Goal: Transaction & Acquisition: Purchase product/service

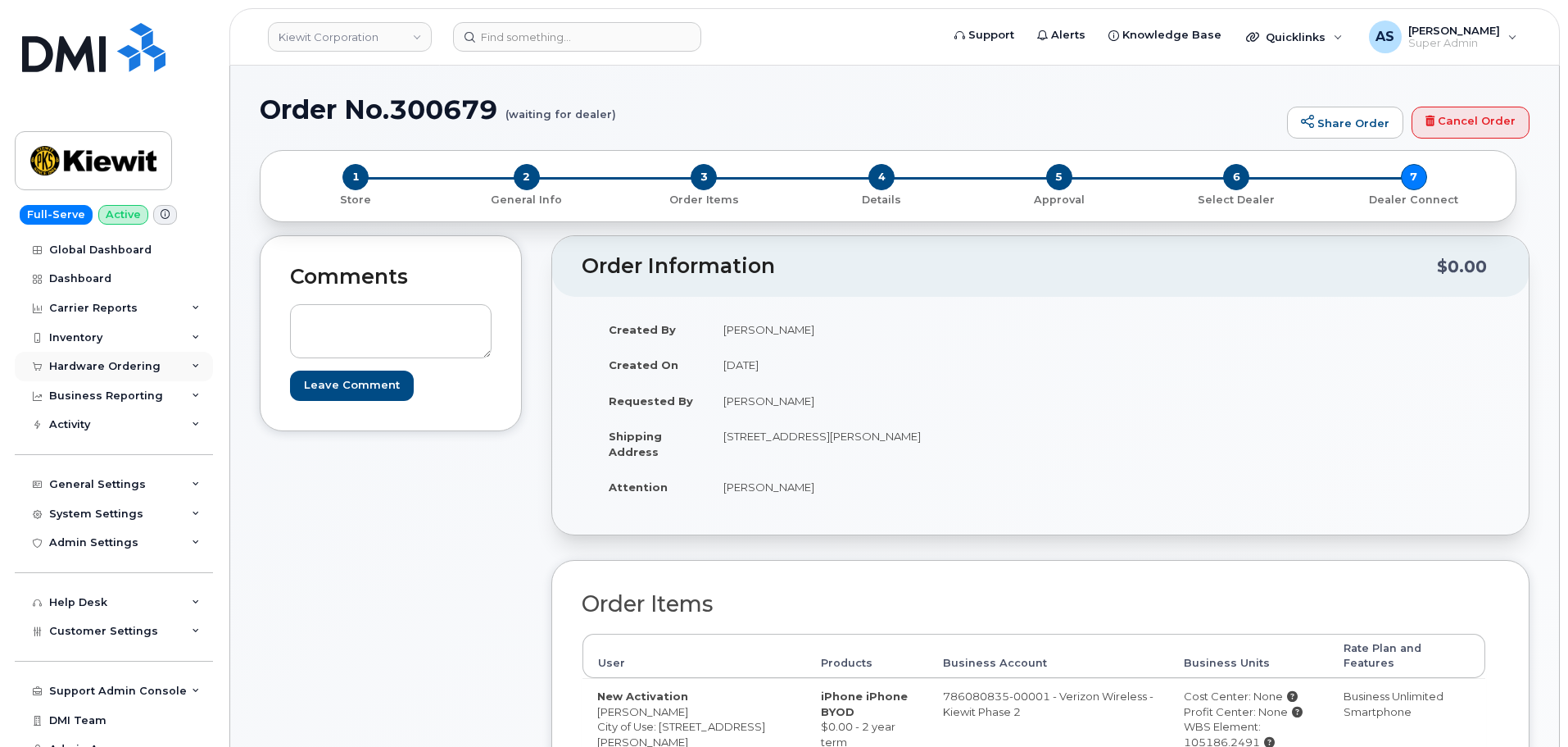
click at [94, 359] on div "Hardware Ordering" at bounding box center [113, 367] width 198 height 29
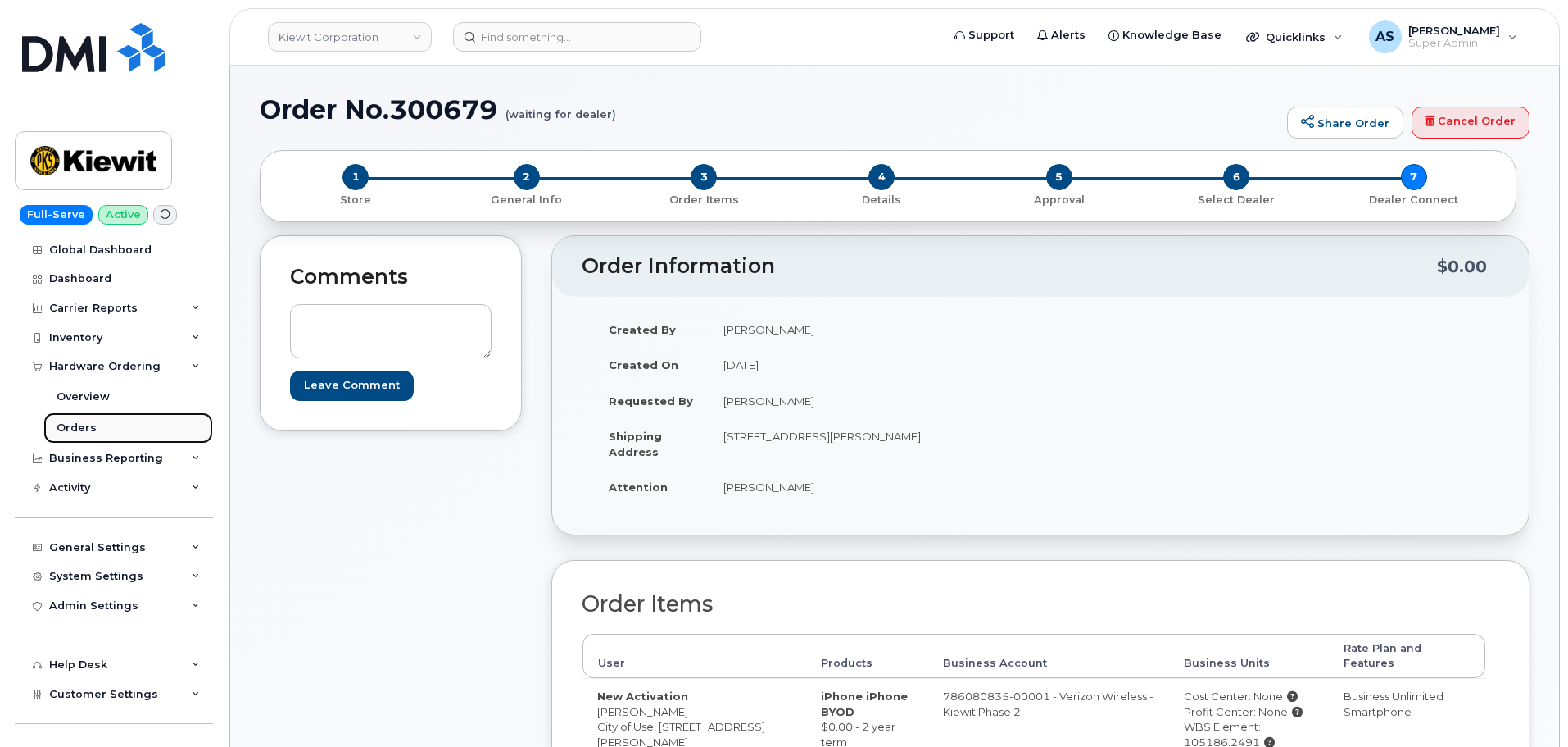
click at [91, 428] on div "Orders" at bounding box center [76, 428] width 40 height 15
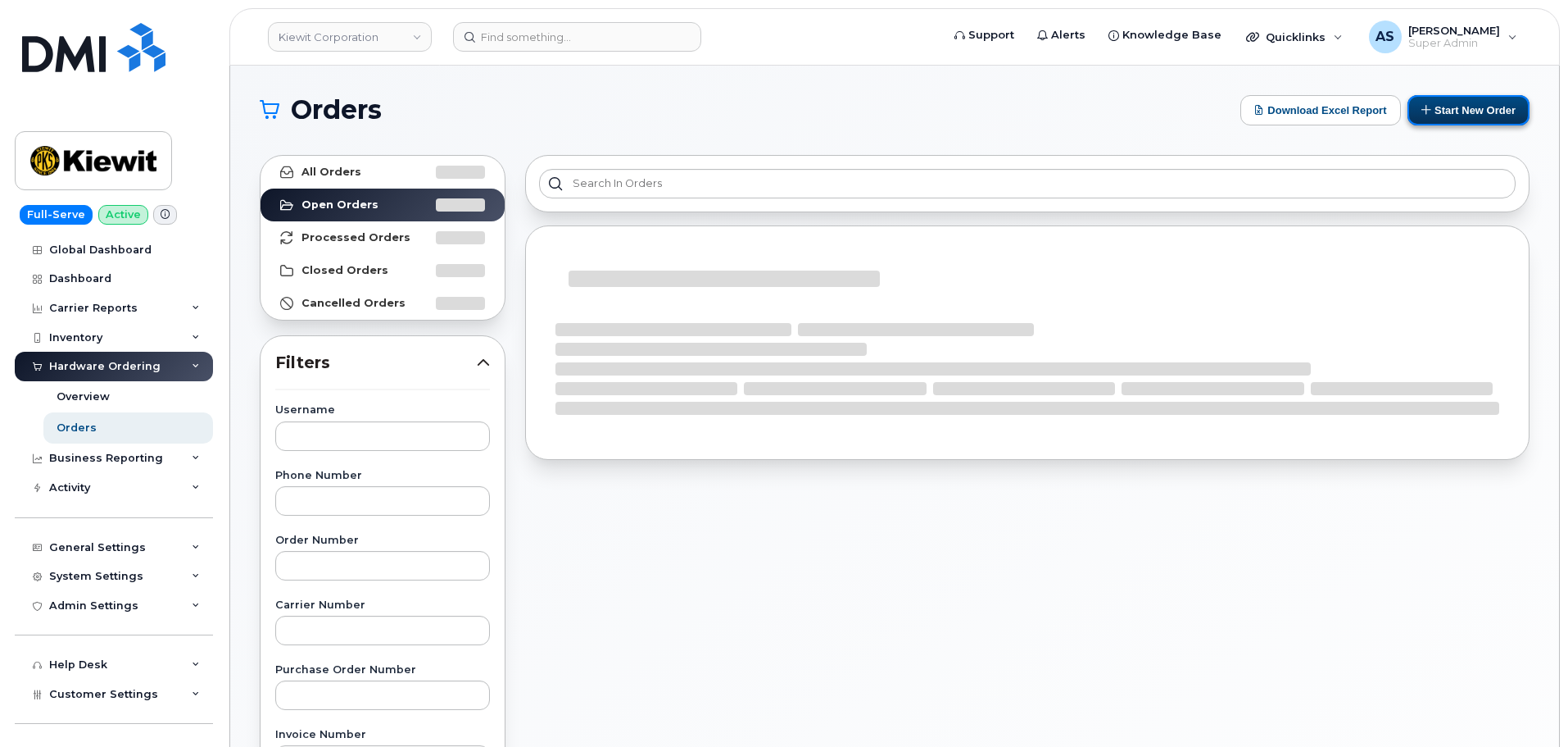
click at [1453, 118] on button "Start New Order" at bounding box center [1468, 110] width 122 height 30
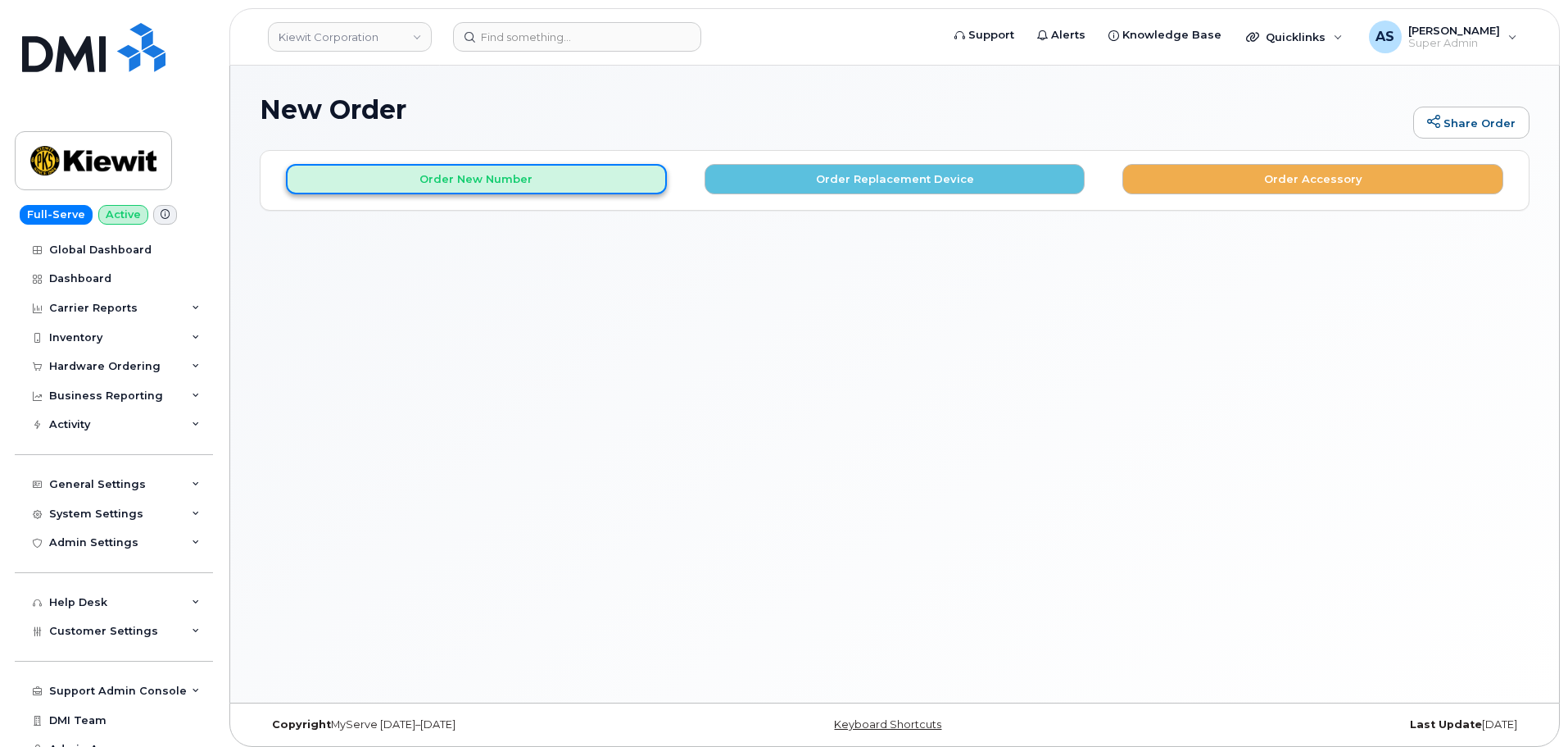
click at [613, 177] on button "Order New Number" at bounding box center [476, 179] width 381 height 30
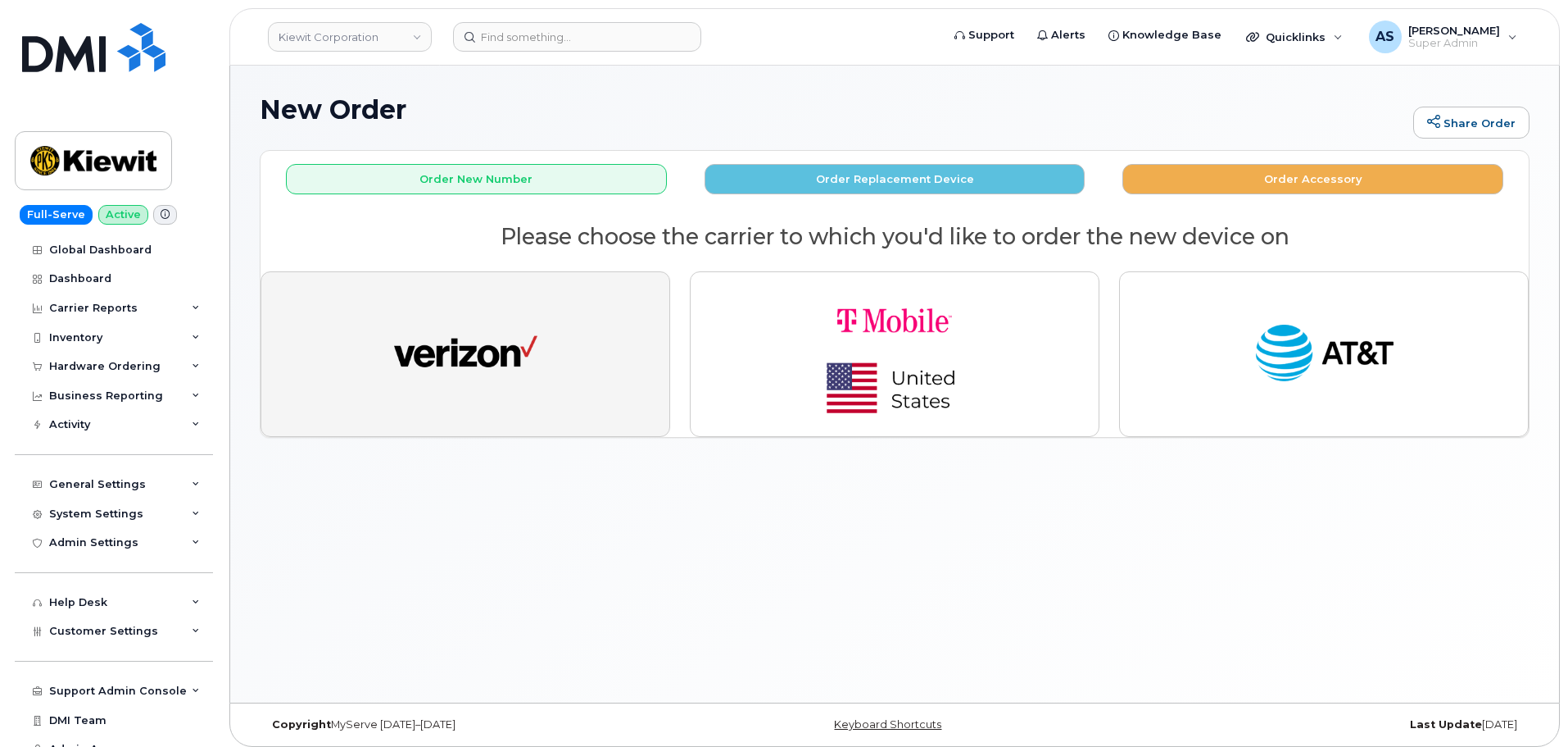
click at [488, 386] on img "button" at bounding box center [465, 354] width 143 height 74
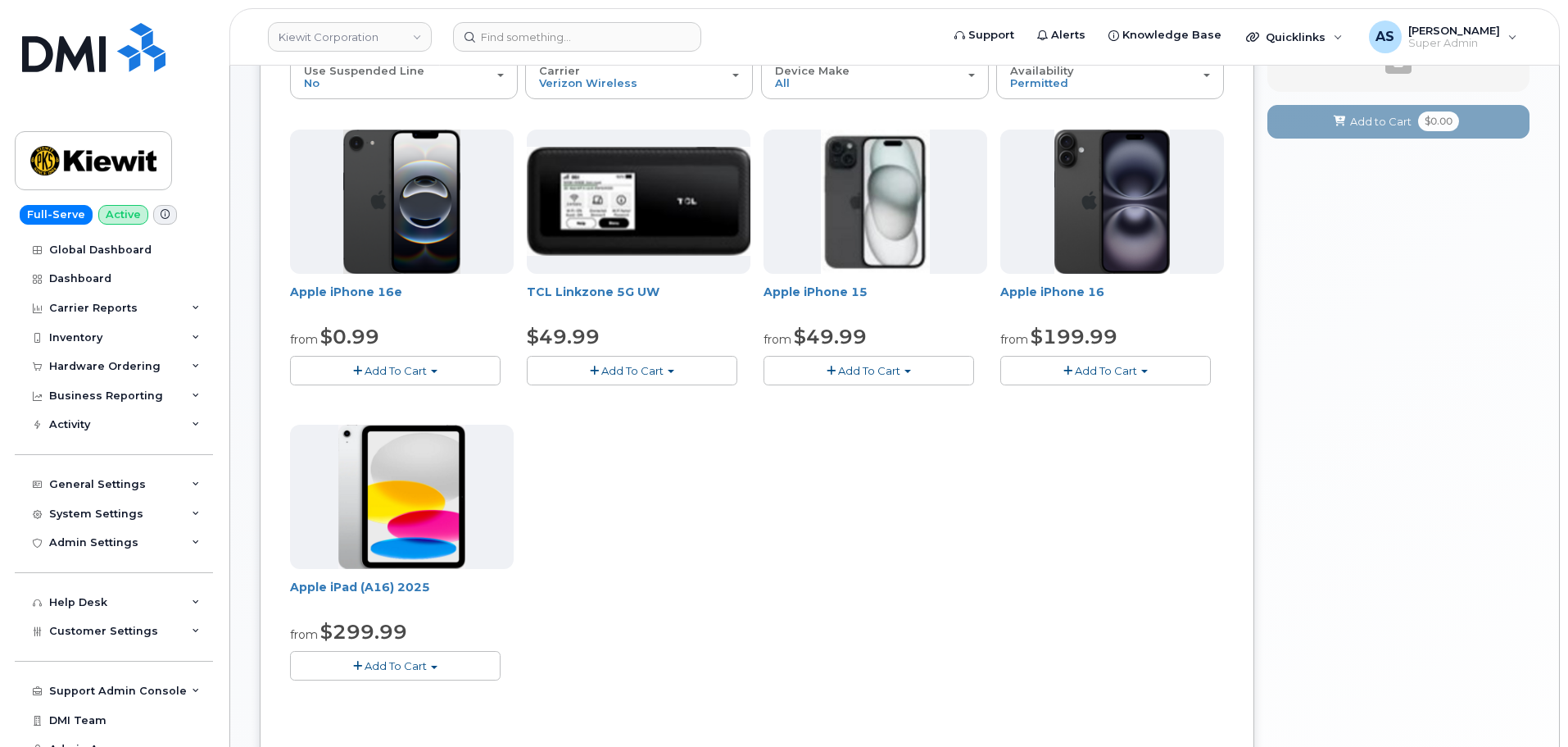
scroll to position [246, 0]
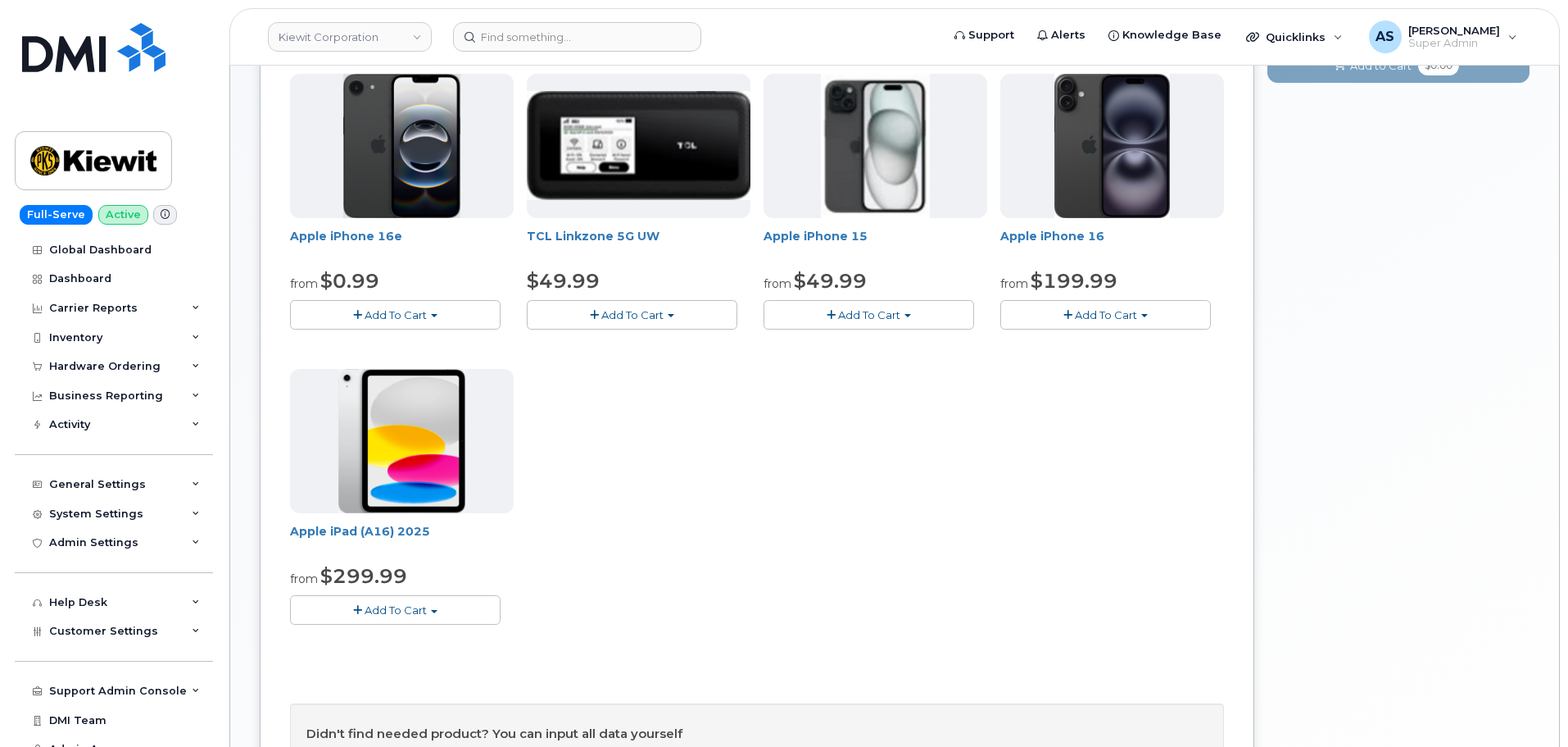
click at [418, 605] on span "Add To Cart" at bounding box center [396, 610] width 63 height 13
click at [423, 637] on link "$299.99 - 2 Year Activation (128GB)" at bounding box center [407, 641] width 226 height 21
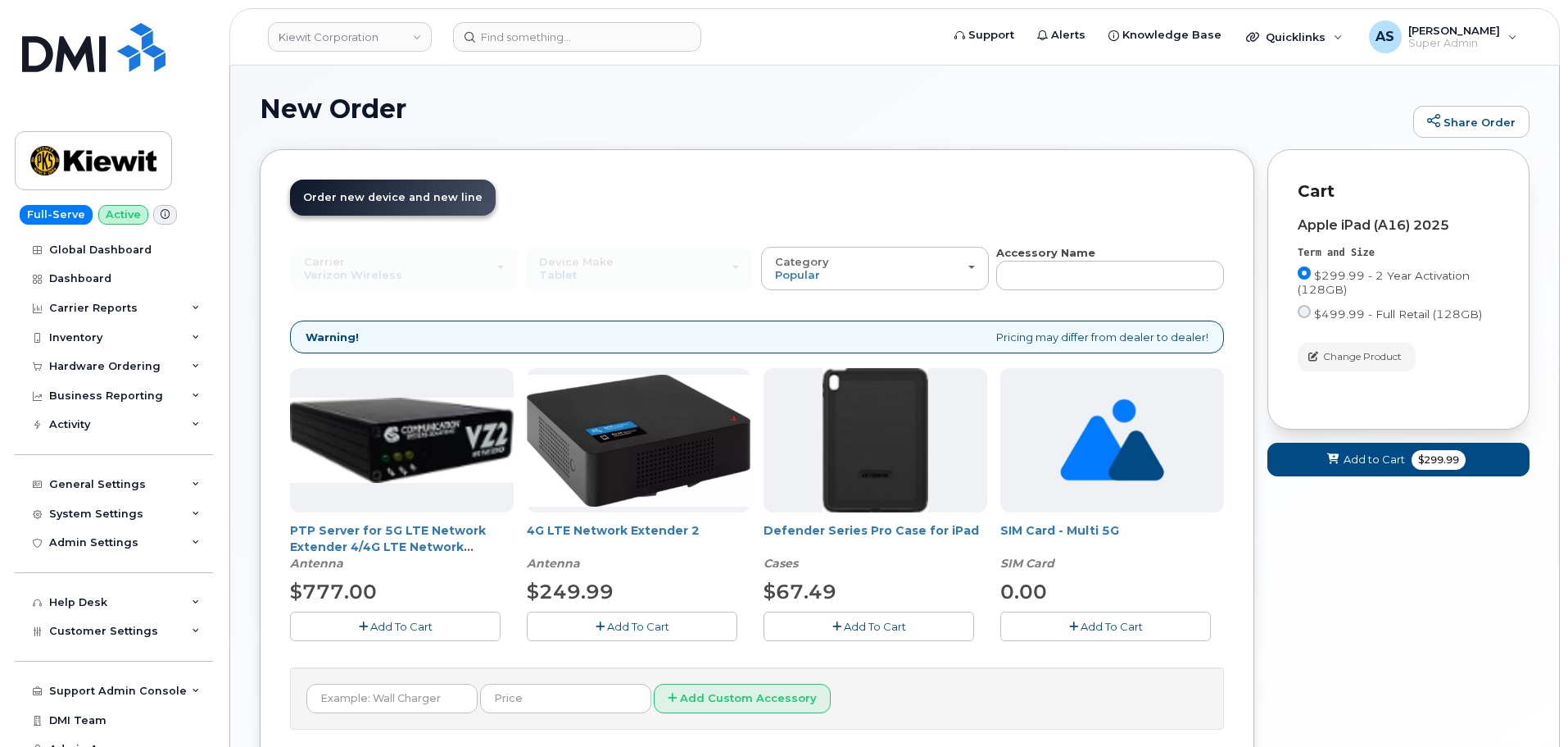
scroll to position [0, 0]
click at [852, 636] on button "Add To Cart" at bounding box center [869, 626] width 210 height 28
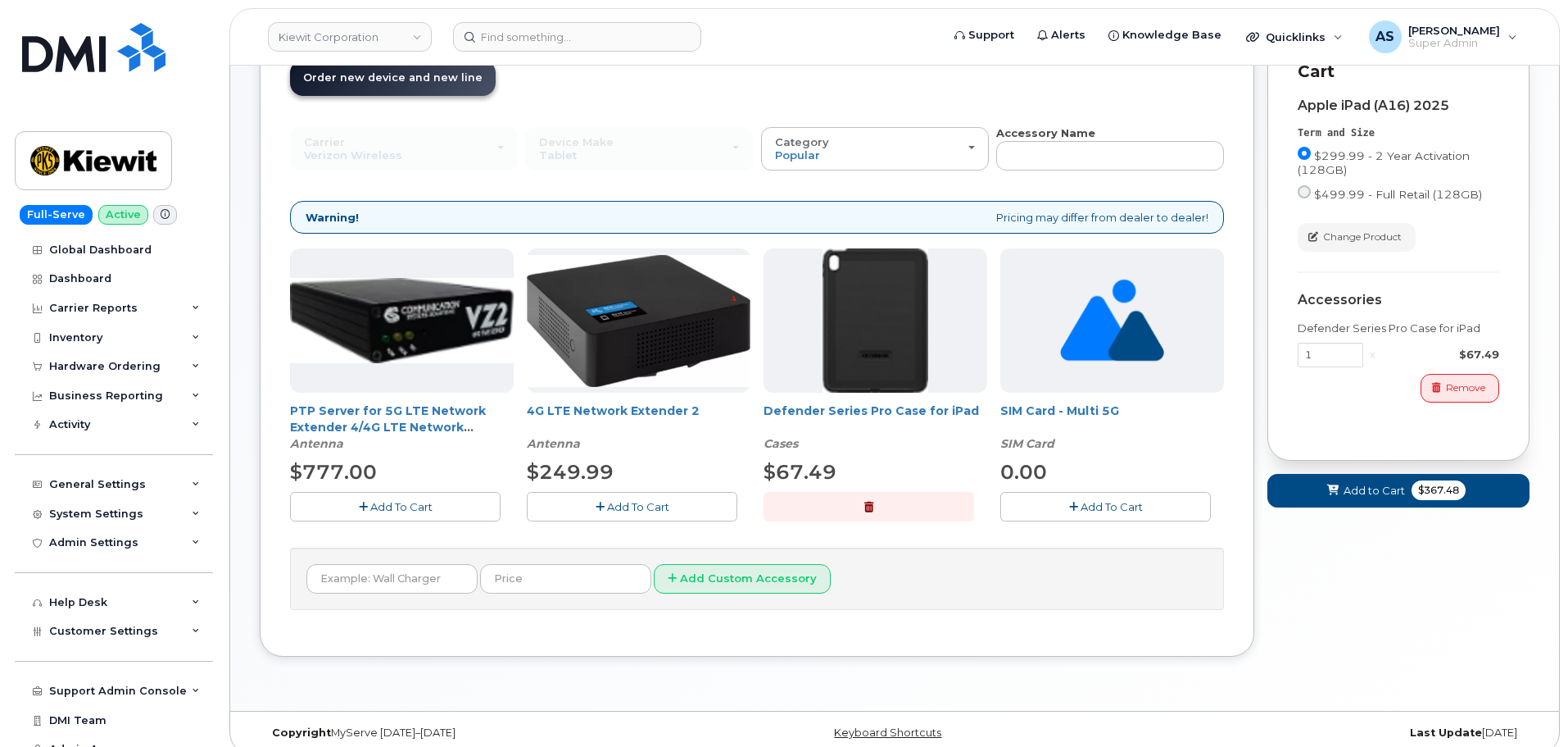
scroll to position [137, 0]
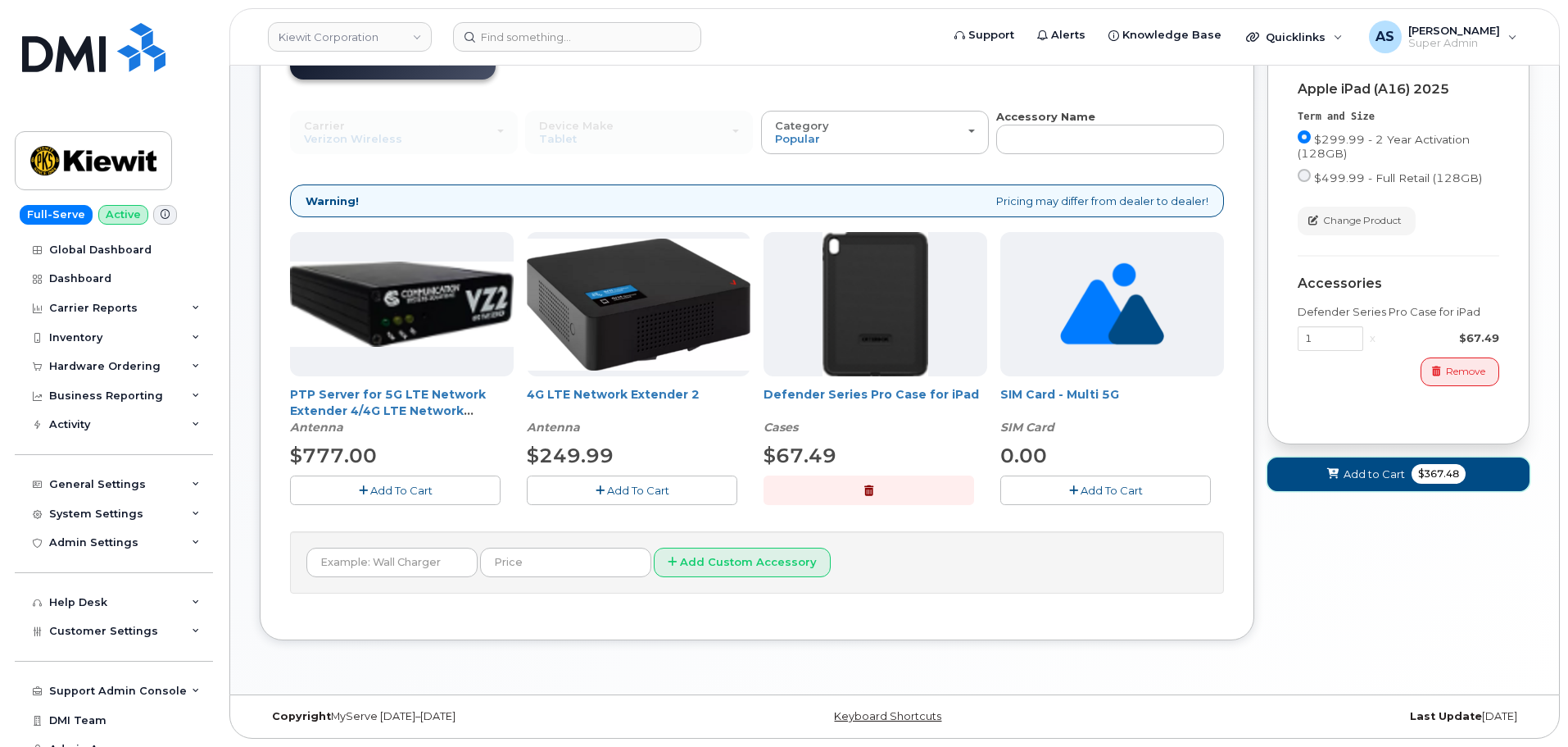
click at [1350, 475] on span "Add to Cart" at bounding box center [1375, 474] width 62 height 15
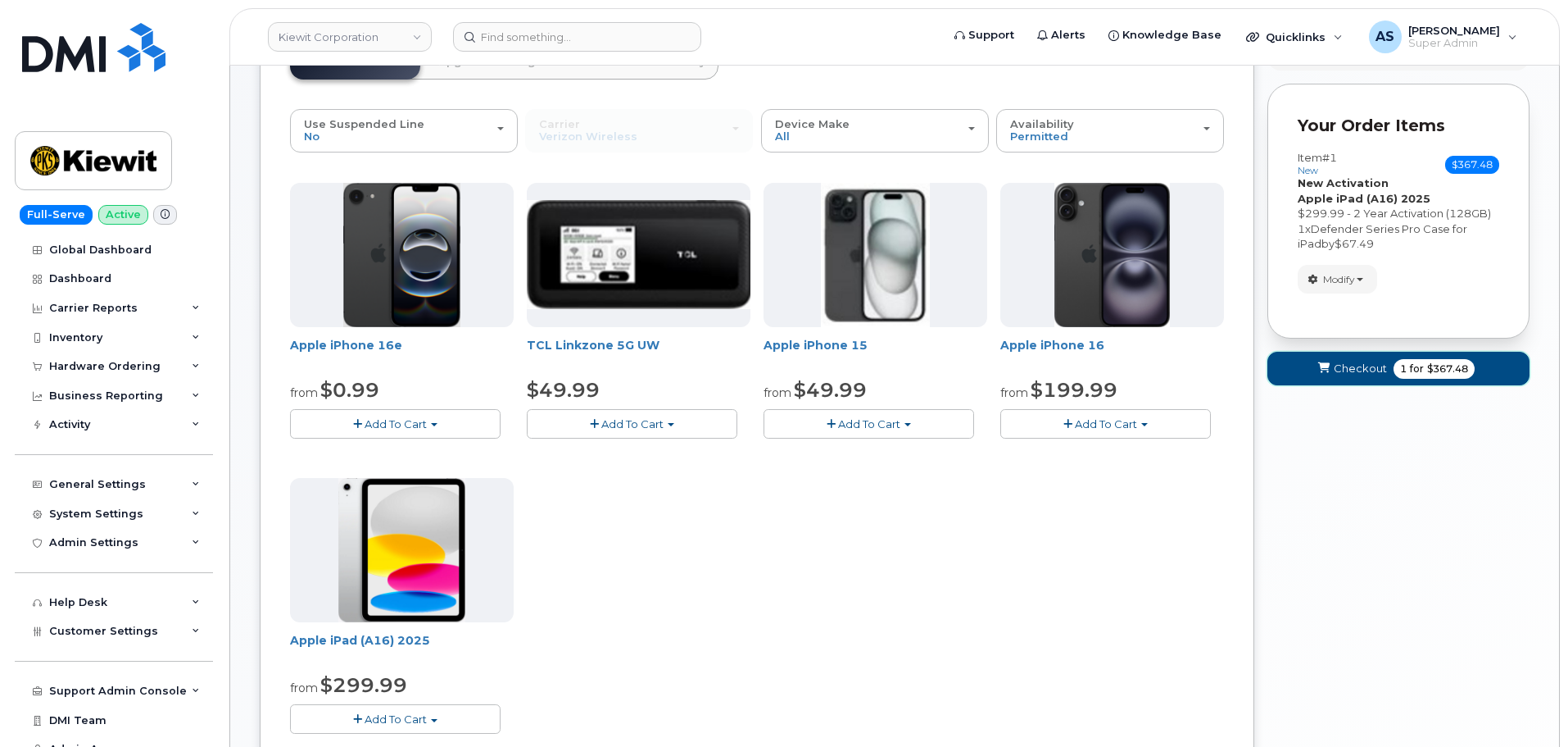
click at [1352, 370] on span "Checkout" at bounding box center [1360, 368] width 53 height 15
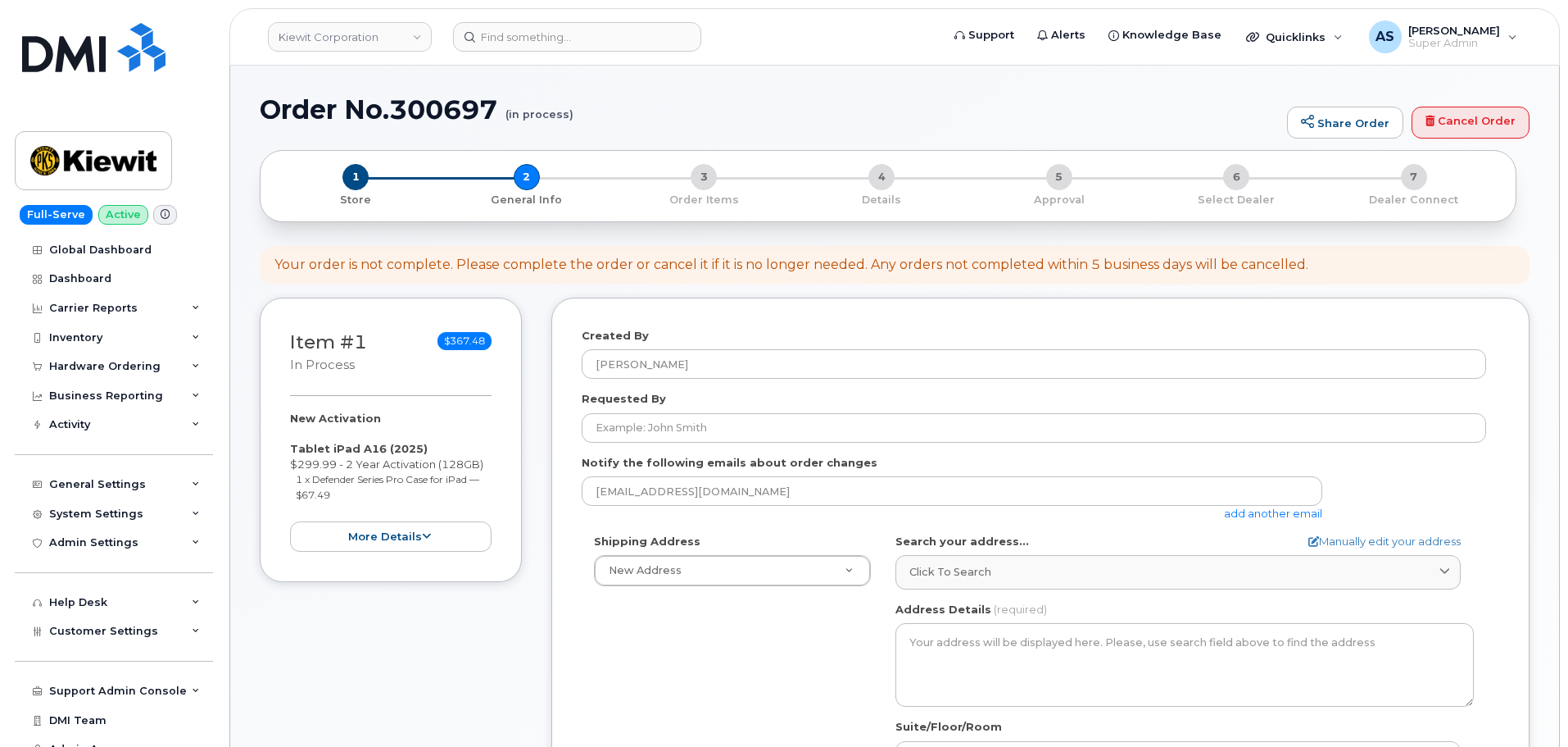
select select
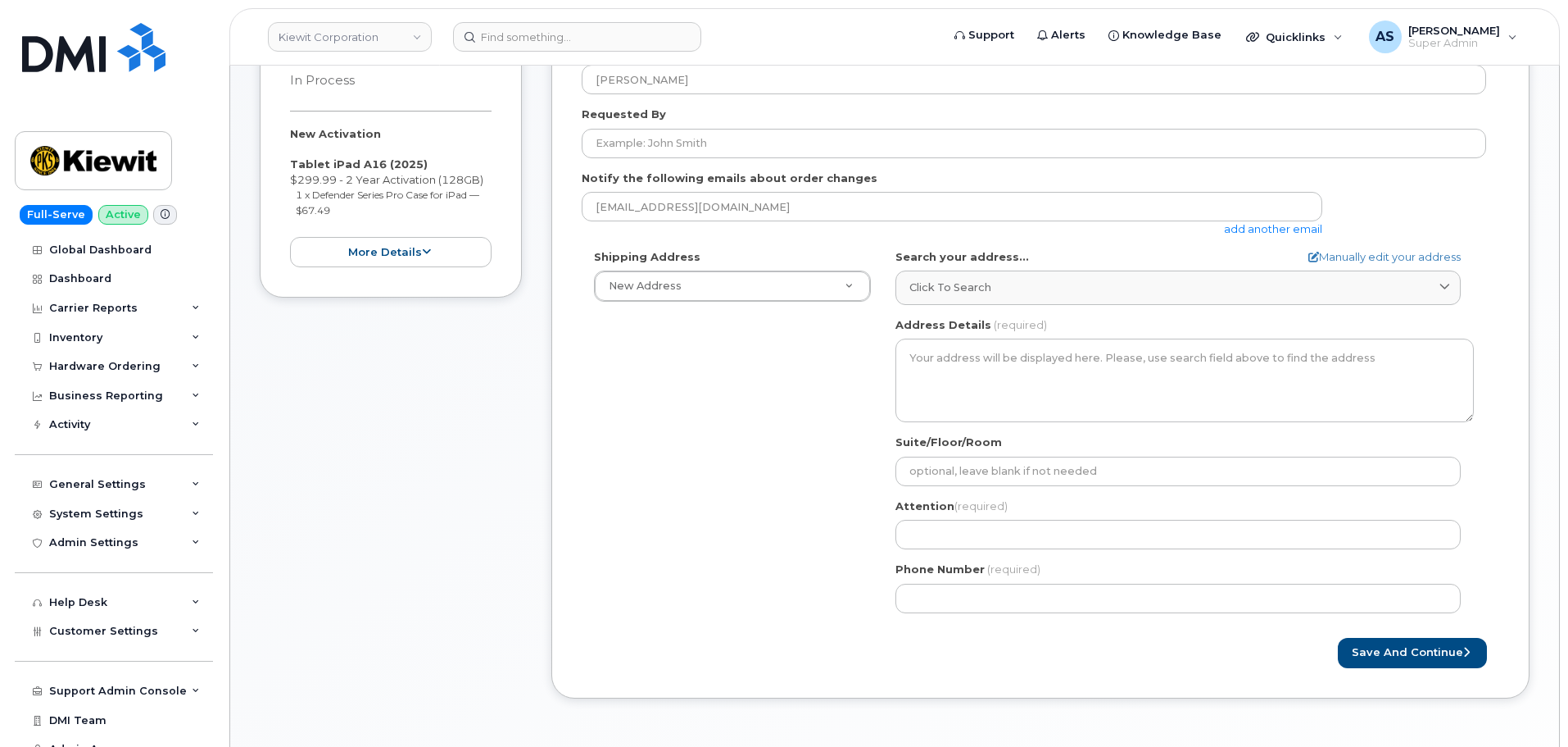
scroll to position [246, 0]
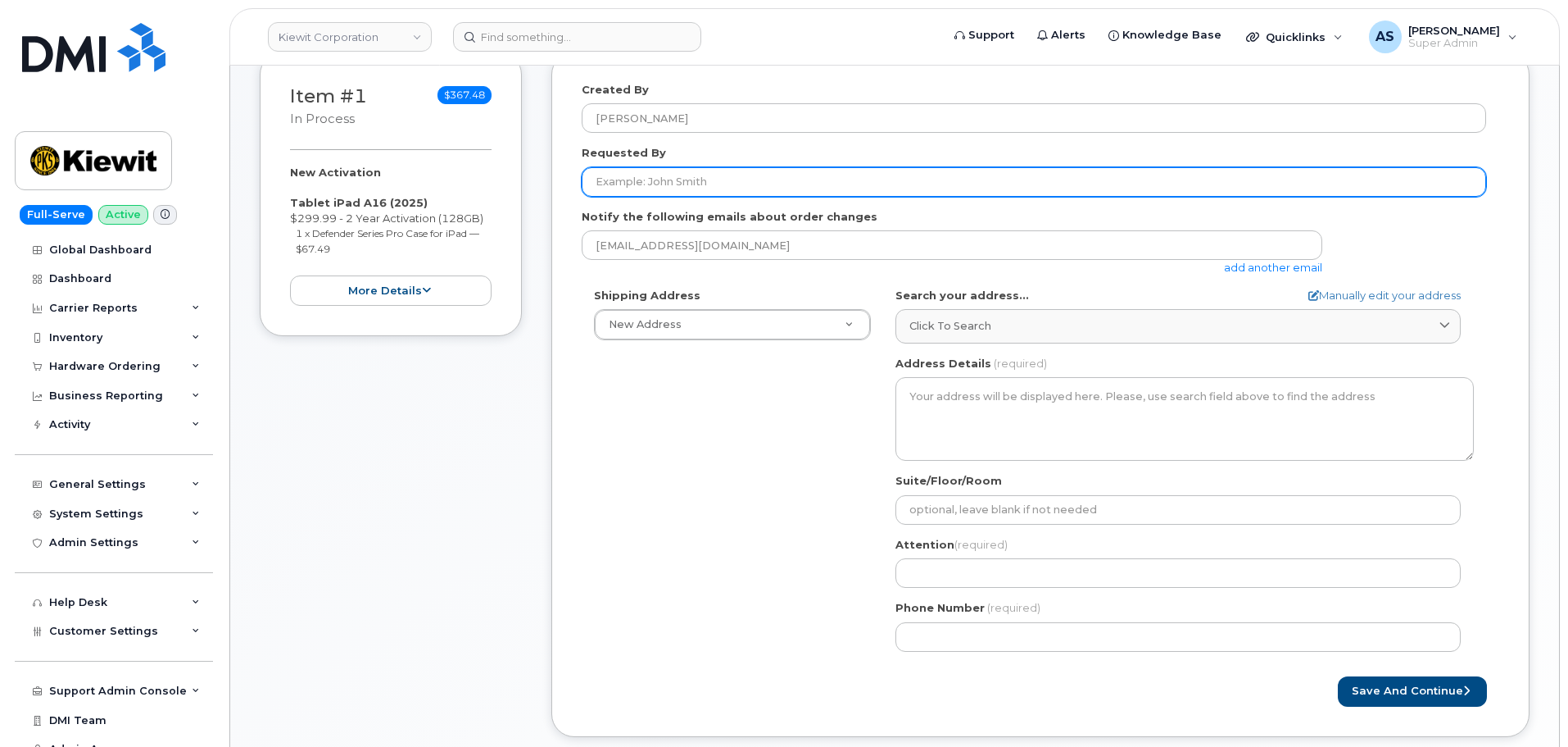
click at [706, 186] on input "Requested By" at bounding box center [1034, 182] width 905 height 29
click at [684, 178] on input "Requested By" at bounding box center [1034, 182] width 905 height 29
paste input "[PERSON_NAME]"
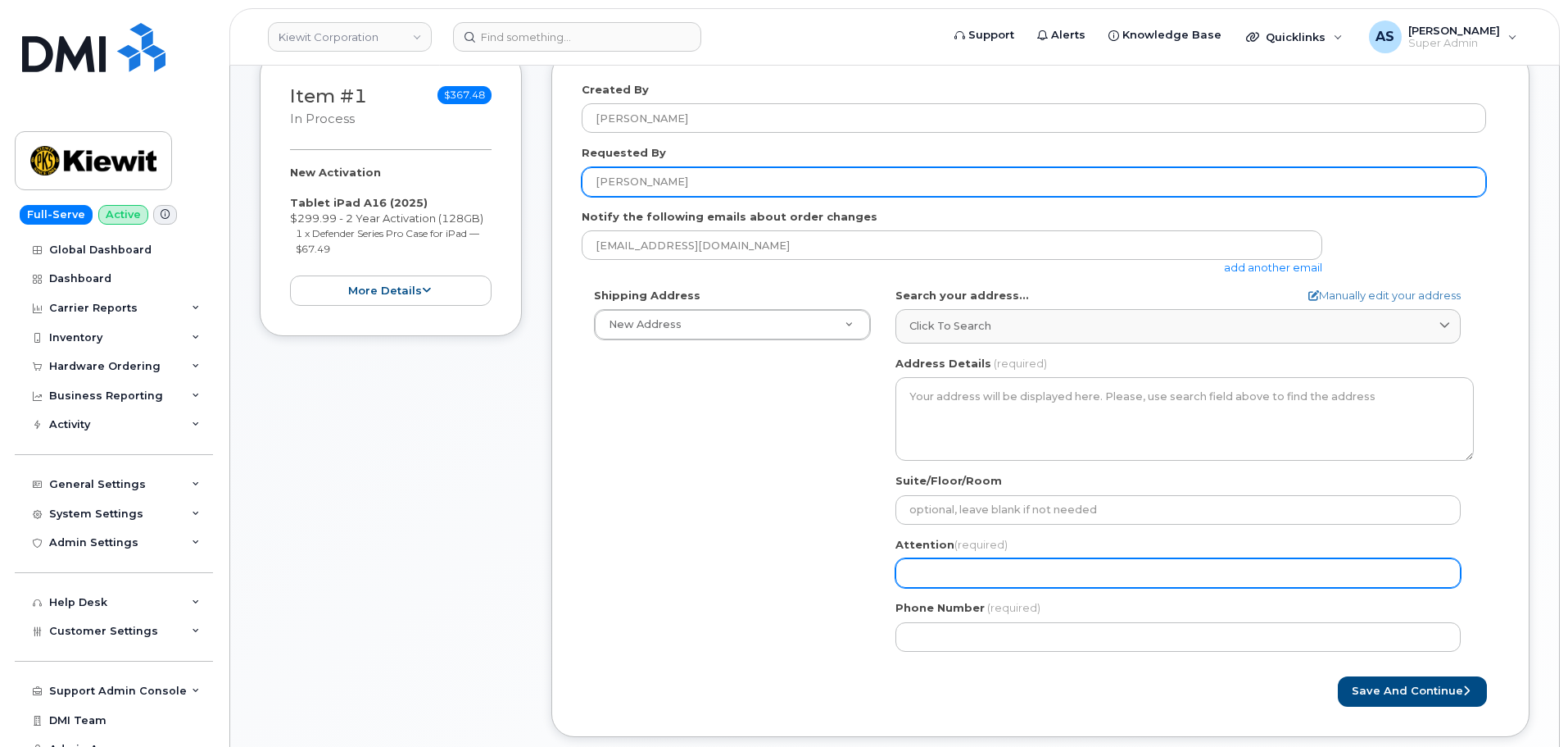
type input "[PERSON_NAME]"
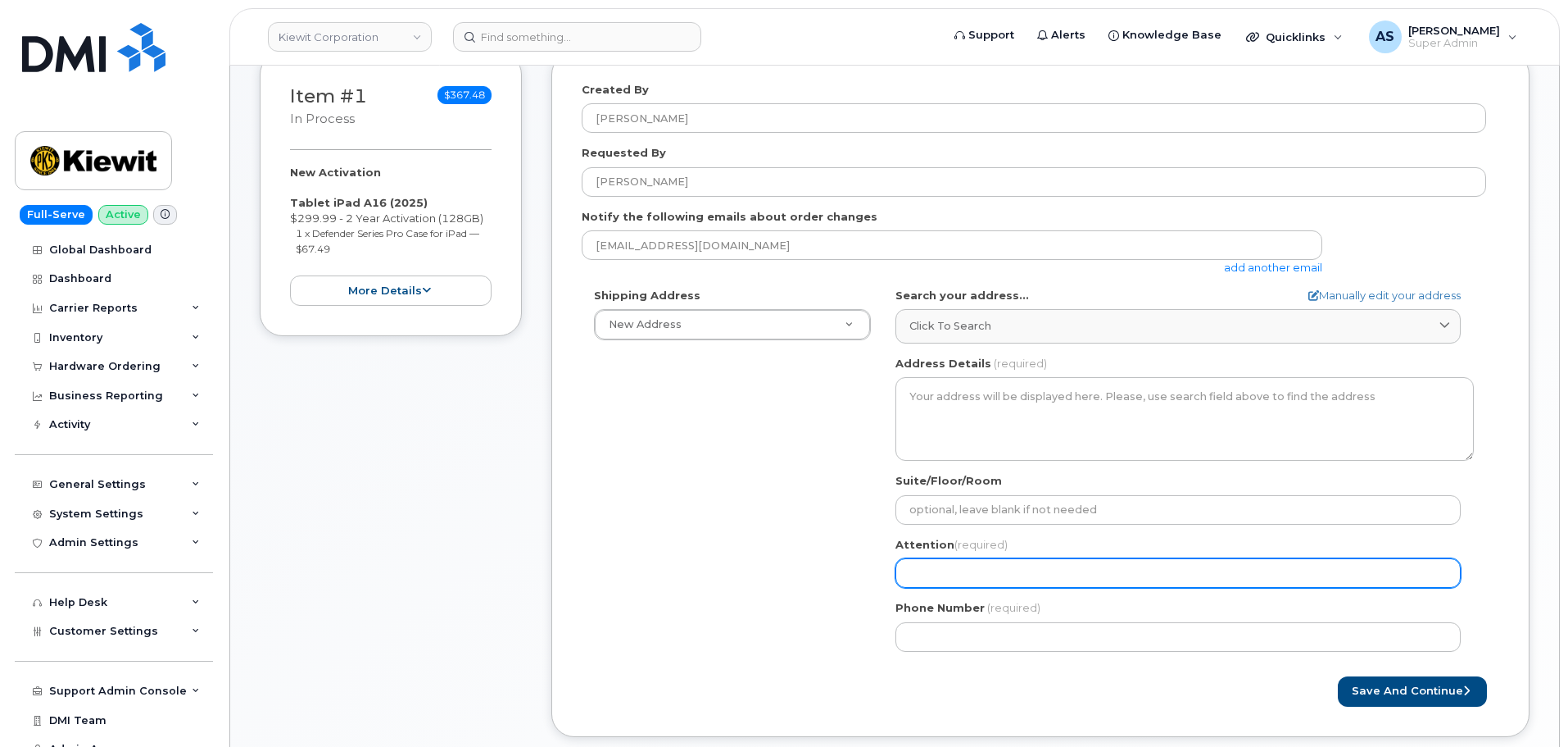
drag, startPoint x: 957, startPoint y: 562, endPoint x: 931, endPoint y: 551, distance: 28.2
click at [934, 550] on div "Attention (required)" at bounding box center [1184, 562] width 578 height 52
select select
type input "J"
select select
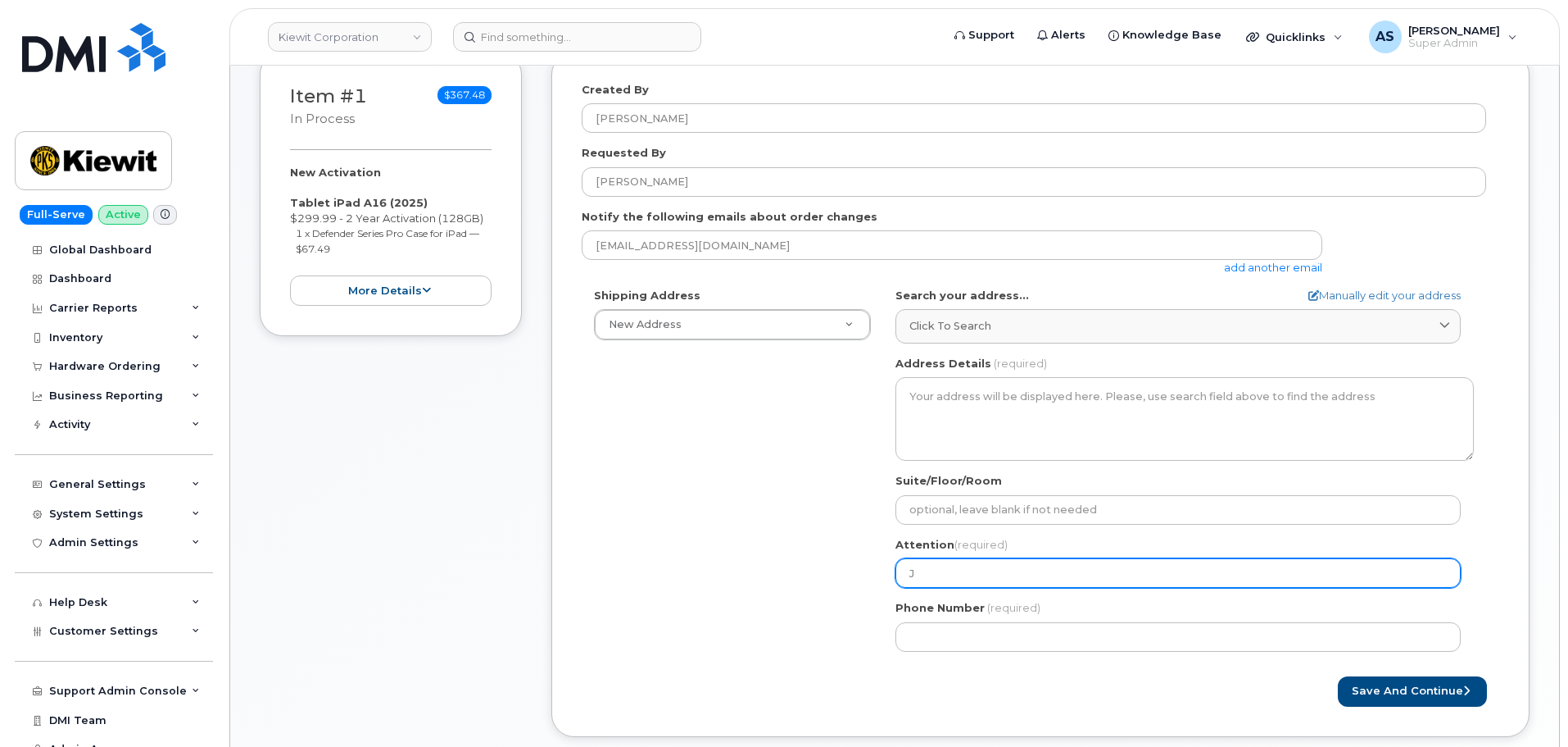
type input "Jo"
select select
type input "Joe"
select select
type input "Joe M"
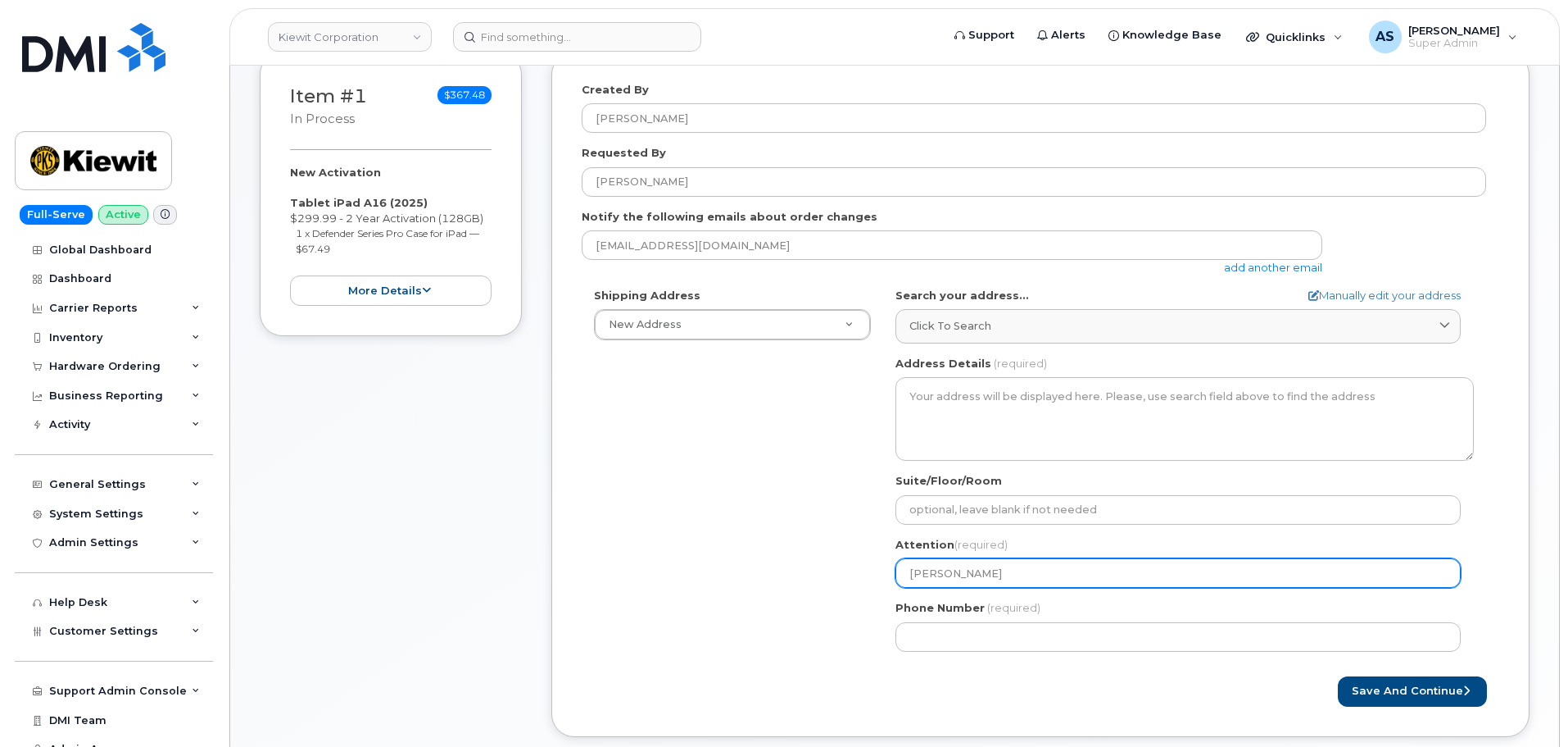
select select
type input "Joe Mu"
select select
type input "Joe Mur"
select select
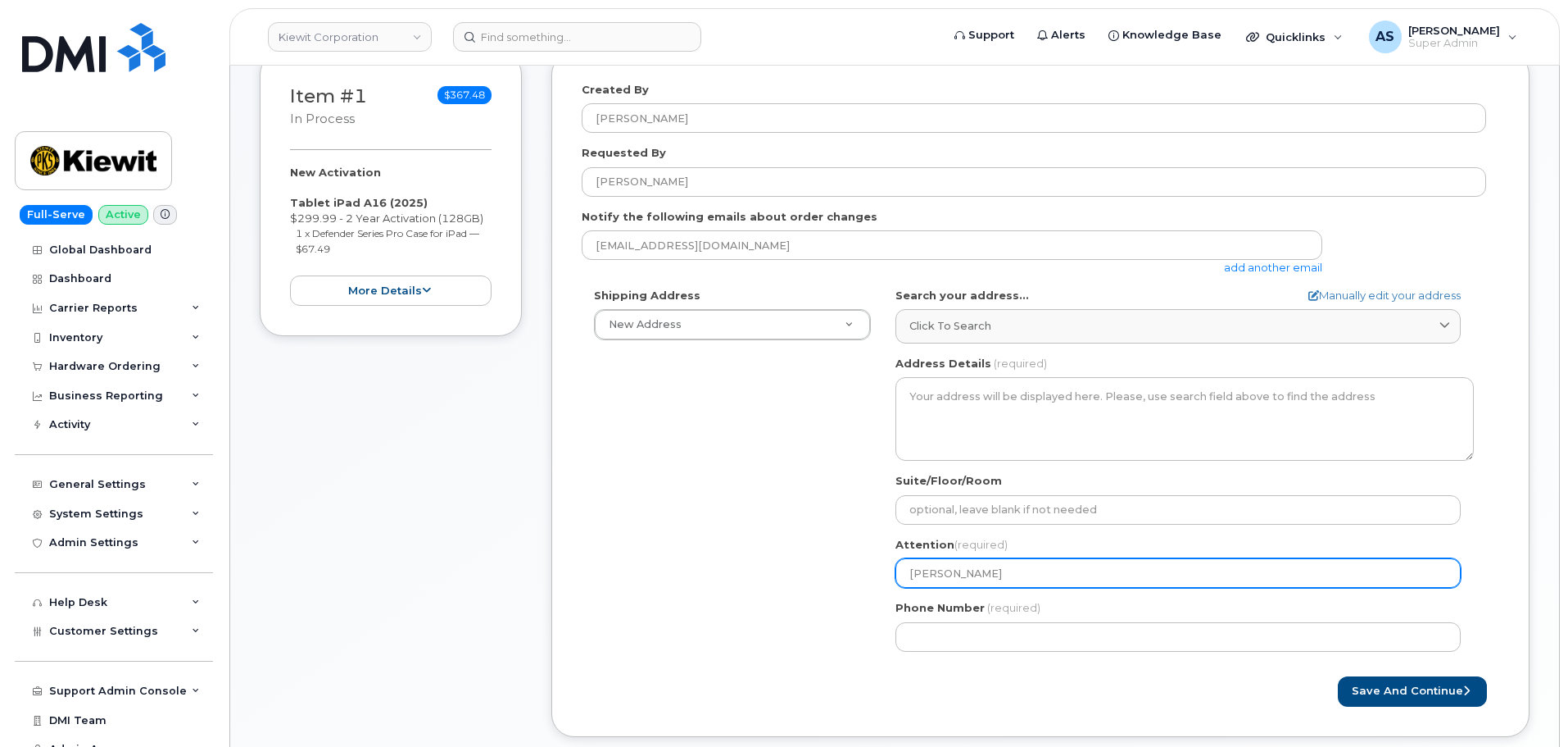
type input "Joe Murp"
select select
type input "Joe Murph"
select select
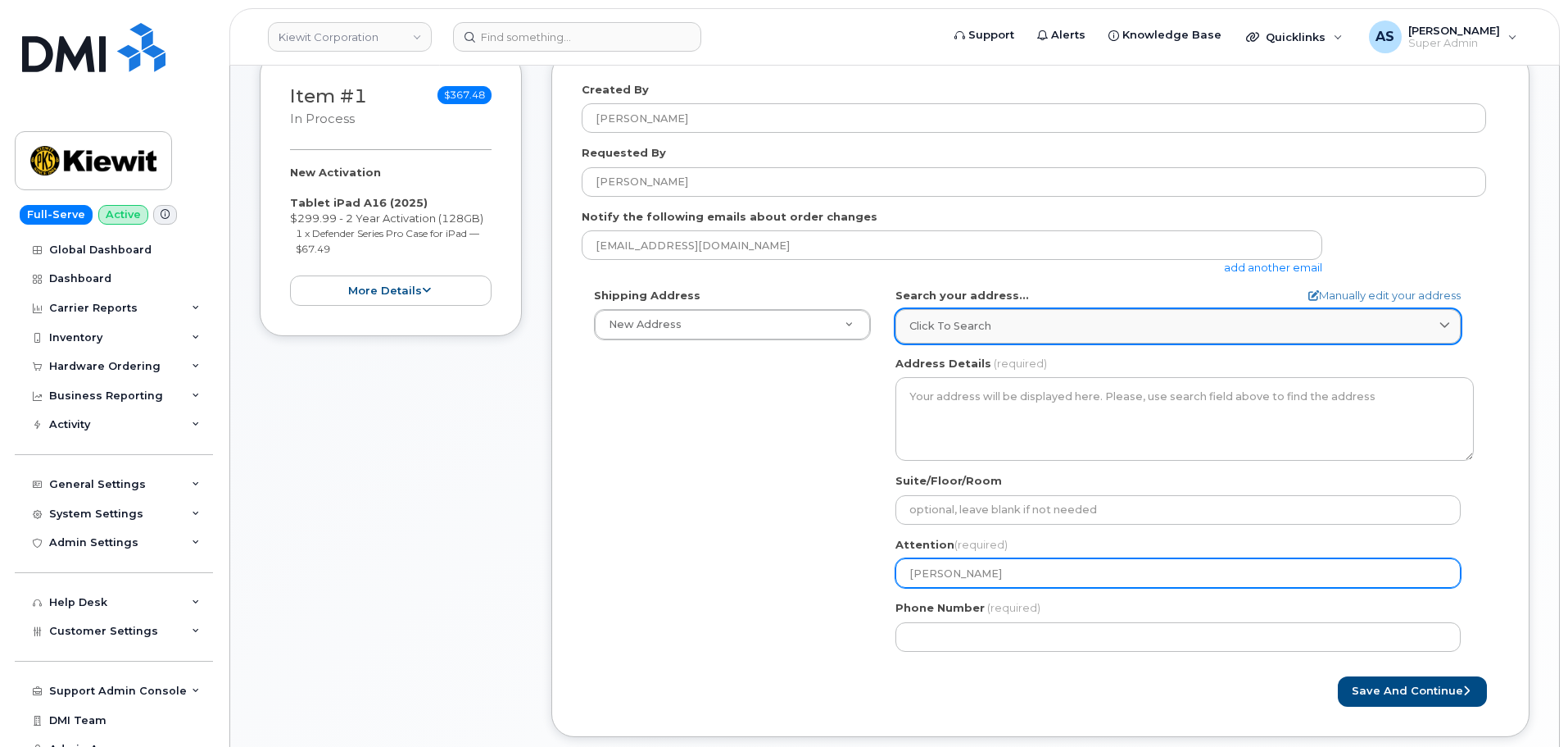
type input "[PERSON_NAME]"
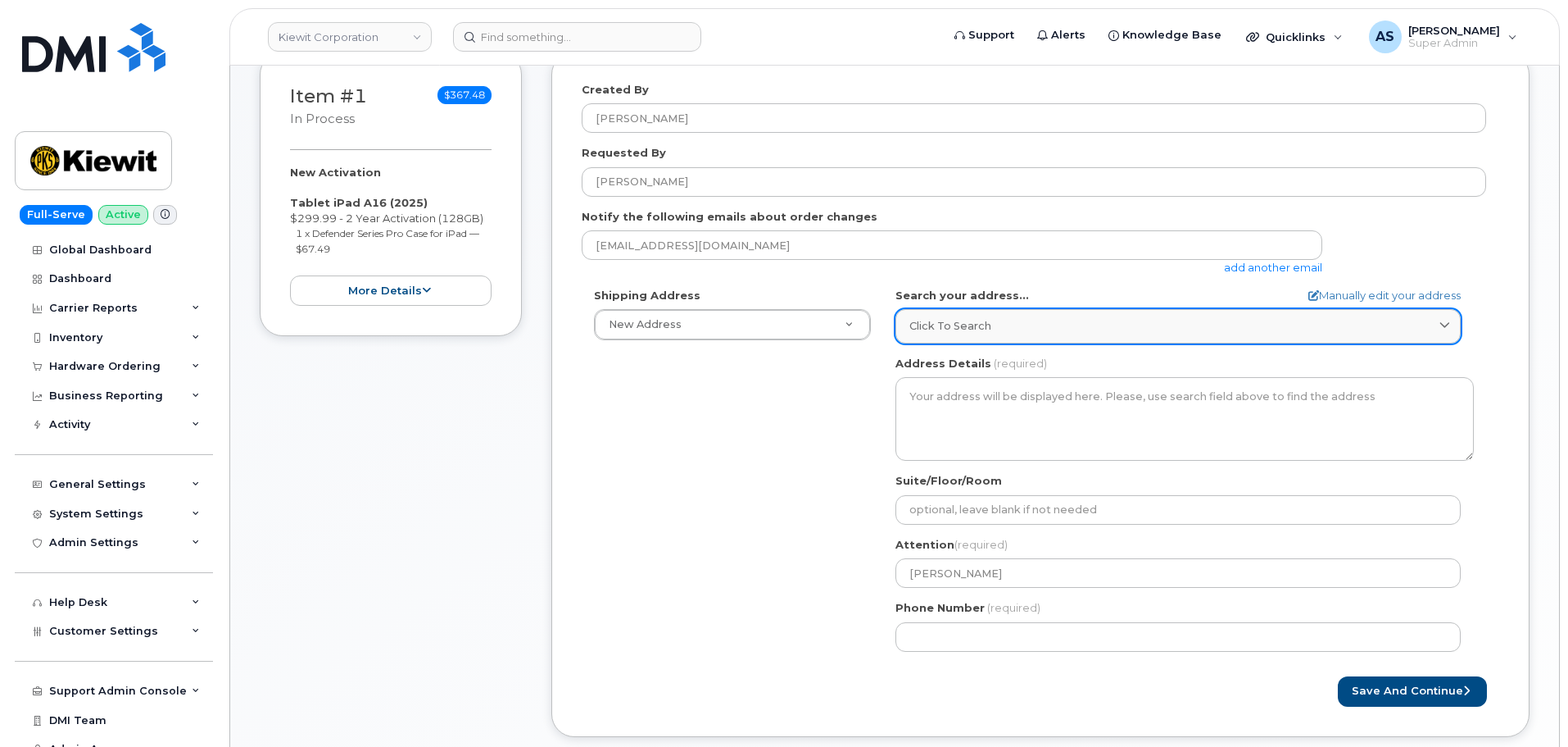
click at [975, 323] on span "Click to search" at bounding box center [950, 325] width 82 height 15
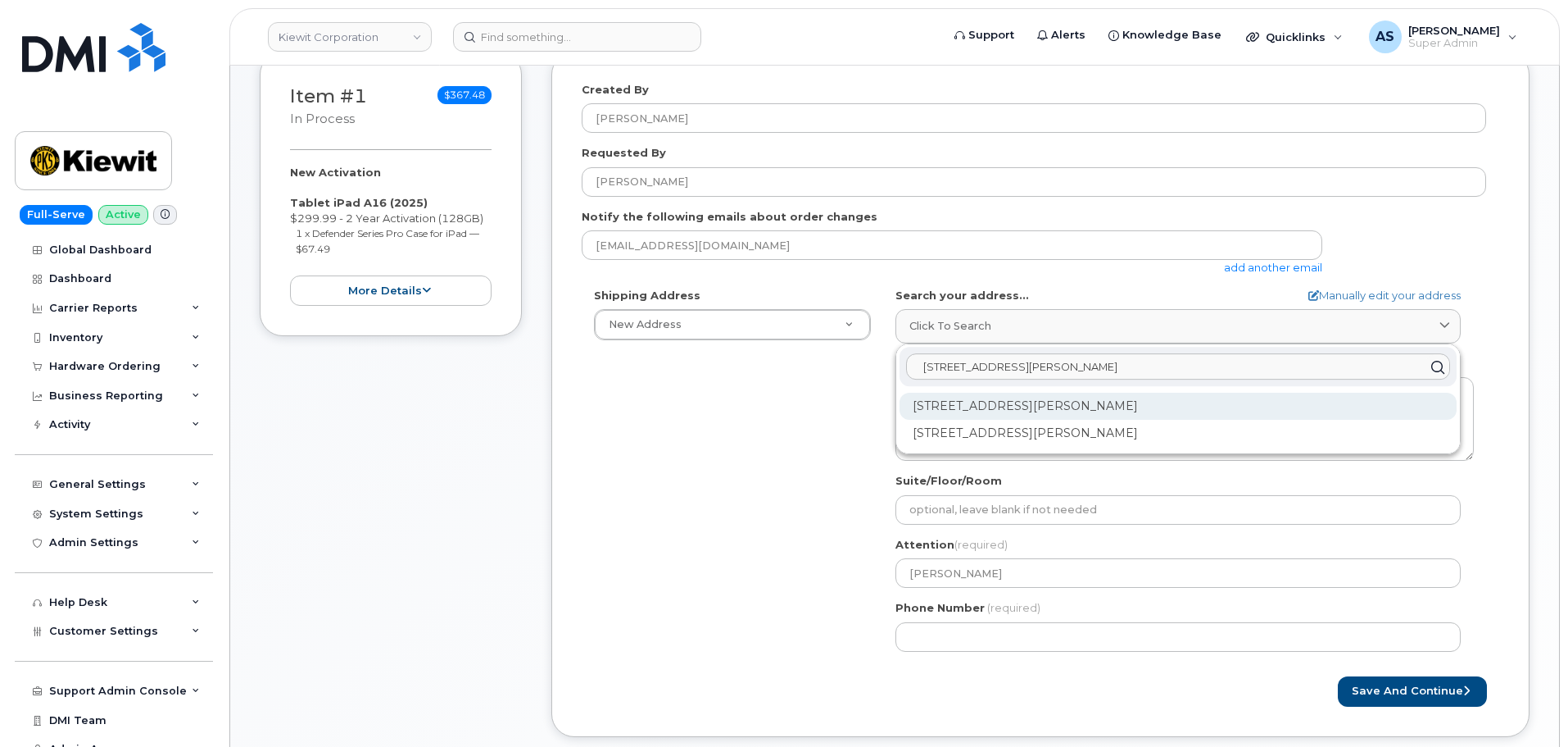
type input "6200 lee vista blvd"
click at [1202, 414] on div "6200 Lee Vista Blvd Orlando FL 32822" at bounding box center [1178, 406] width 557 height 27
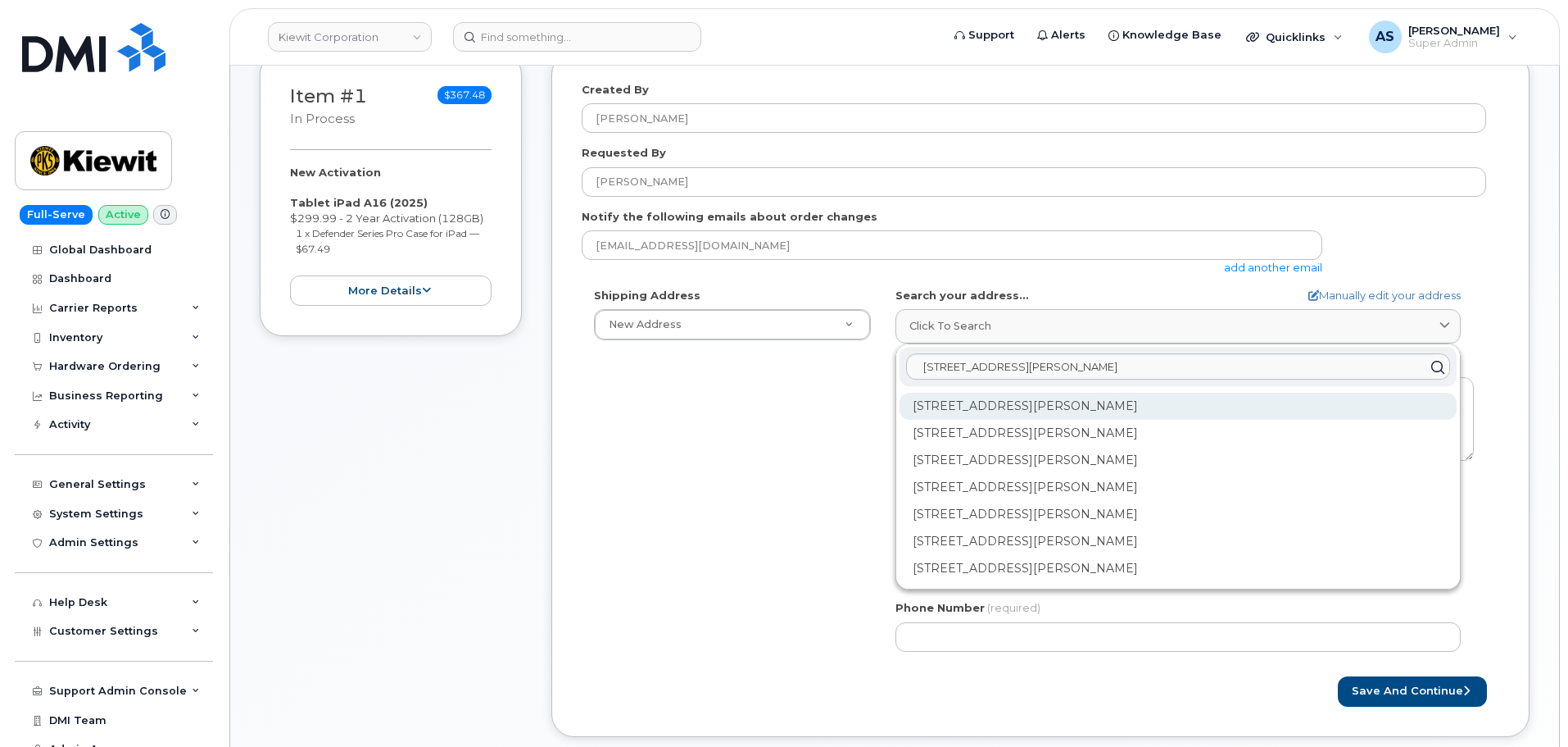
click at [1135, 406] on div "6200 Lee Vista Blvd Ste 100 Orlando FL 32822-5149" at bounding box center [1178, 406] width 557 height 27
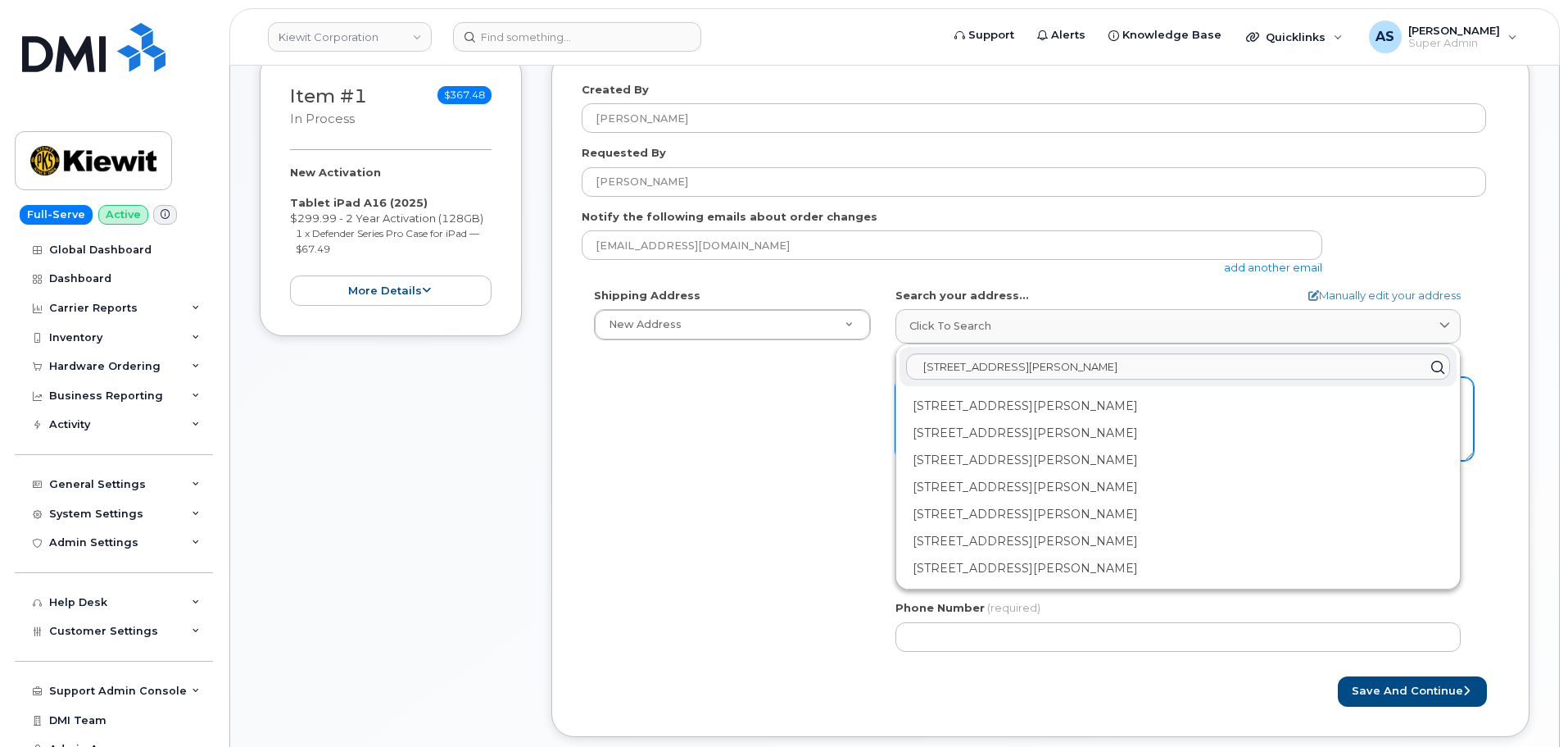
select select
type textarea "6200 Lee Vista Blvd Ste 100 ORLANDO FL 32822-5149 UNITED STATES"
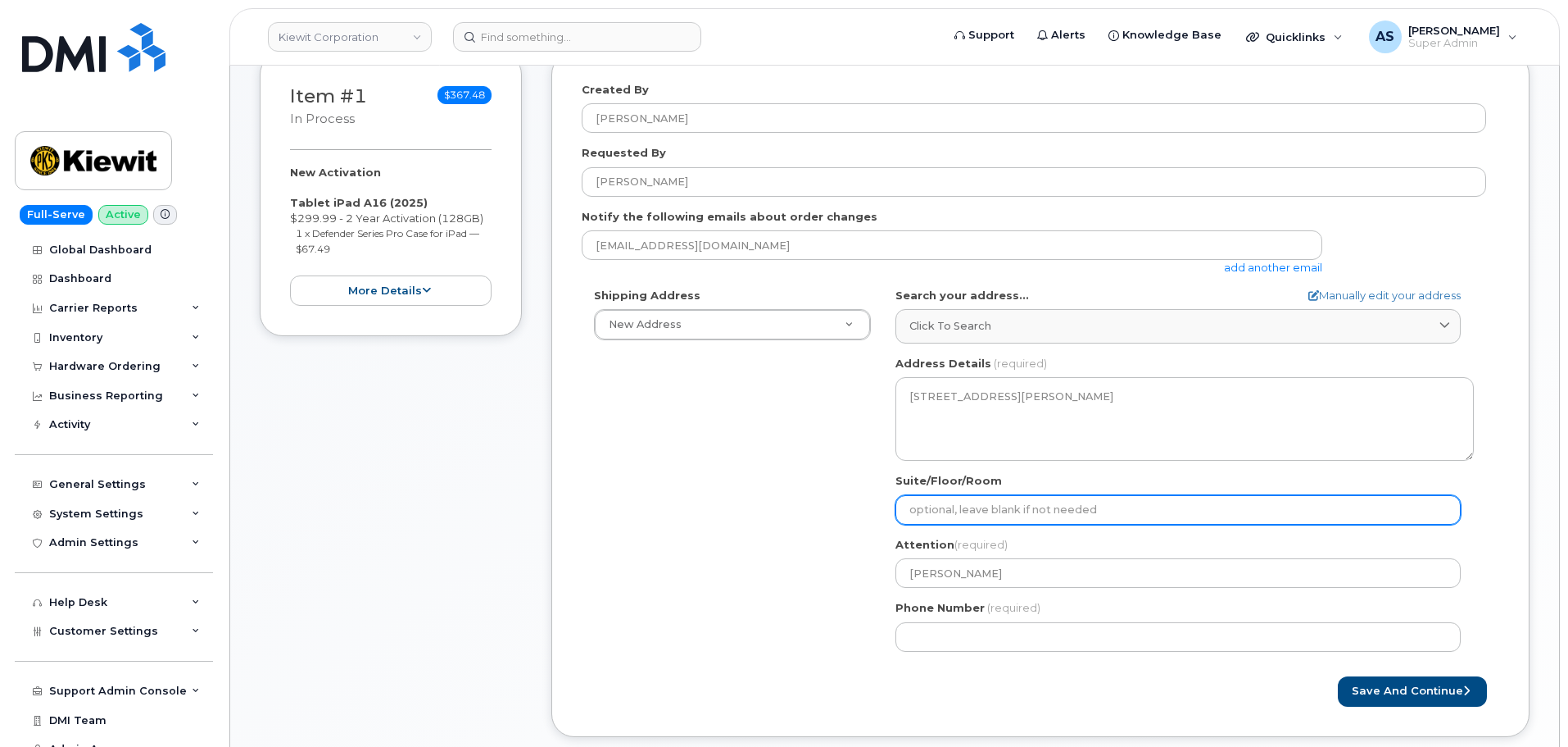
click at [971, 515] on input "Suite/Floor/Room" at bounding box center [1178, 510] width 566 height 29
select select
type input "S"
select select
type input "St"
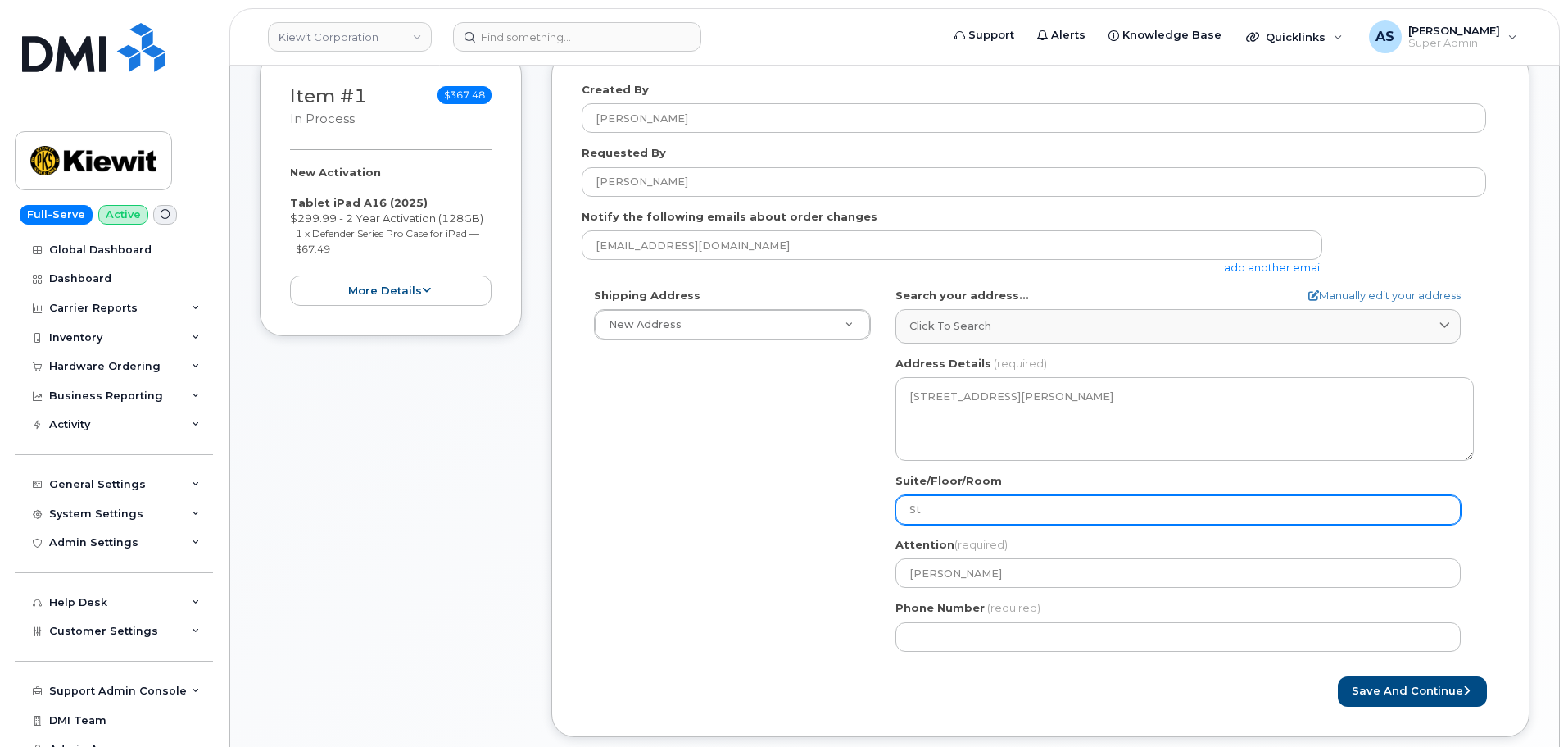
select select
type input "Ste"
select select
type input "Ste 2"
select select
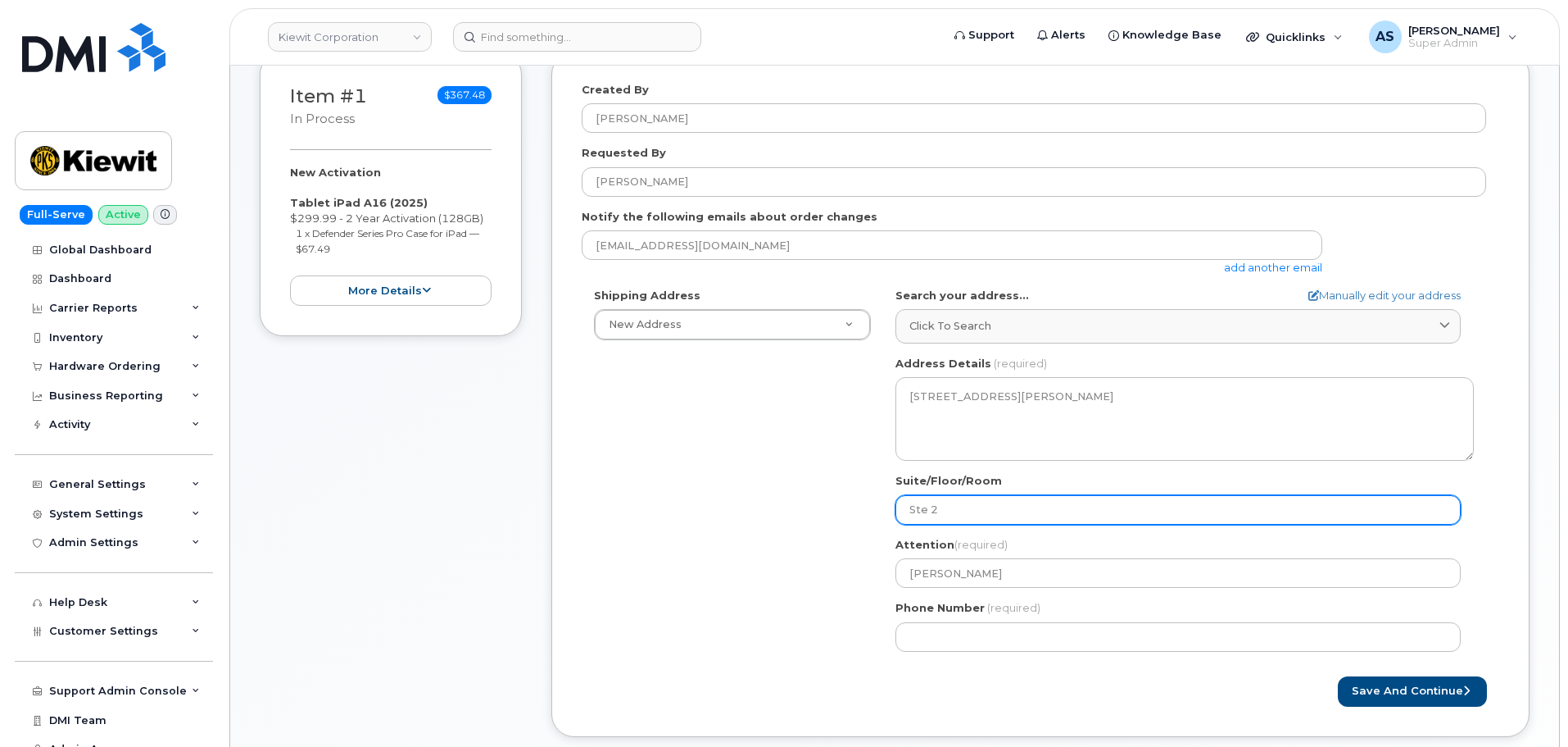
type input "Ste 20"
select select
type input "Ste 200"
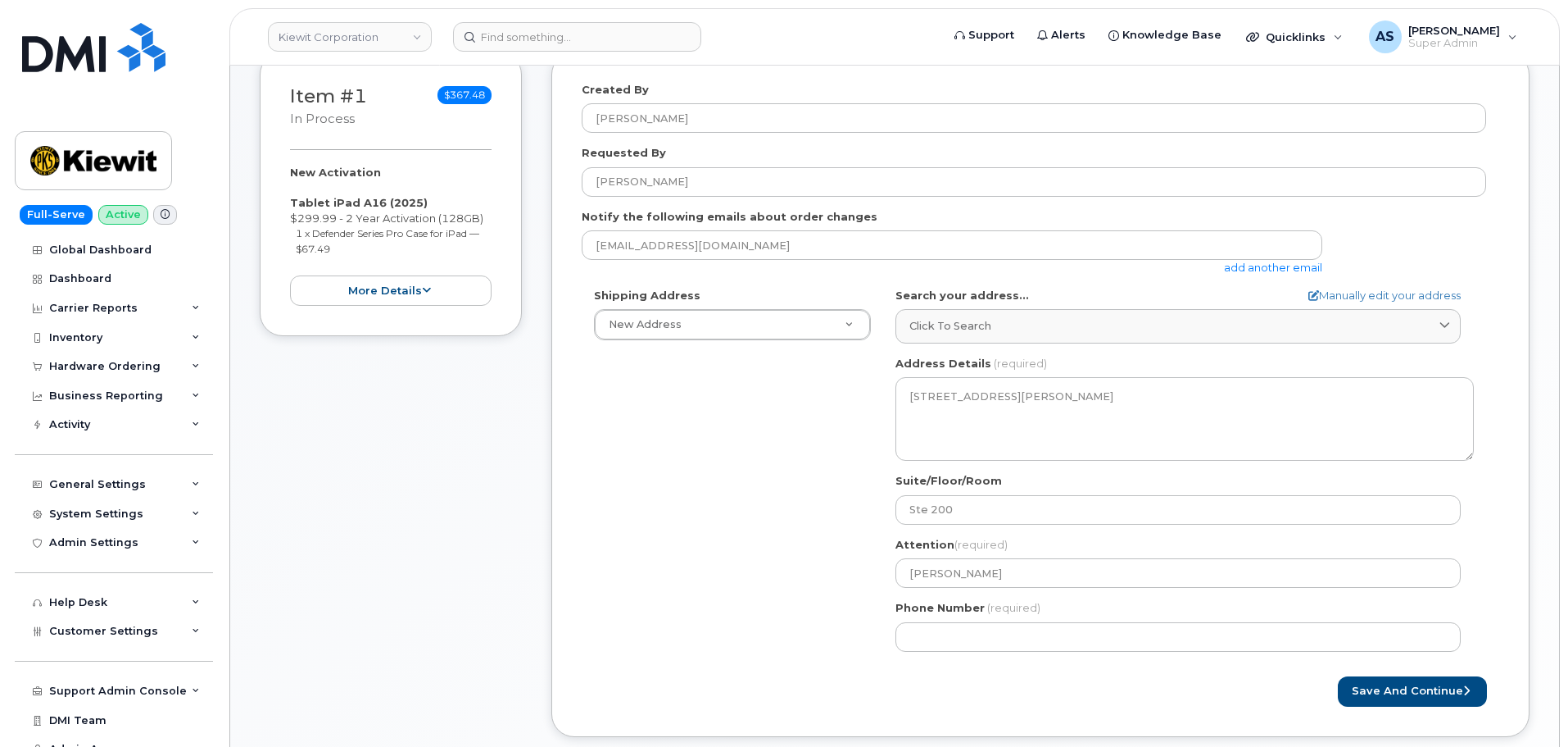
drag, startPoint x: 721, startPoint y: 531, endPoint x: 761, endPoint y: 561, distance: 50.0
click at [720, 529] on div "Shipping Address New Address New Address 2306 Foreman Rd 118 Caddo Dr 2306 fore…" at bounding box center [1034, 476] width 905 height 376
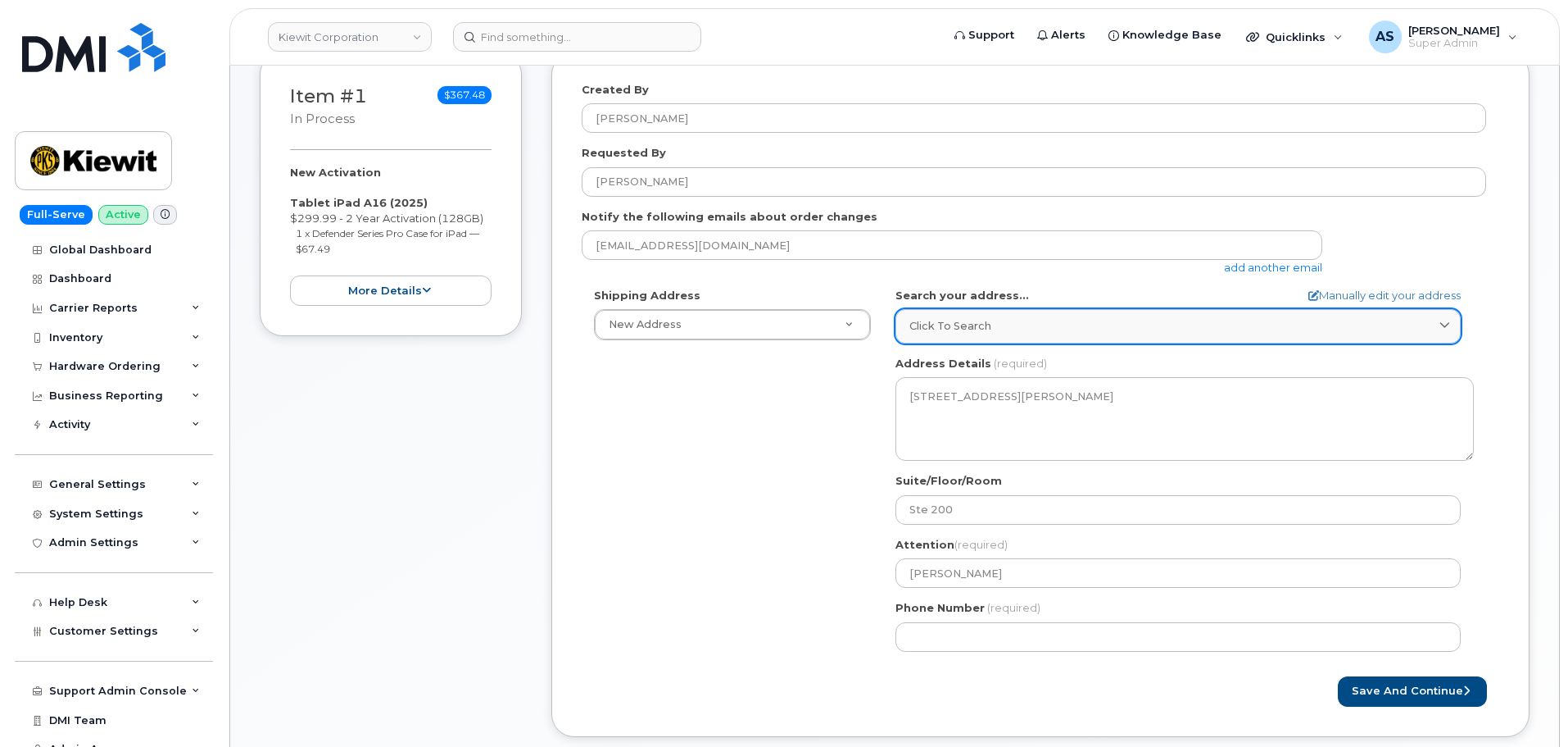
drag, startPoint x: 1110, startPoint y: 331, endPoint x: 1107, endPoint y: 317, distance: 14.3
click at [1108, 332] on div "Click to search" at bounding box center [1178, 325] width 537 height 15
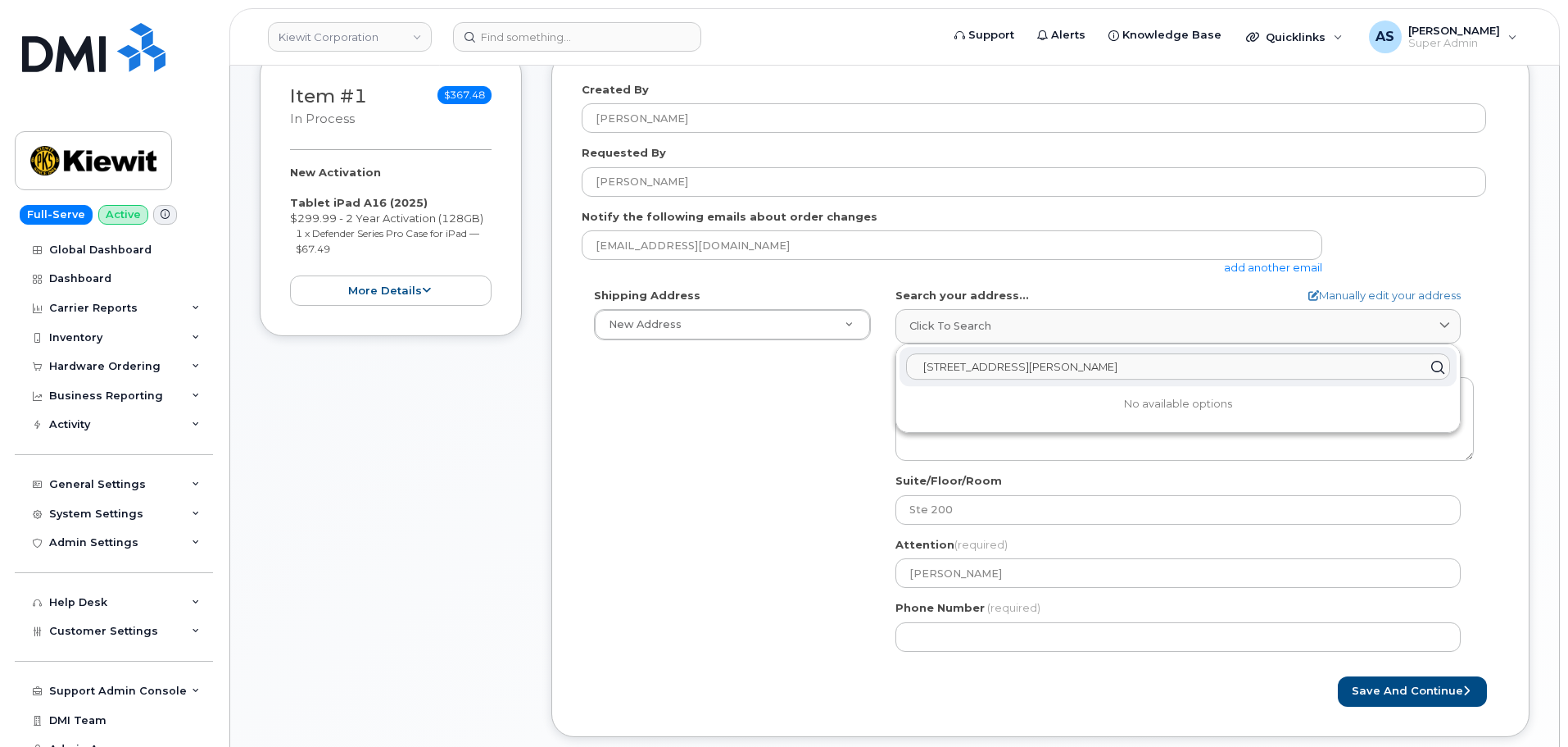
drag, startPoint x: 1051, startPoint y: 354, endPoint x: 1040, endPoint y: 357, distance: 11.4
click at [1047, 357] on input "6200 lee vista blvd" at bounding box center [1178, 367] width 544 height 27
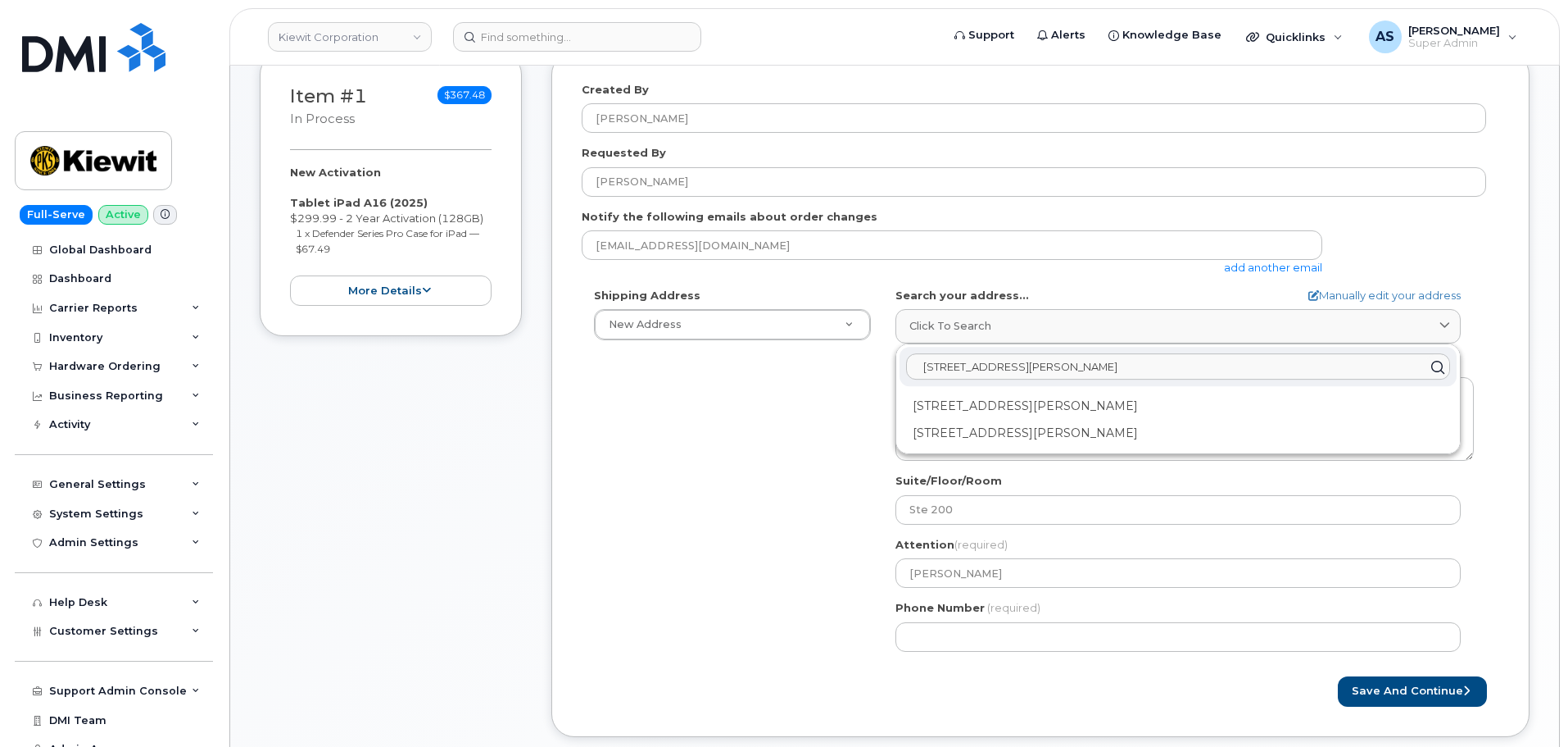
type input "6200 lee vista blvd"
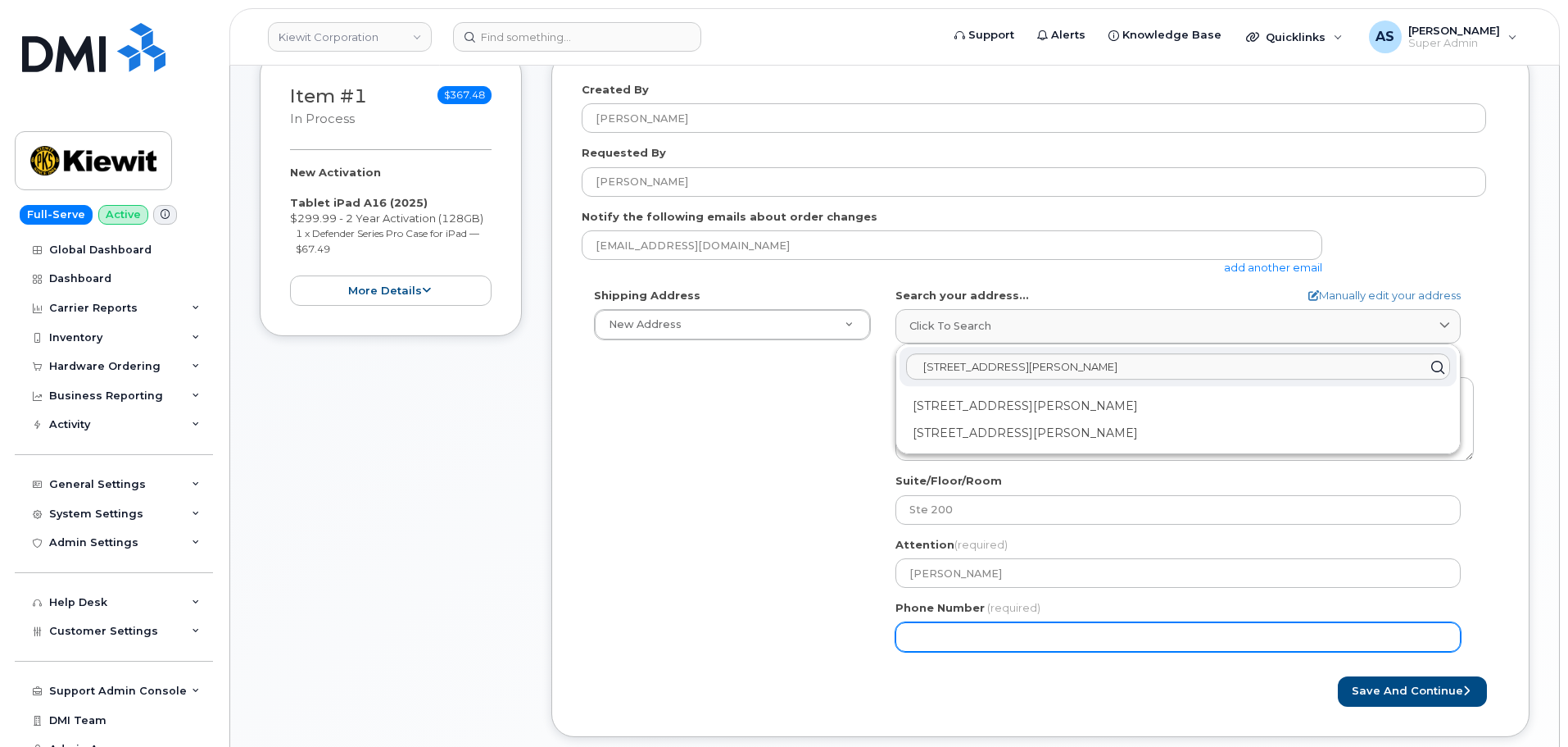
click at [693, 558] on div "Shipping Address New Address New Address 2306 Foreman Rd 118 Caddo Dr 2306 fore…" at bounding box center [1034, 476] width 905 height 376
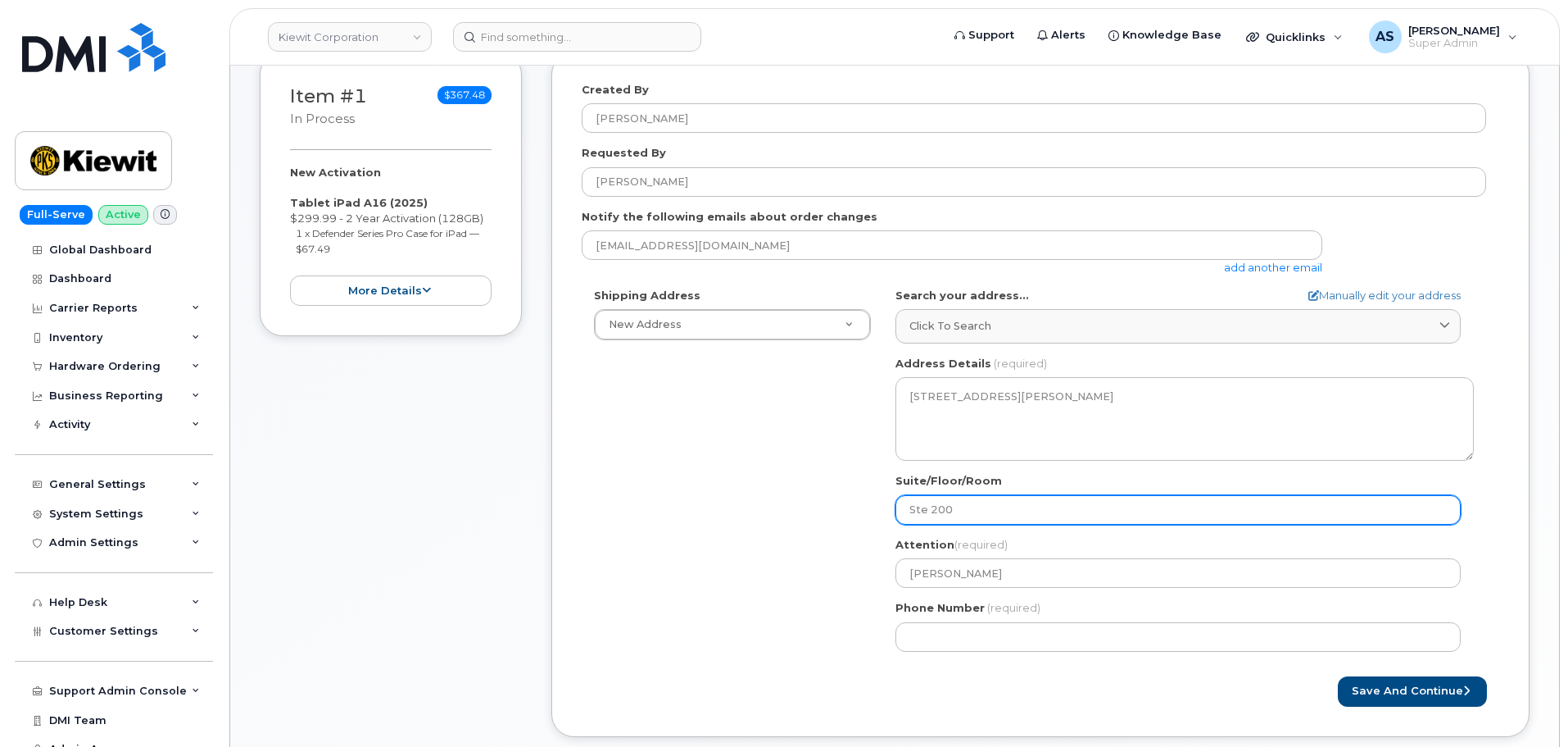
click at [934, 520] on input "Ste 200" at bounding box center [1178, 510] width 566 height 29
select select
type input "Ste 00"
select select
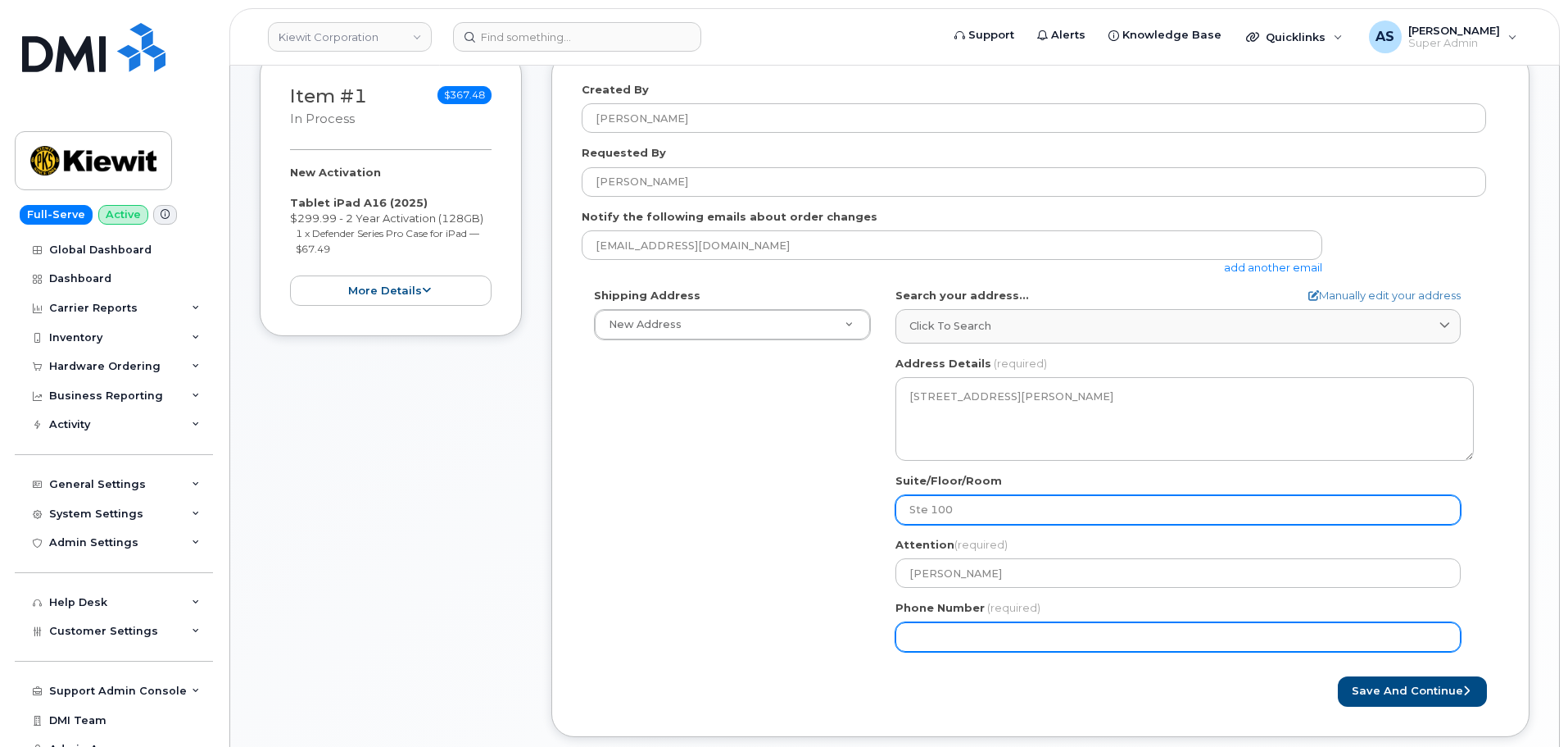
type input "Ste 100"
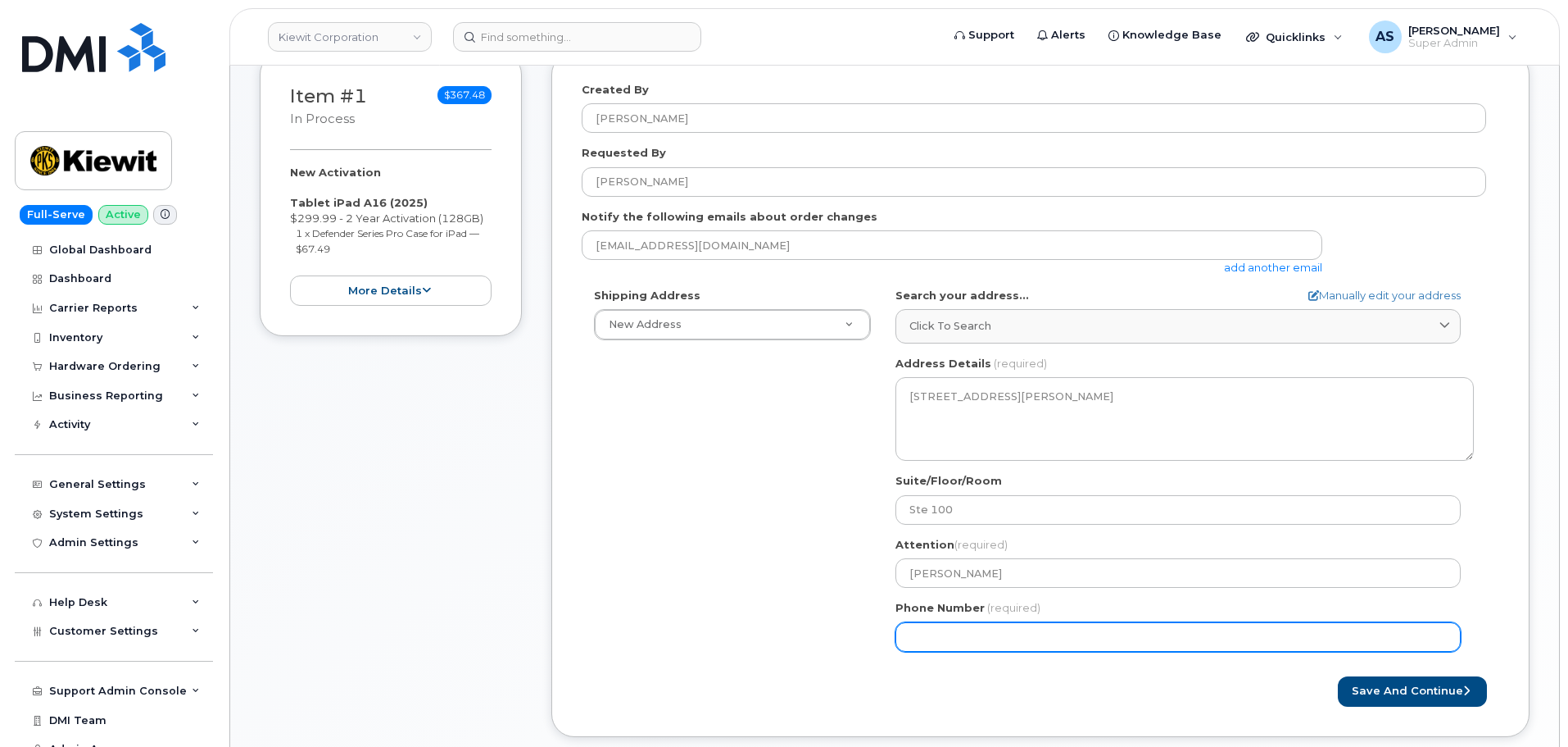
click at [947, 632] on input "Phone Number" at bounding box center [1178, 637] width 566 height 29
click at [979, 641] on input "Phone Number" at bounding box center [1178, 637] width 566 height 29
paste input "3376051394"
select select
type input "3376051394"
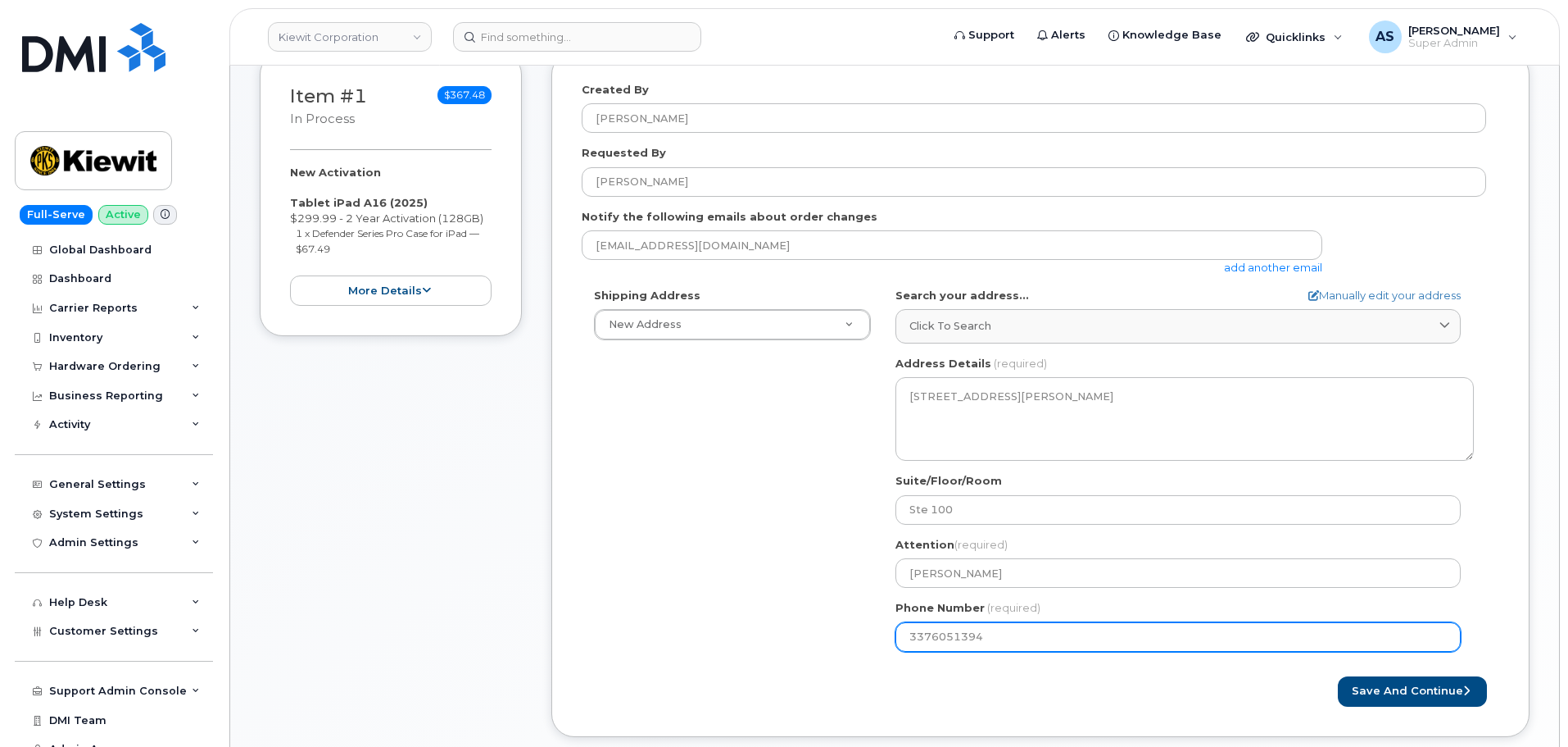
select select
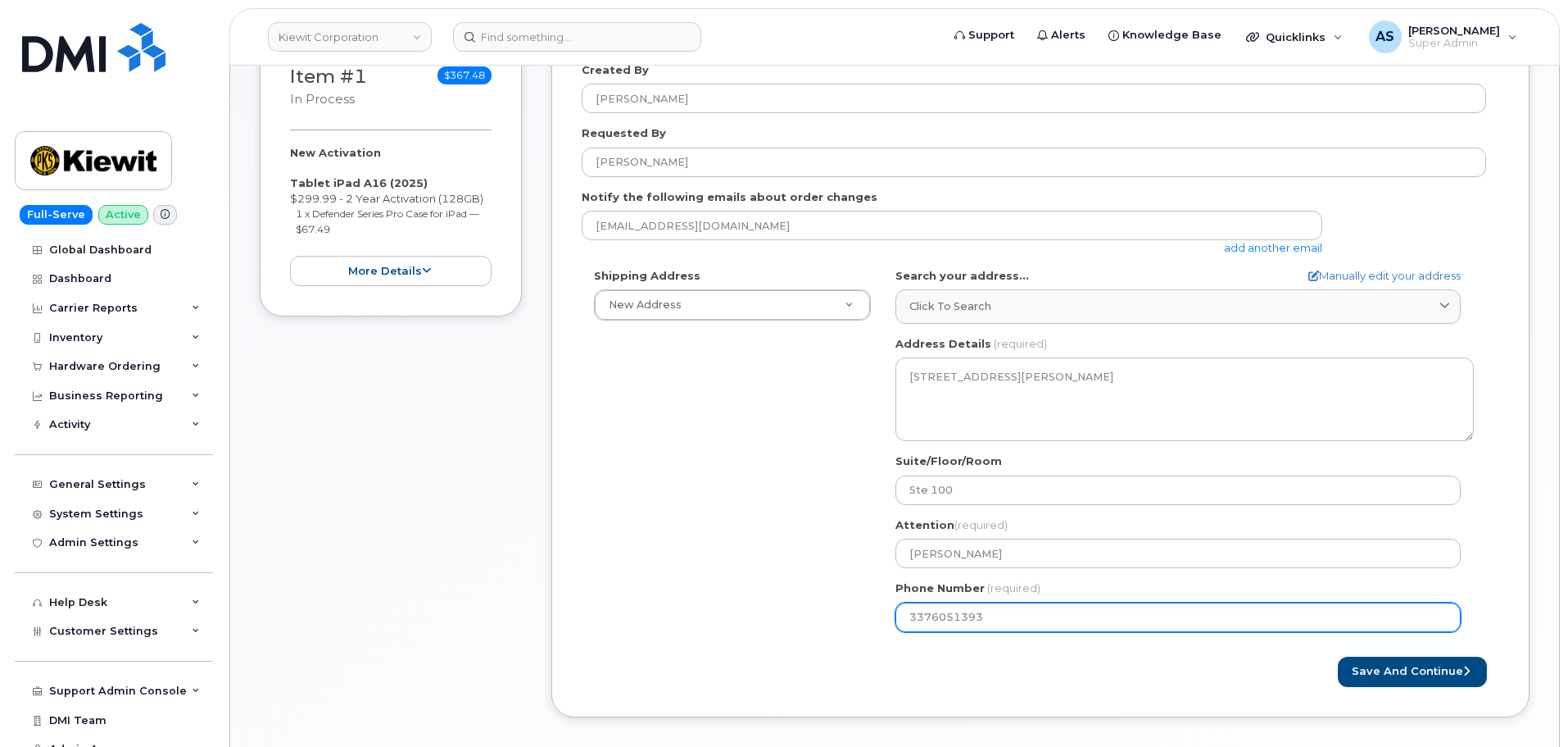
scroll to position [410, 0]
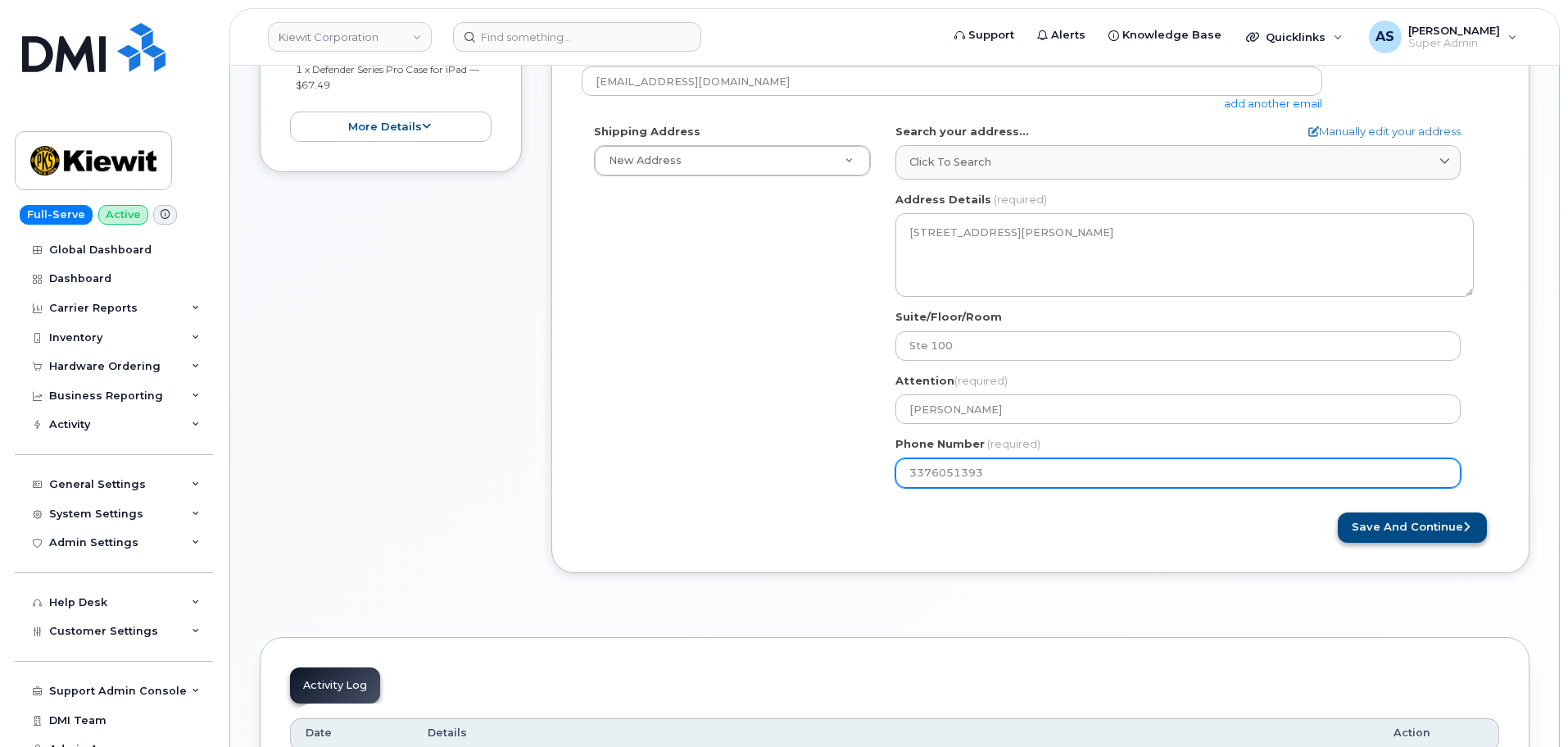
type input "3376051393"
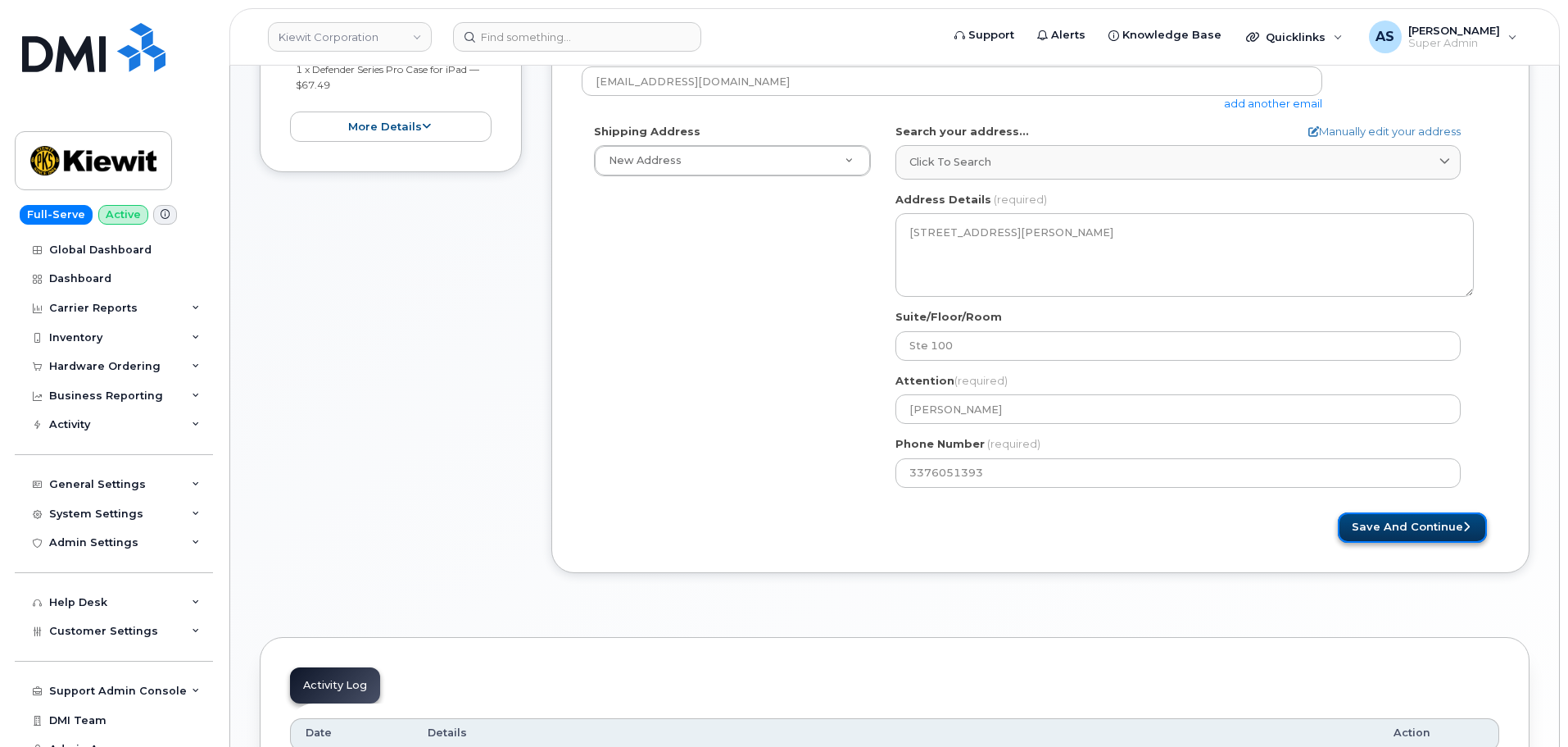
drag, startPoint x: 1453, startPoint y: 519, endPoint x: 1449, endPoint y: 528, distance: 9.8
click at [1450, 529] on button "Save and Continue" at bounding box center [1413, 527] width 149 height 30
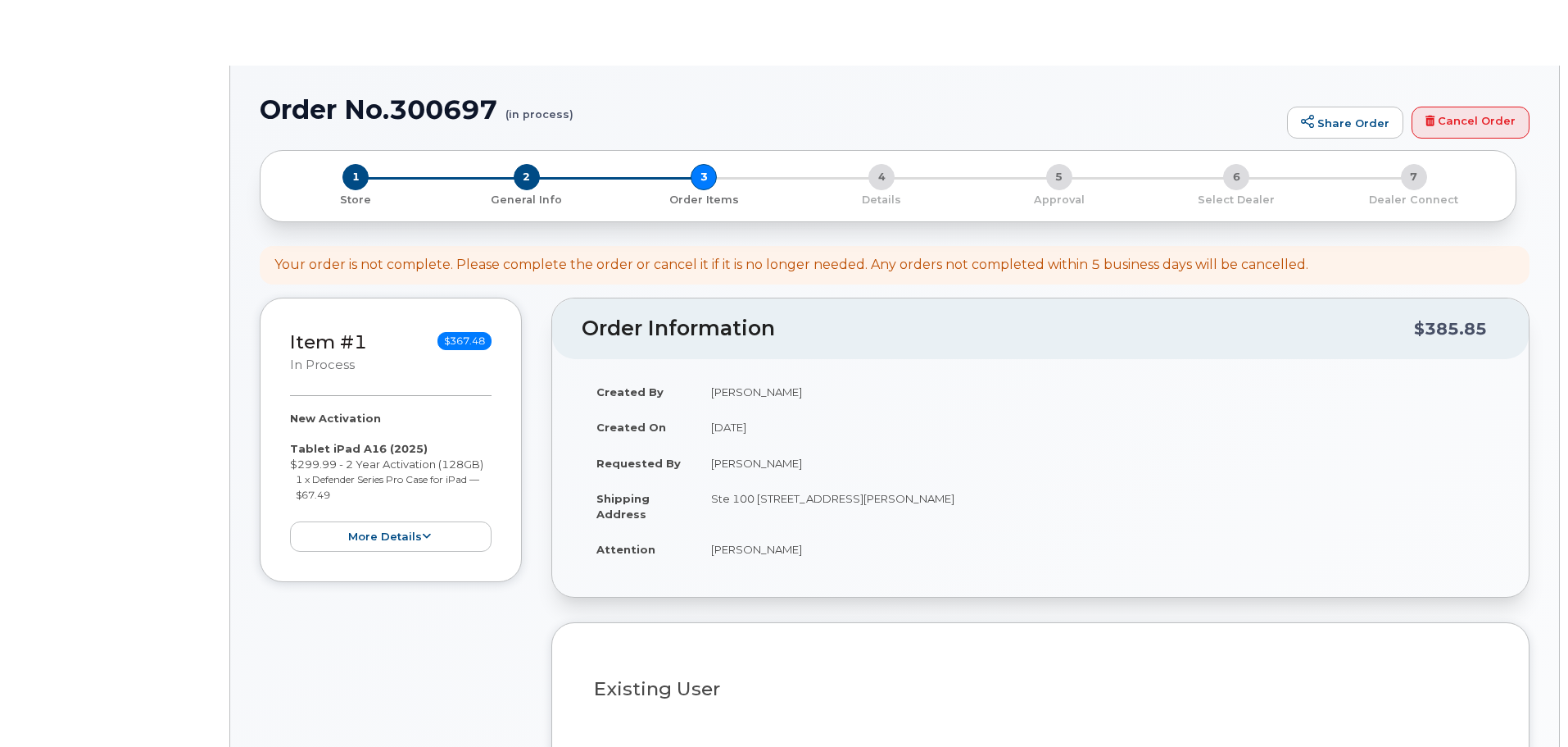
select select
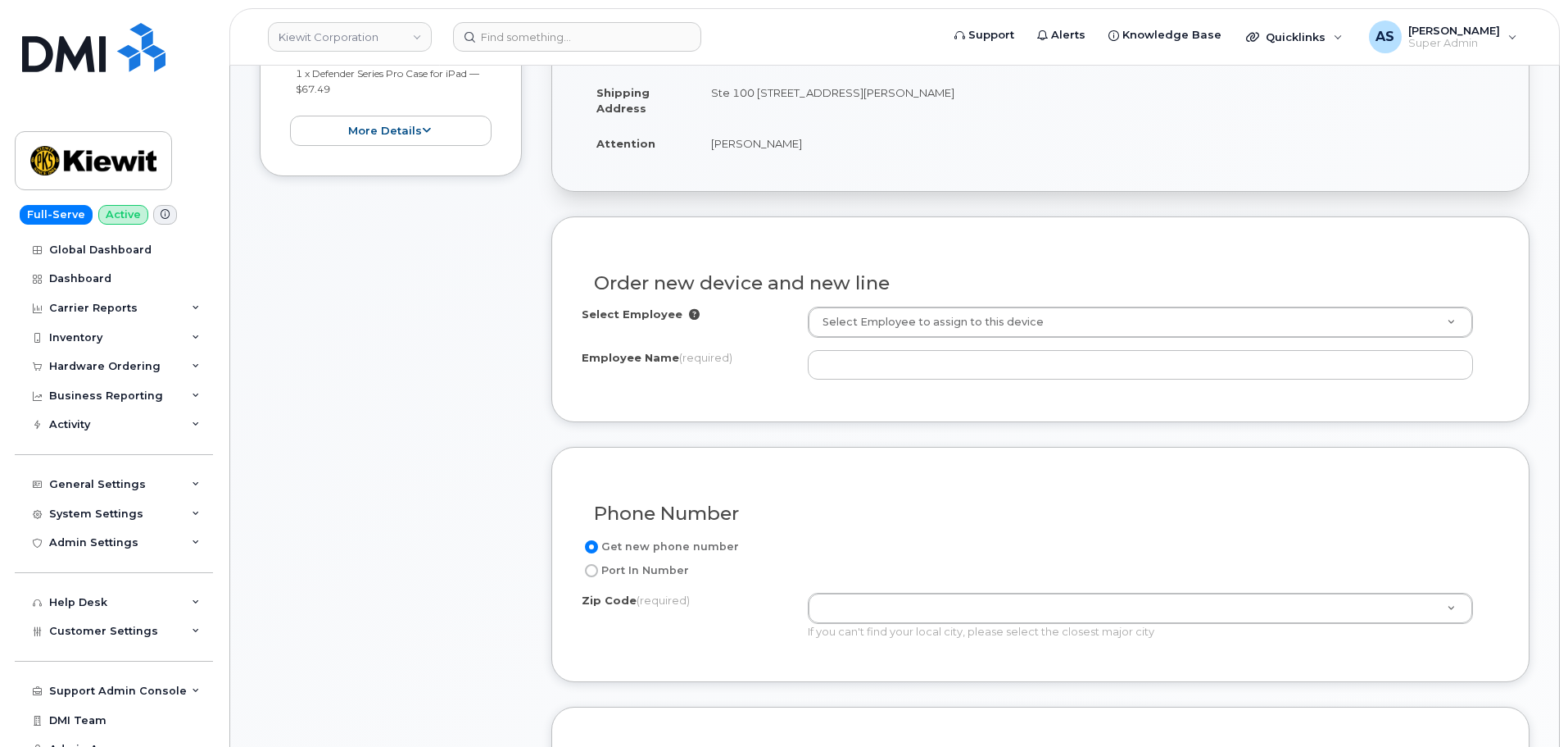
scroll to position [410, 0]
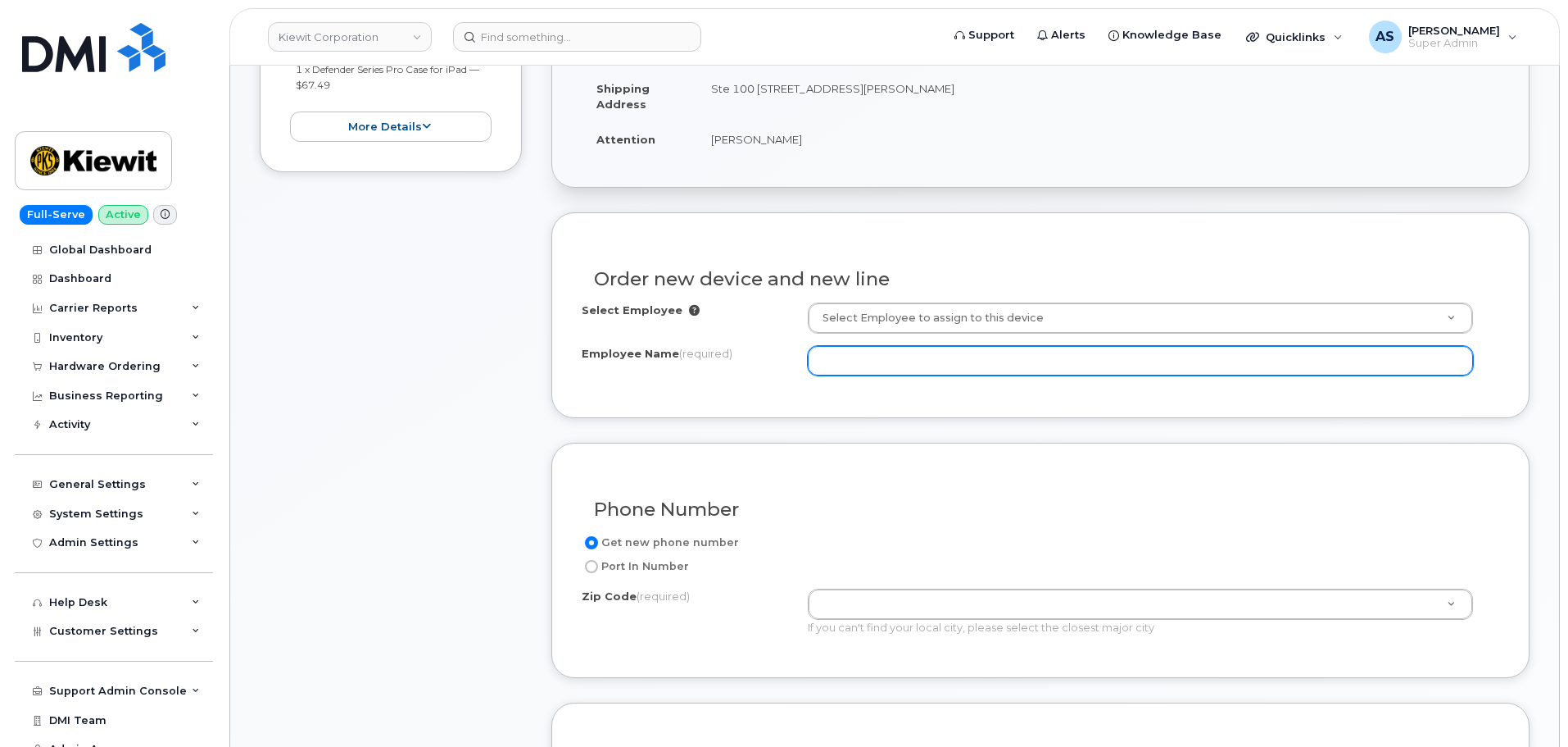
click at [916, 358] on input "Employee Name (required)" at bounding box center [1140, 361] width 665 height 29
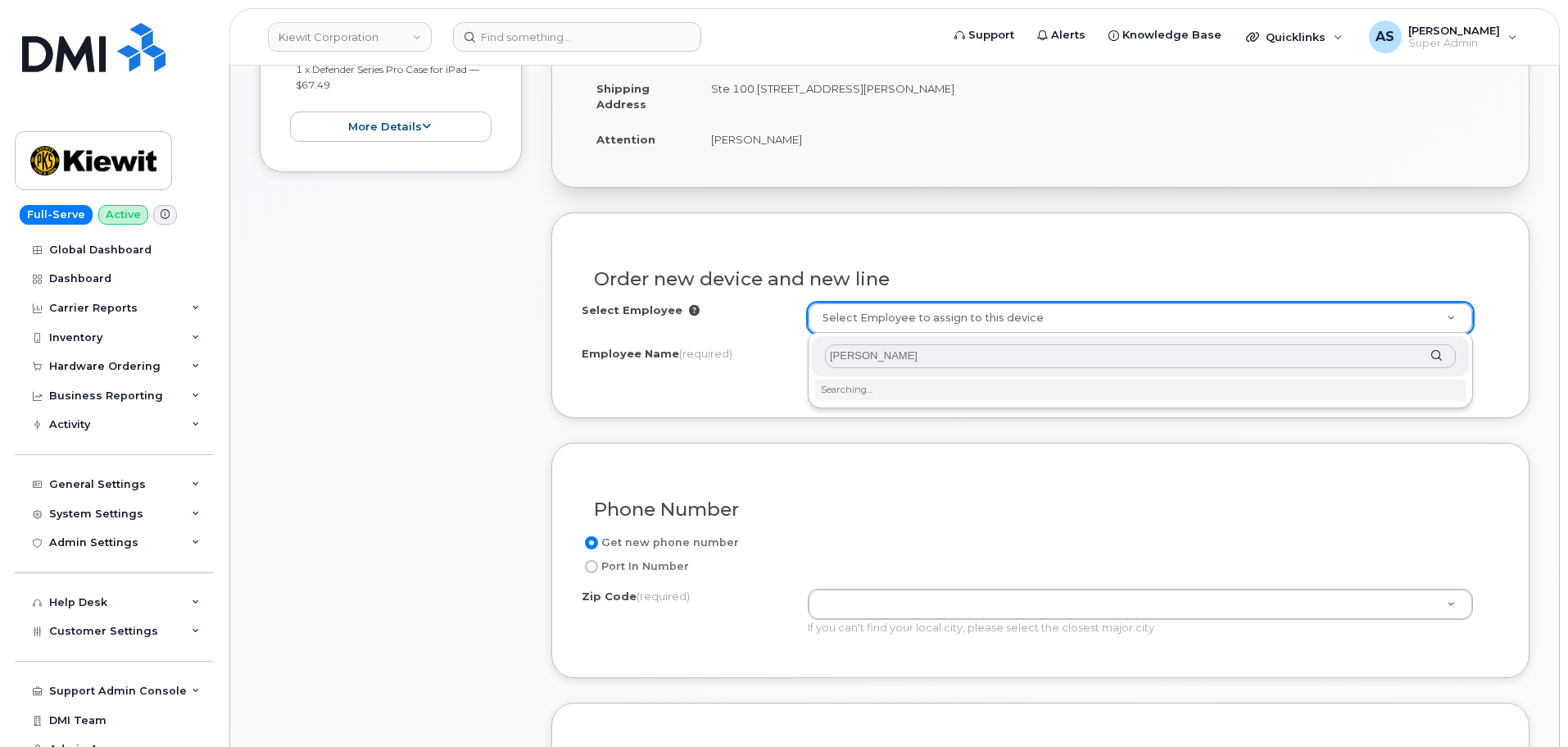
type input "[PERSON_NAME]"
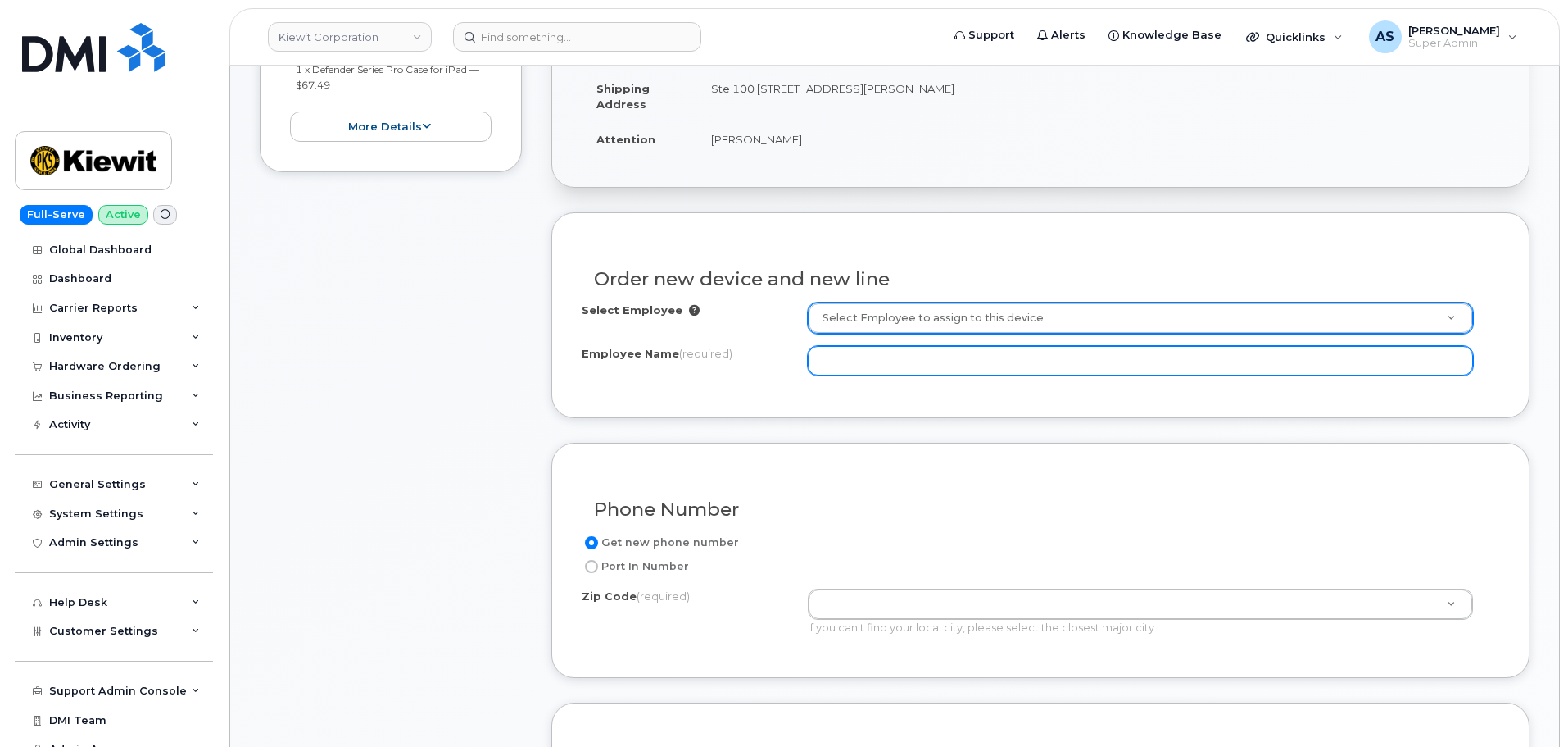
click at [875, 360] on input "Employee Name (required)" at bounding box center [1140, 361] width 665 height 29
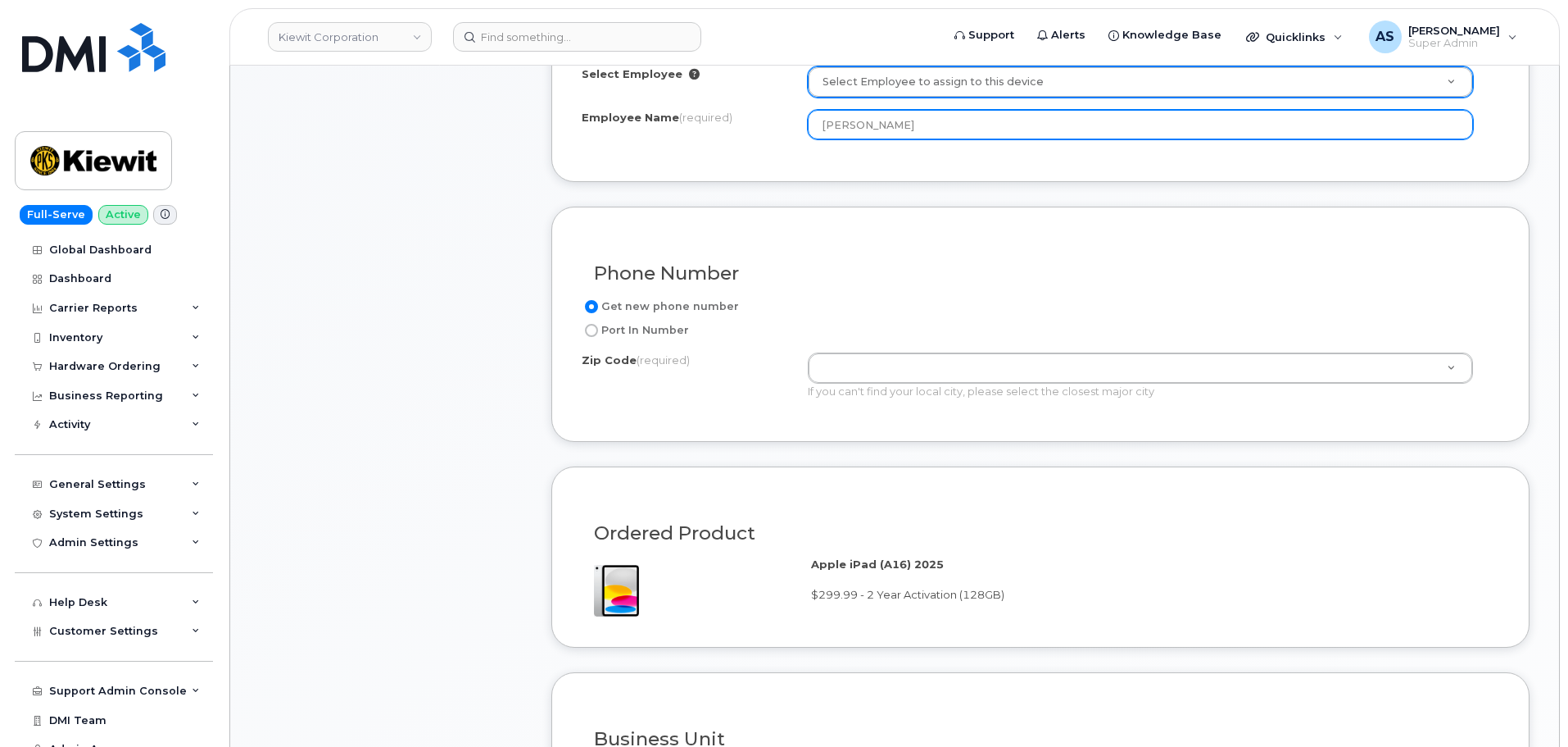
scroll to position [656, 0]
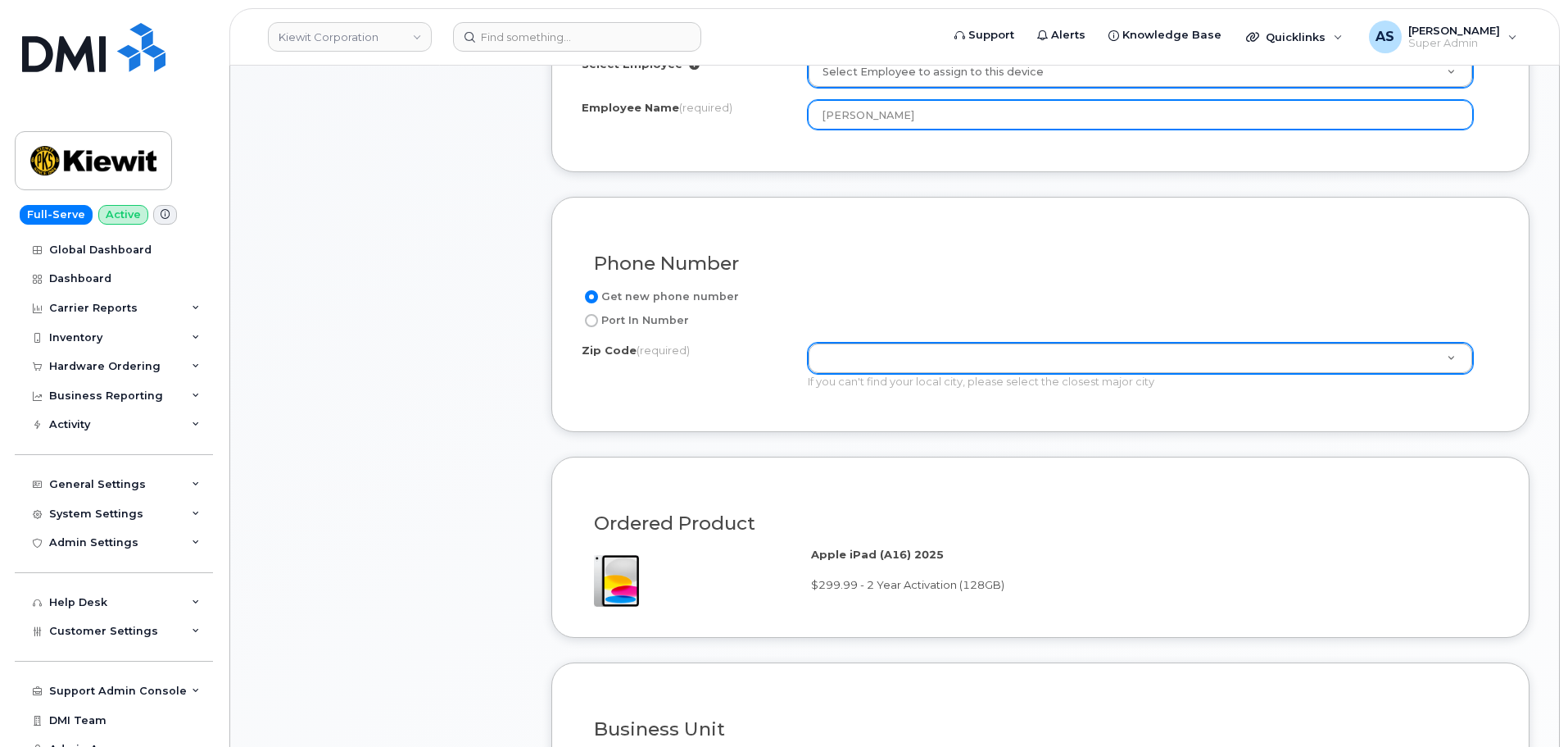
type input "[PERSON_NAME]"
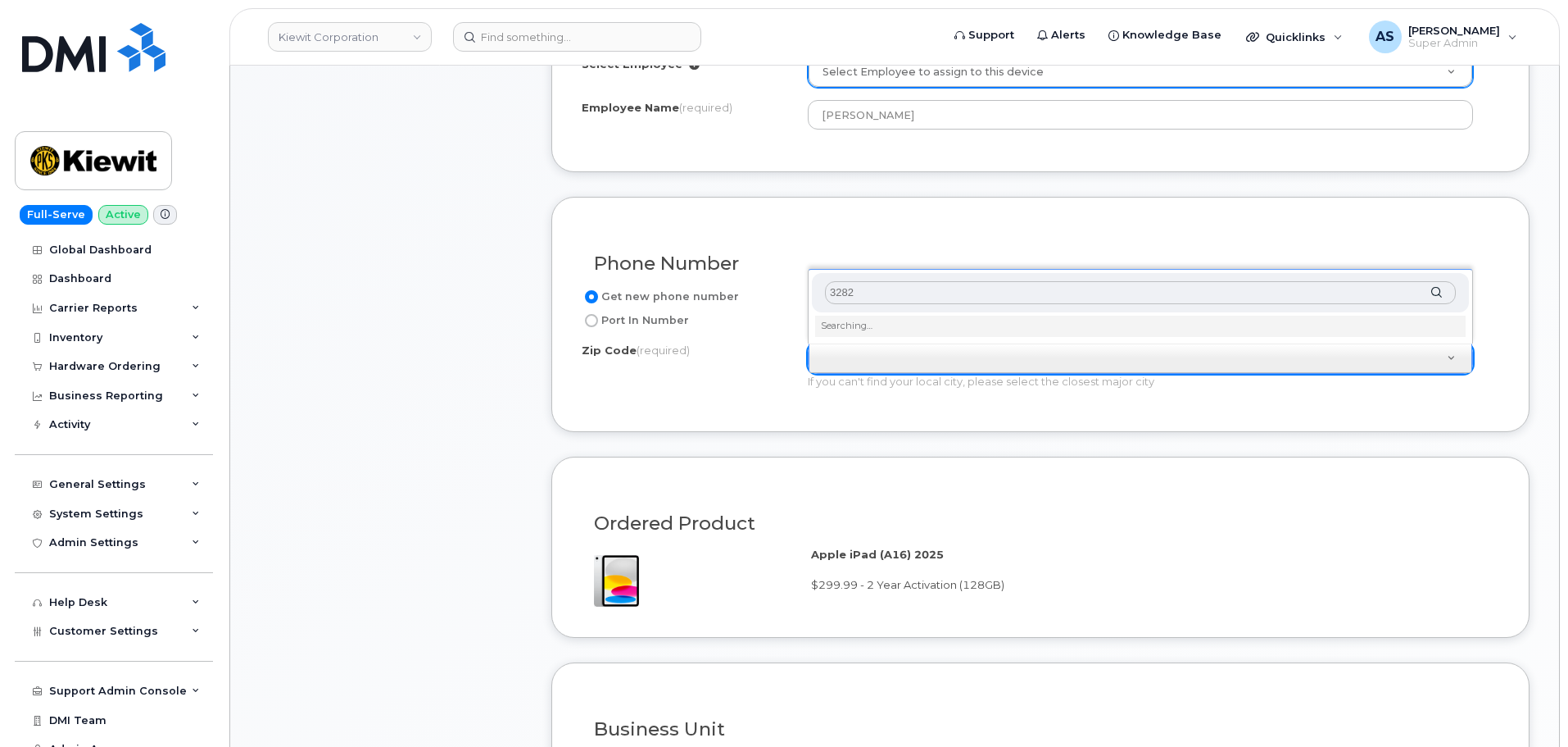
scroll to position [552, 0]
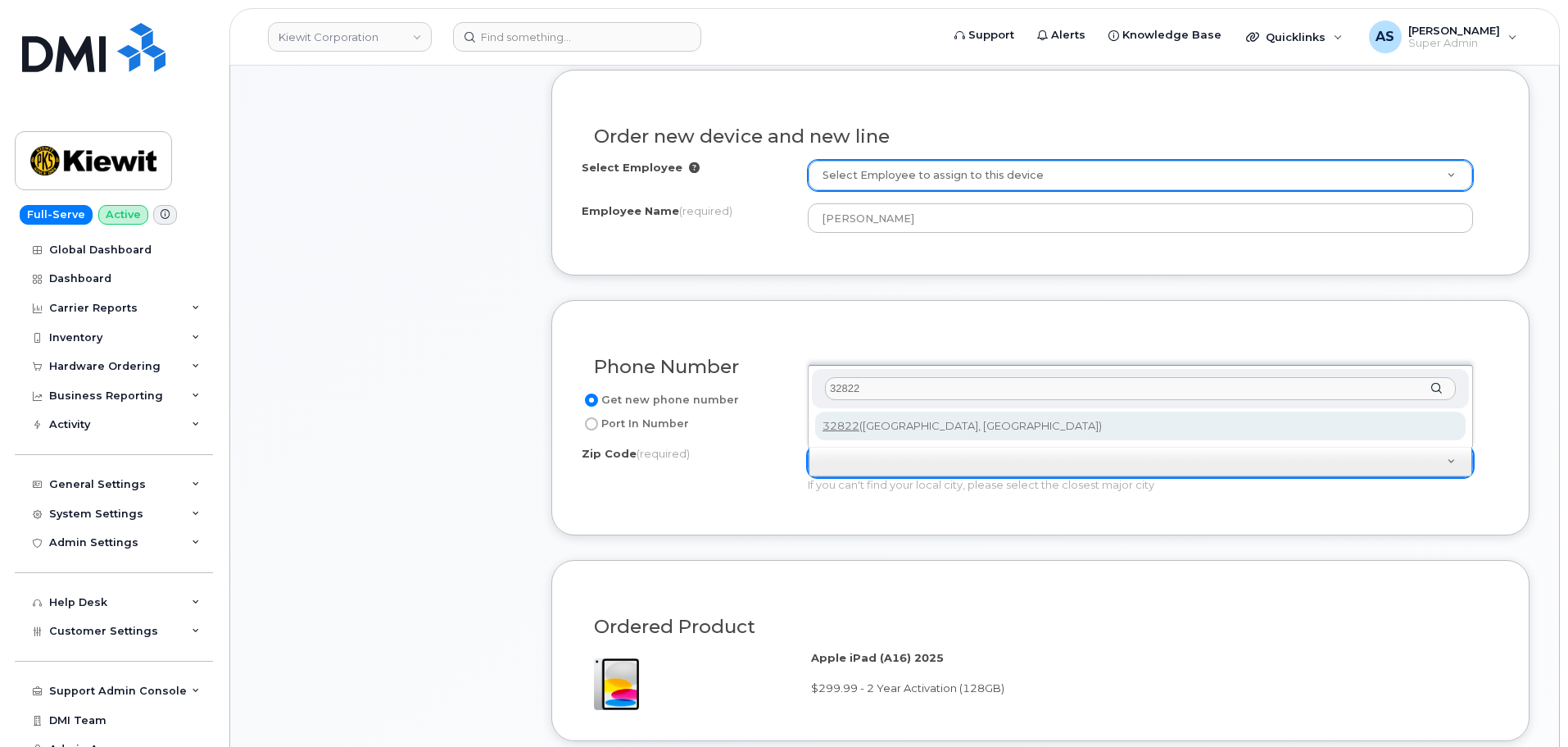
type input "32822"
type input "32822 (Orlando, FL)"
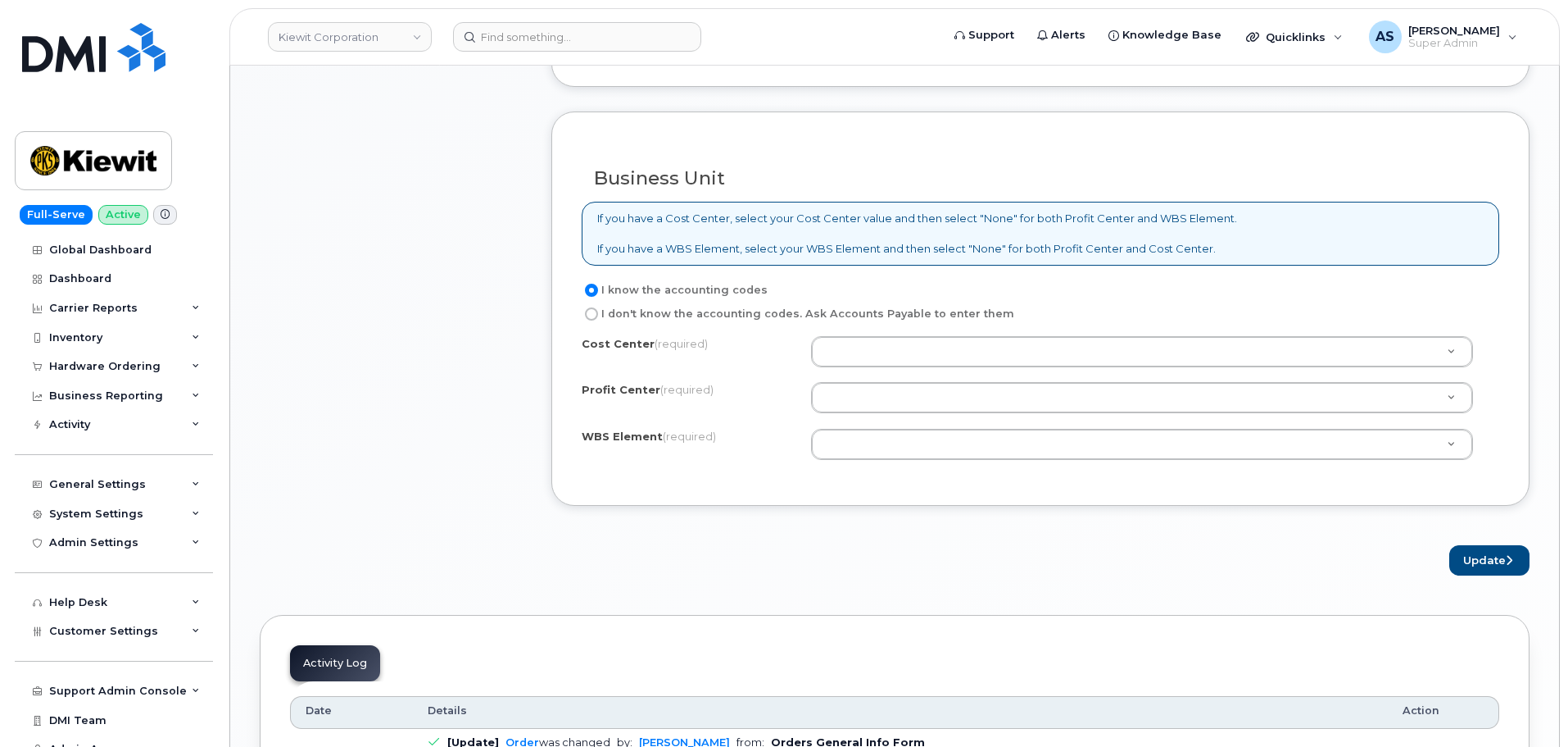
scroll to position [1208, 0]
drag, startPoint x: 860, startPoint y: 438, endPoint x: 842, endPoint y: 428, distance: 20.6
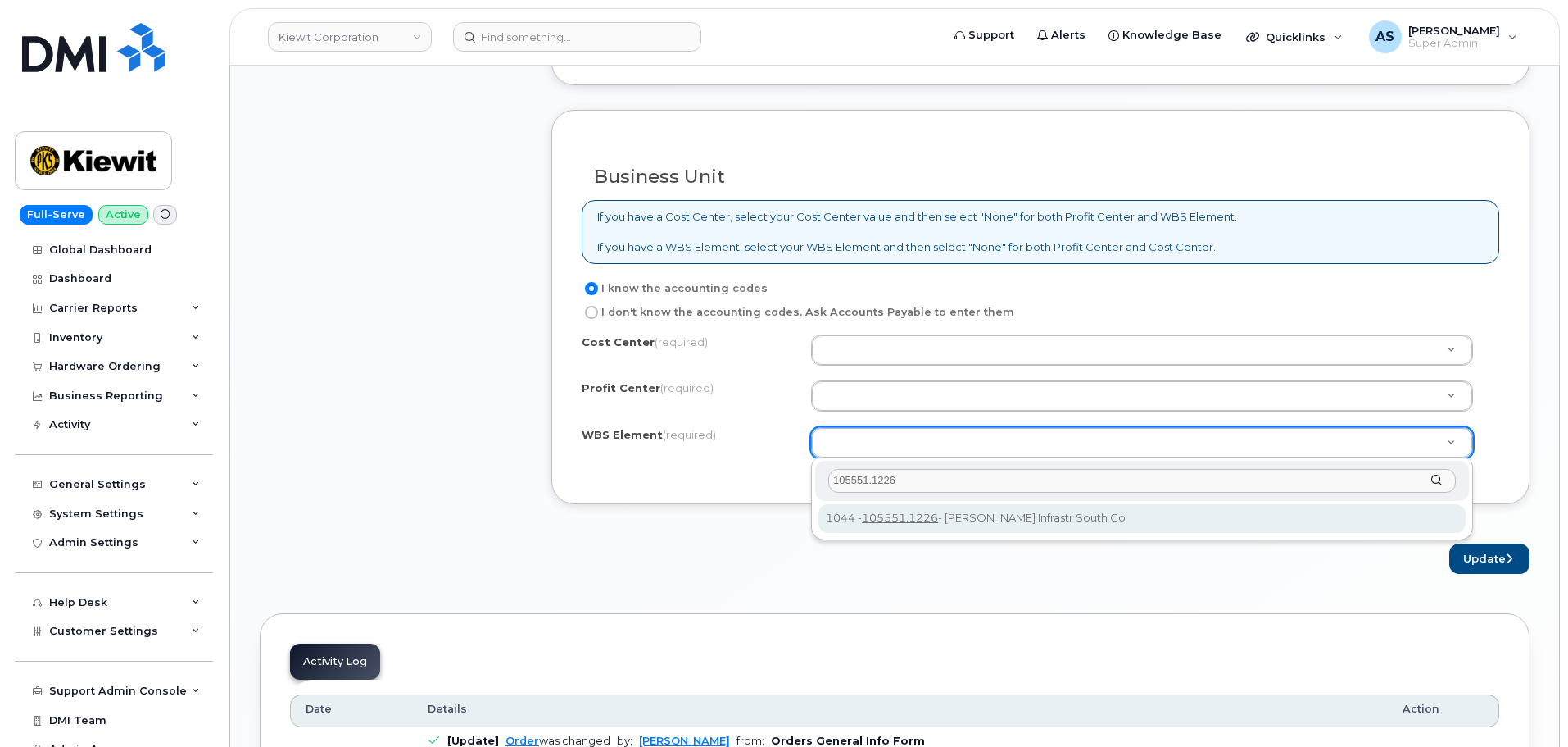
type input "105551.1226"
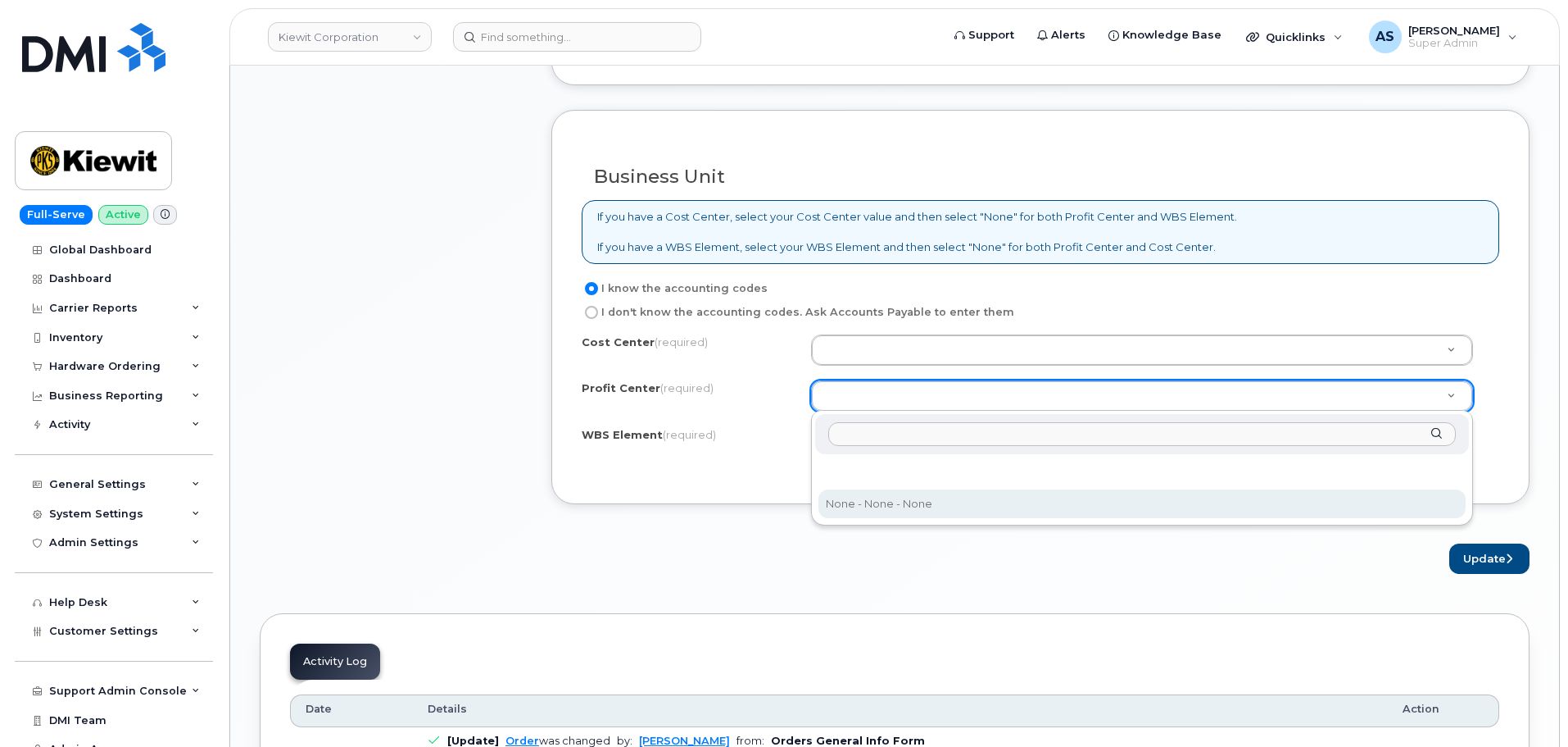
select select "None"
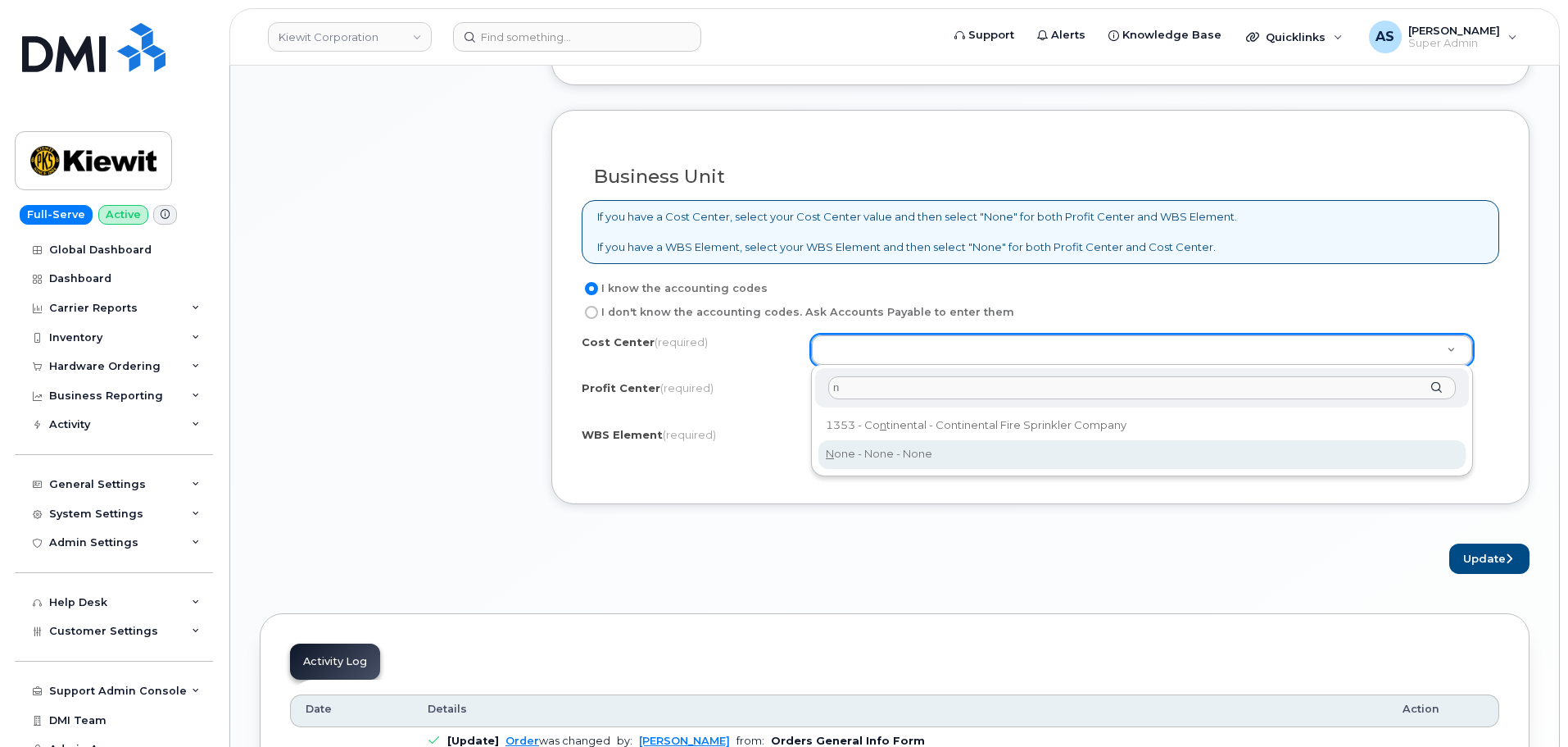
type input "n"
type input "None"
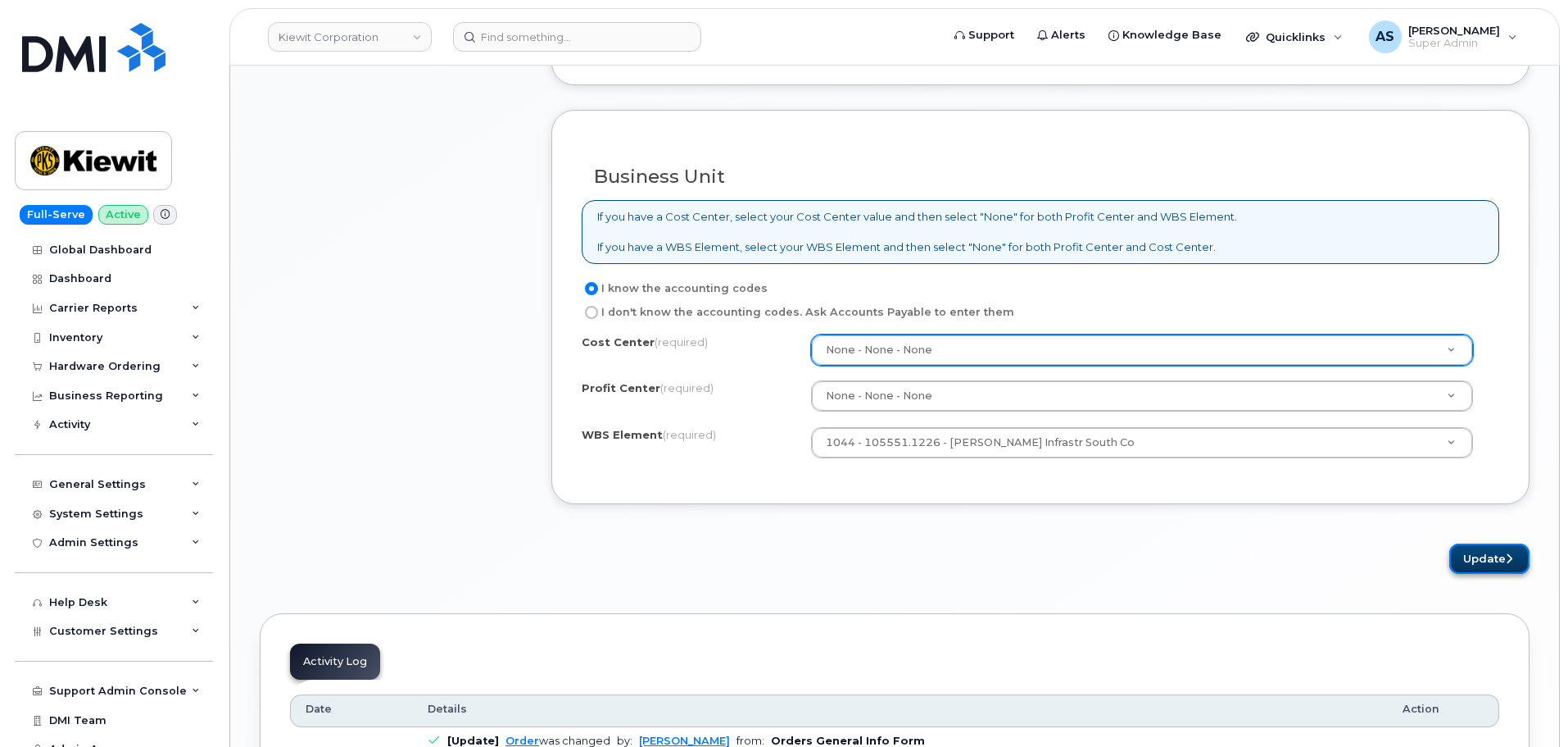
click at [1458, 552] on button "Update" at bounding box center [1490, 558] width 81 height 30
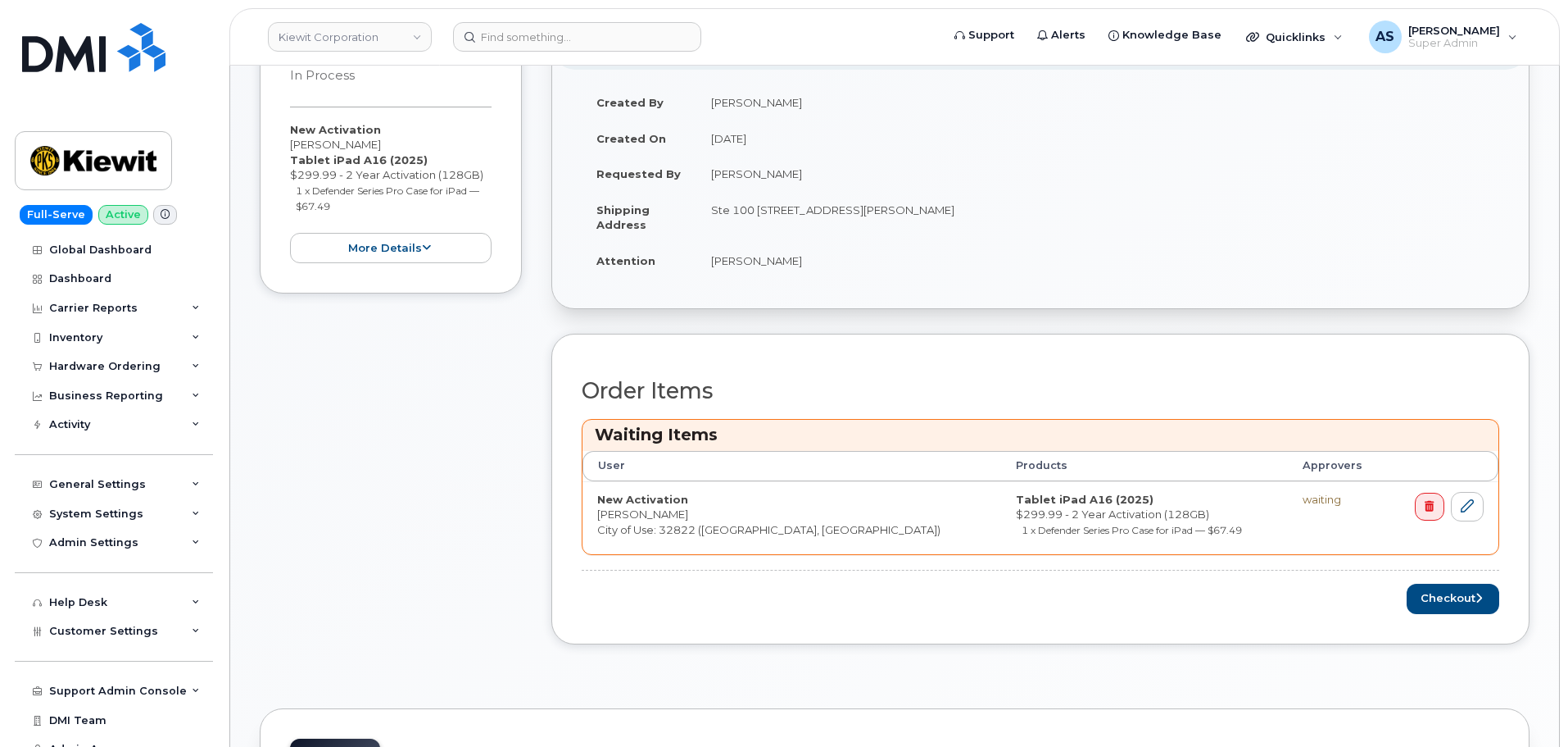
scroll to position [410, 0]
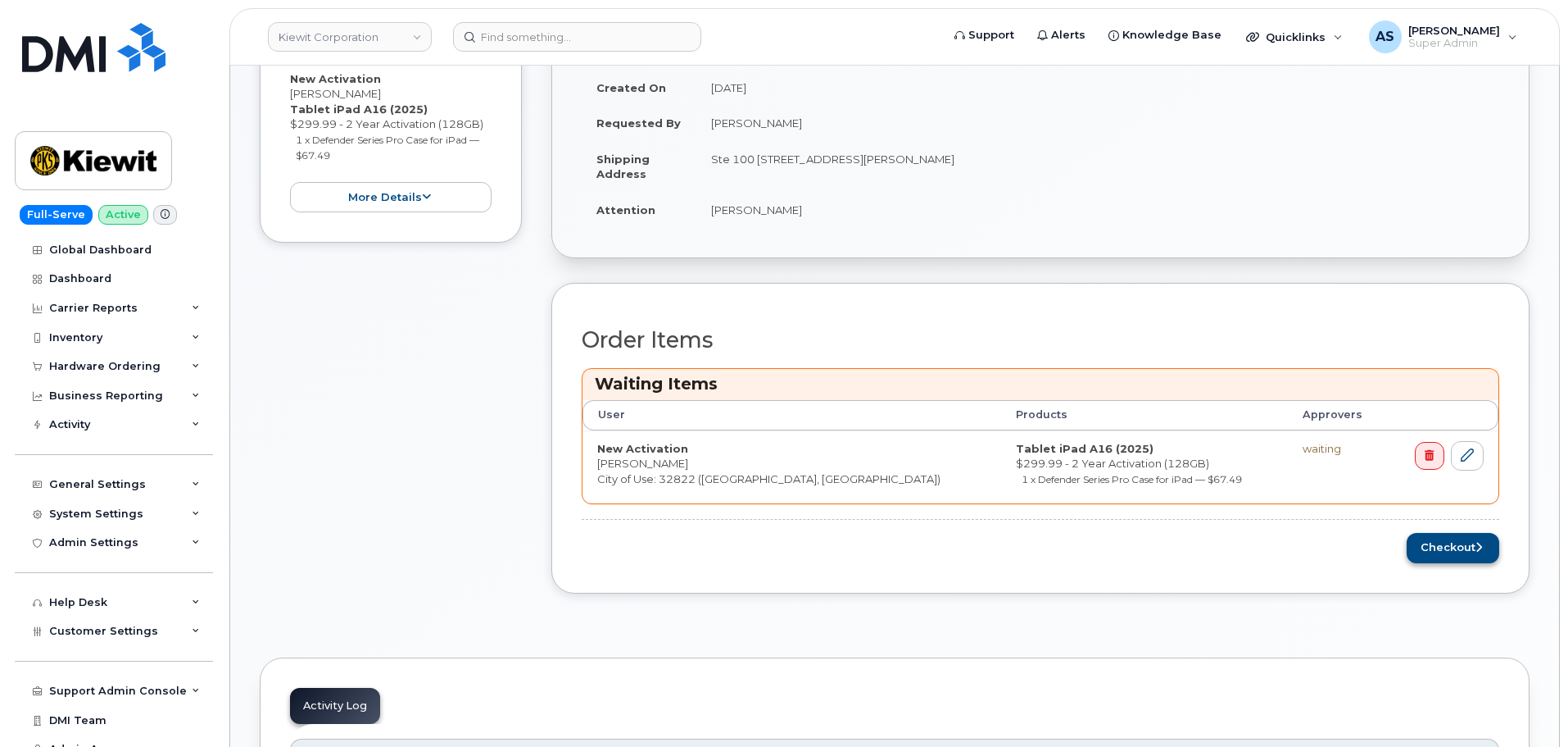
click at [1472, 532] on div "Order Items Waiting Items User Products Approvers New Activation [PERSON_NAME] …" at bounding box center [1040, 446] width 917 height 235
click at [1471, 544] on button "Checkout" at bounding box center [1453, 548] width 93 height 30
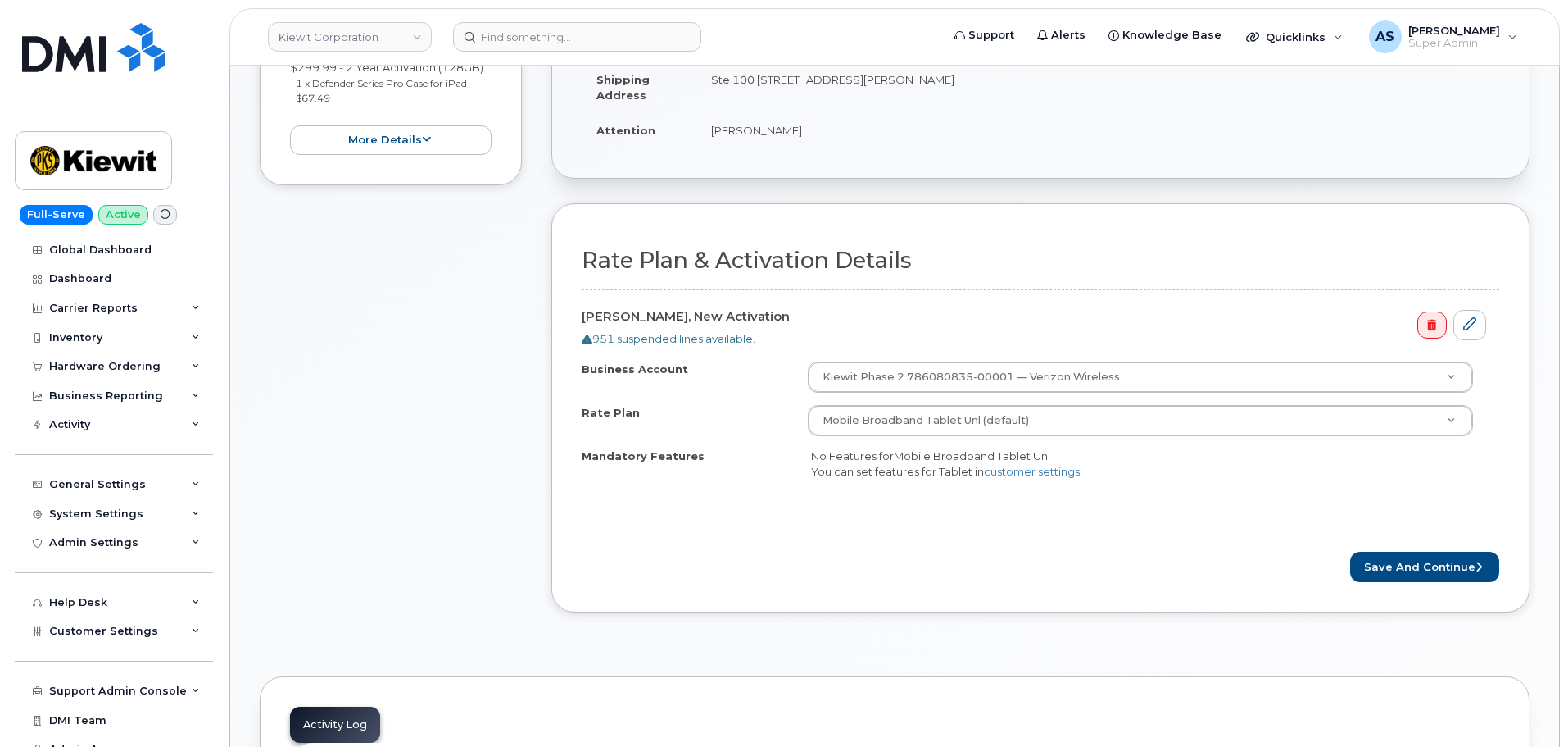
scroll to position [410, 0]
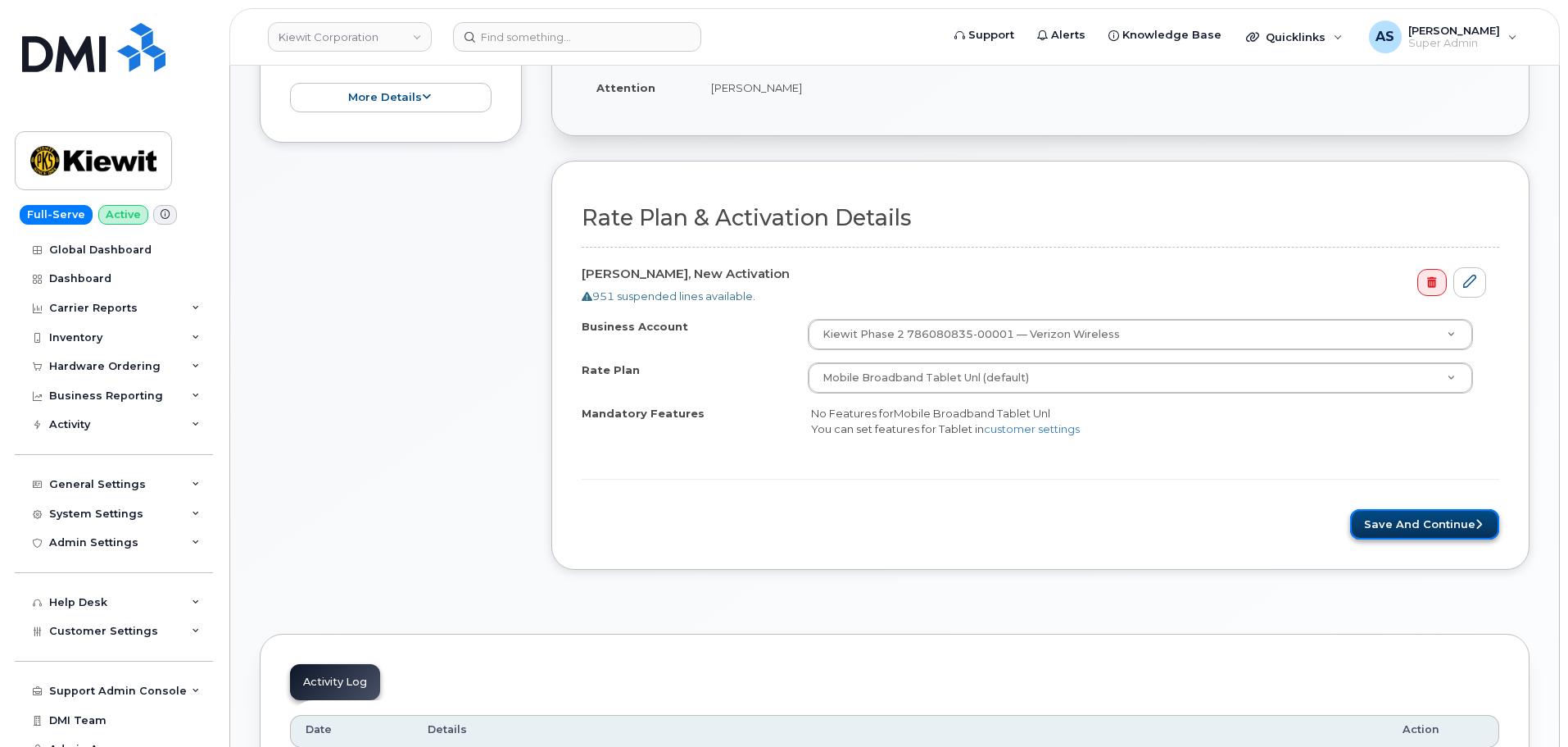
click at [1457, 525] on button "Save and Continue" at bounding box center [1425, 524] width 149 height 30
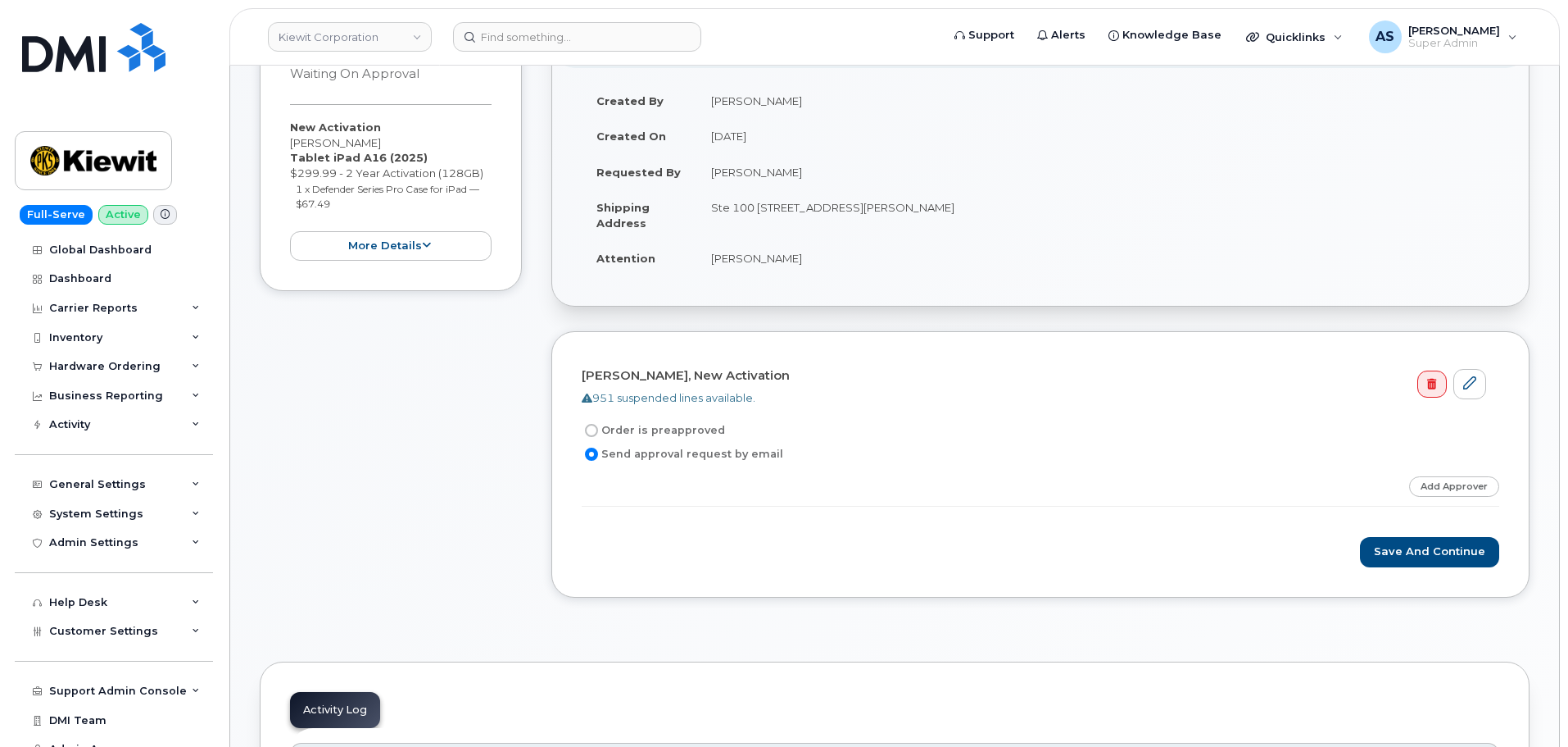
scroll to position [246, 0]
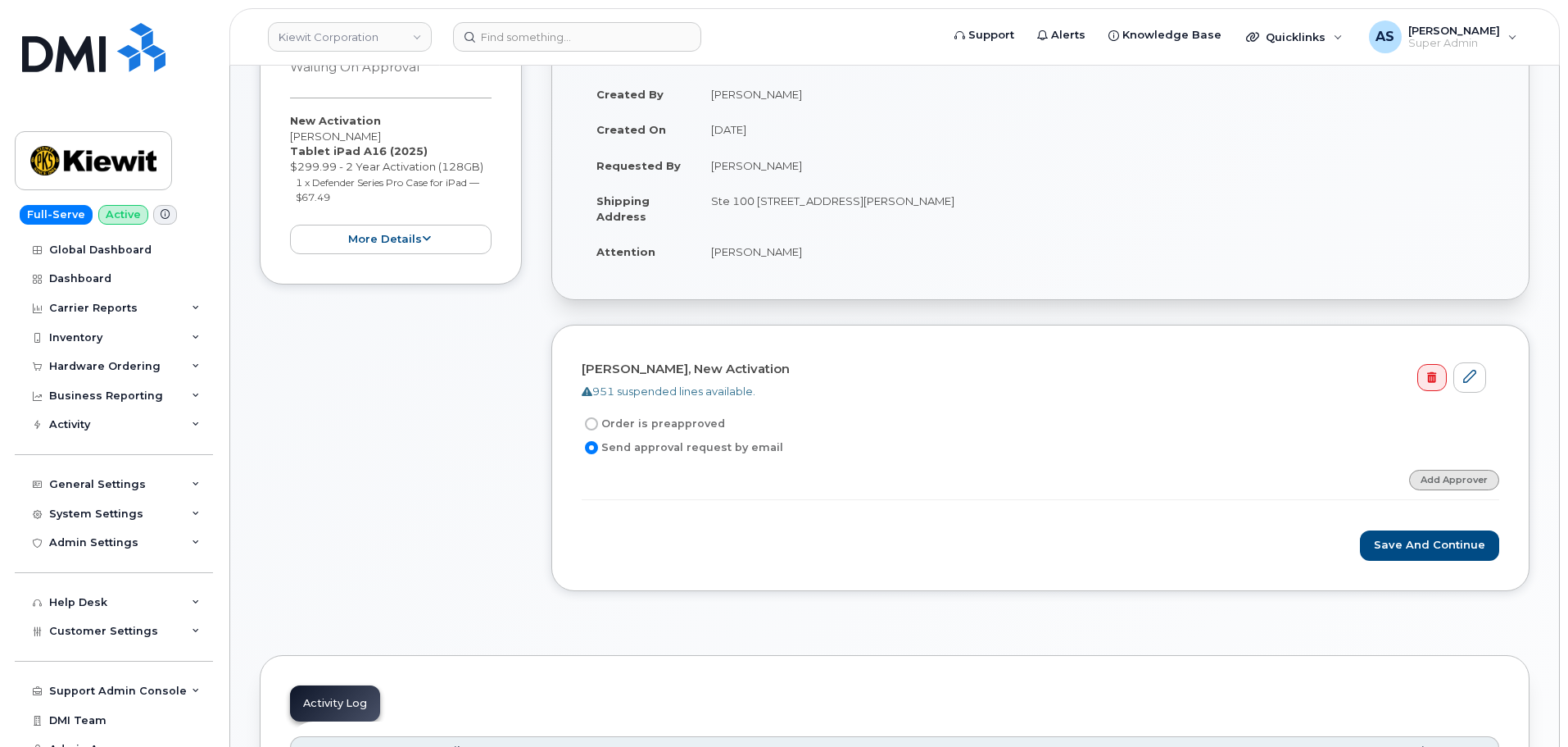
click at [1456, 483] on link "Add Approver" at bounding box center [1454, 480] width 90 height 21
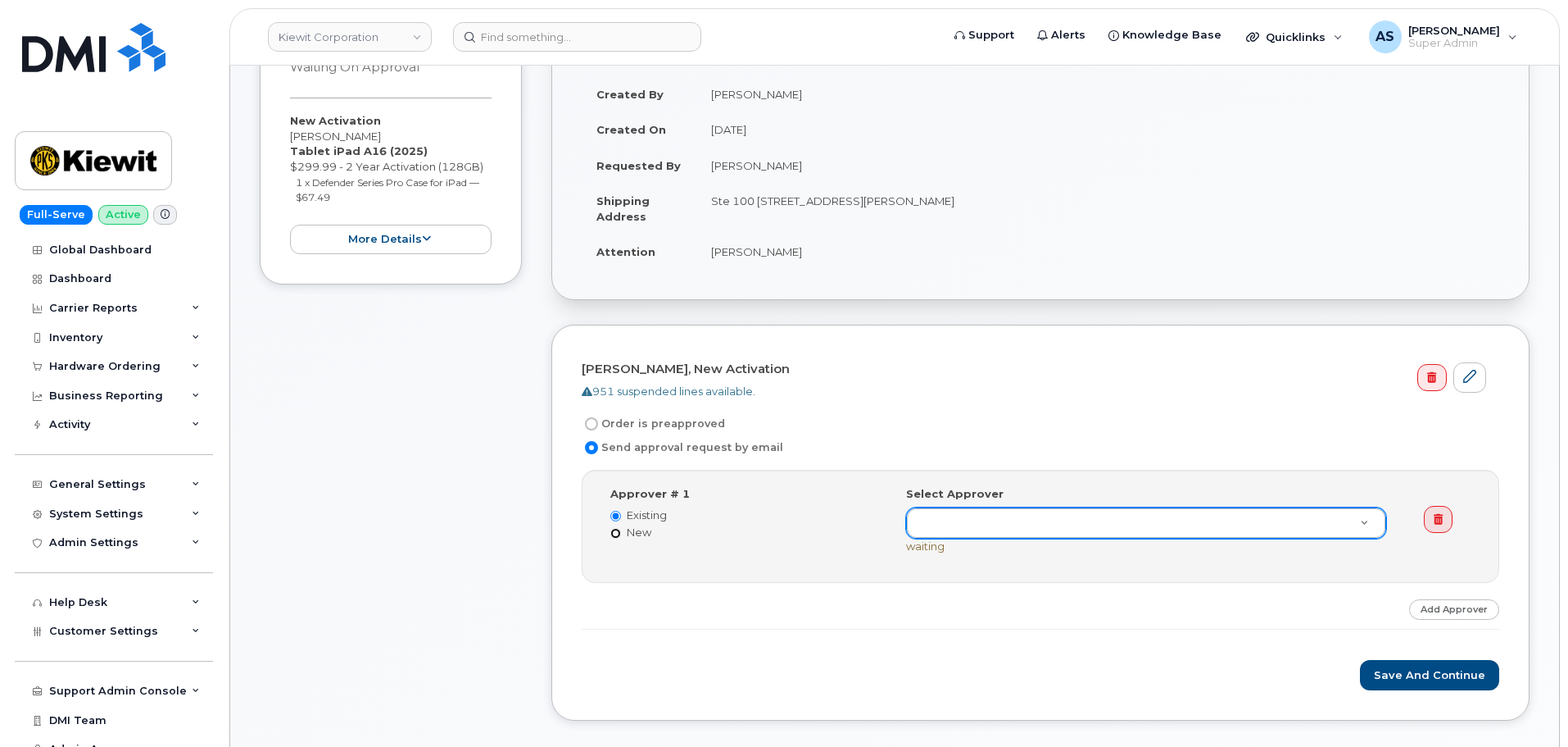
click at [617, 530] on input "New" at bounding box center [615, 533] width 10 height 10
radio input "true"
radio input "false"
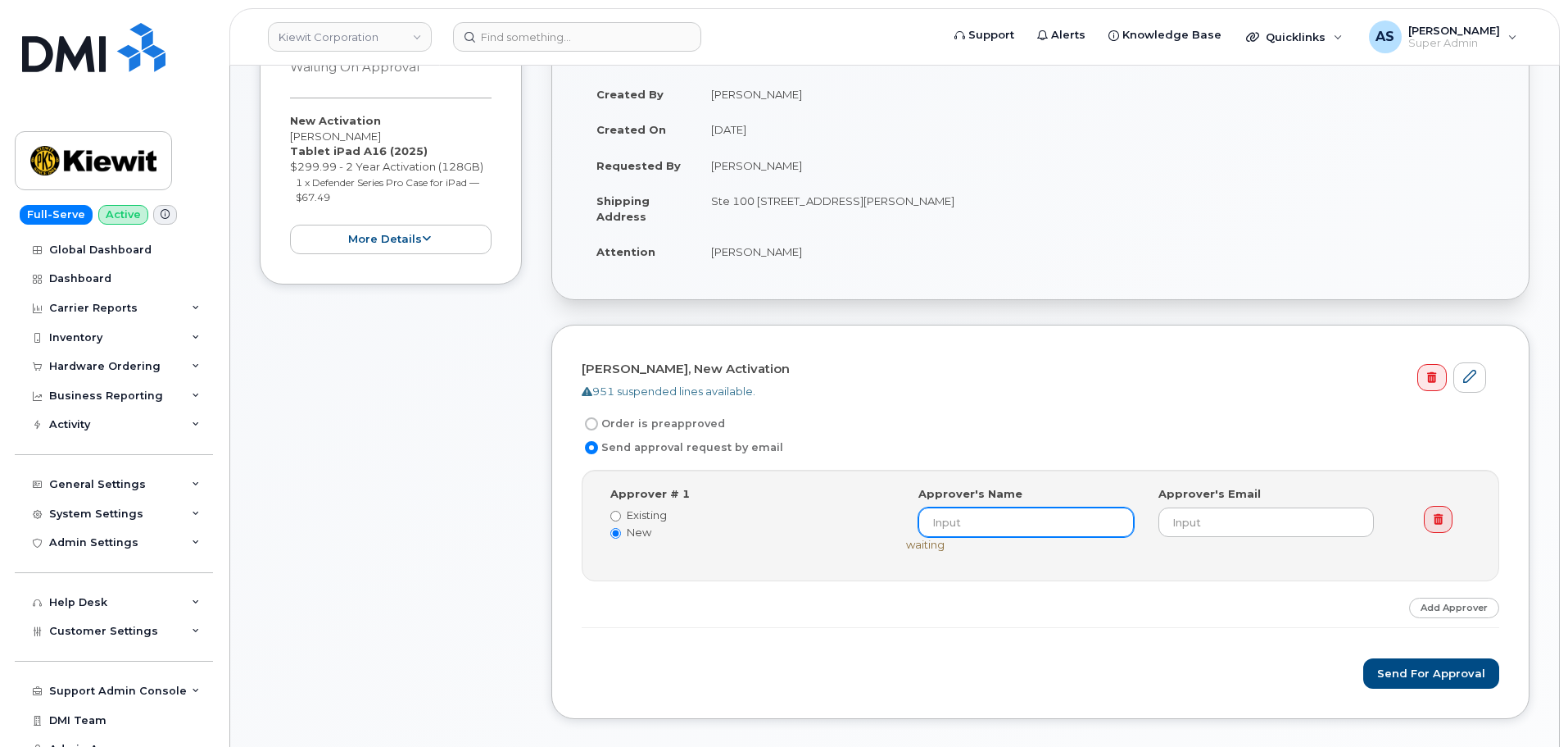
click at [1032, 522] on input at bounding box center [1026, 522] width 215 height 29
paste input "[PERSON_NAME]"
type input "[PERSON_NAME]"
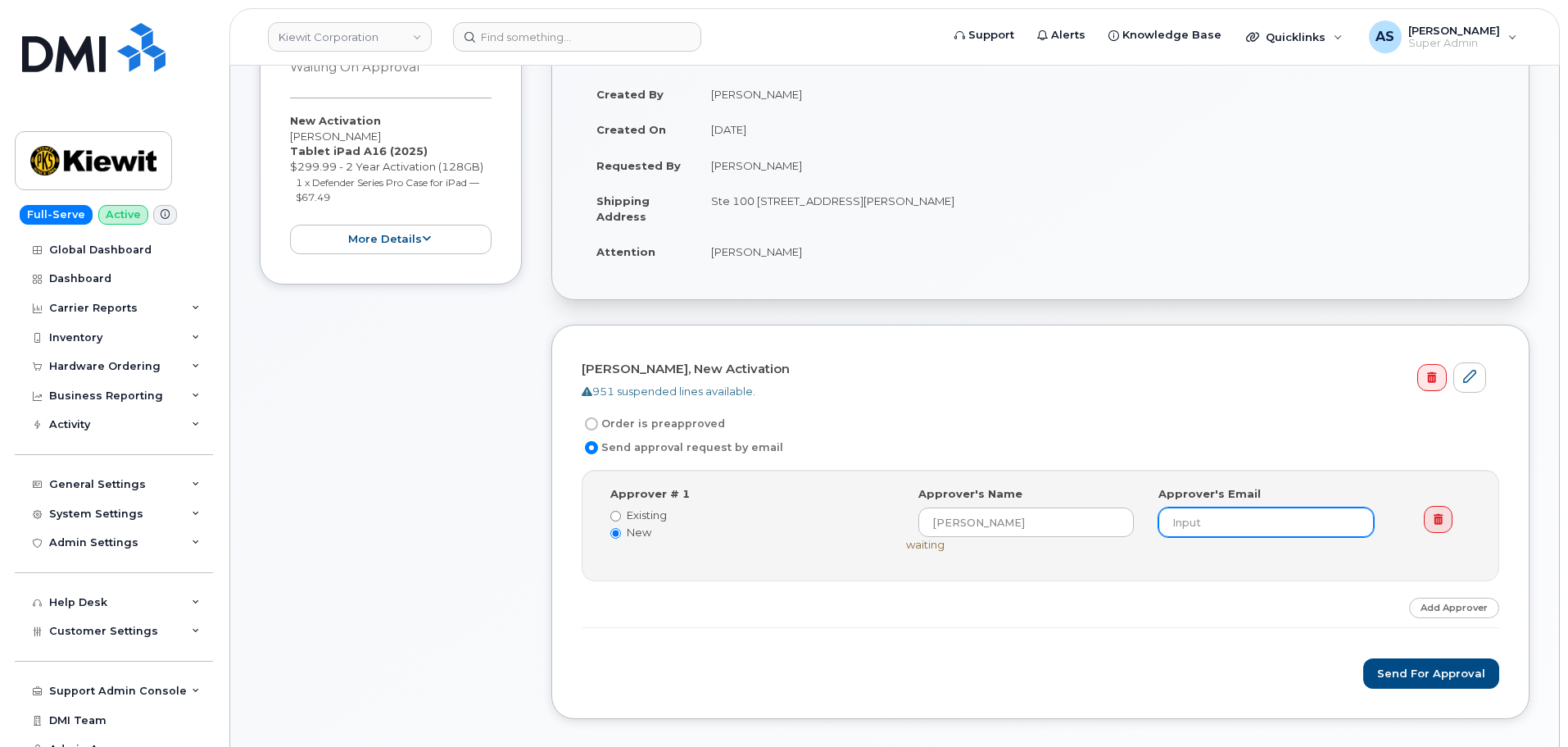
click at [1264, 519] on input "email" at bounding box center [1266, 522] width 215 height 29
click at [1255, 516] on input "email" at bounding box center [1266, 522] width 215 height 29
paste input "[PERSON_NAME]"
click at [1437, 661] on button "Send for Approval" at bounding box center [1431, 673] width 136 height 30
click at [1223, 517] on input "[PERSON_NAME]" at bounding box center [1266, 522] width 215 height 29
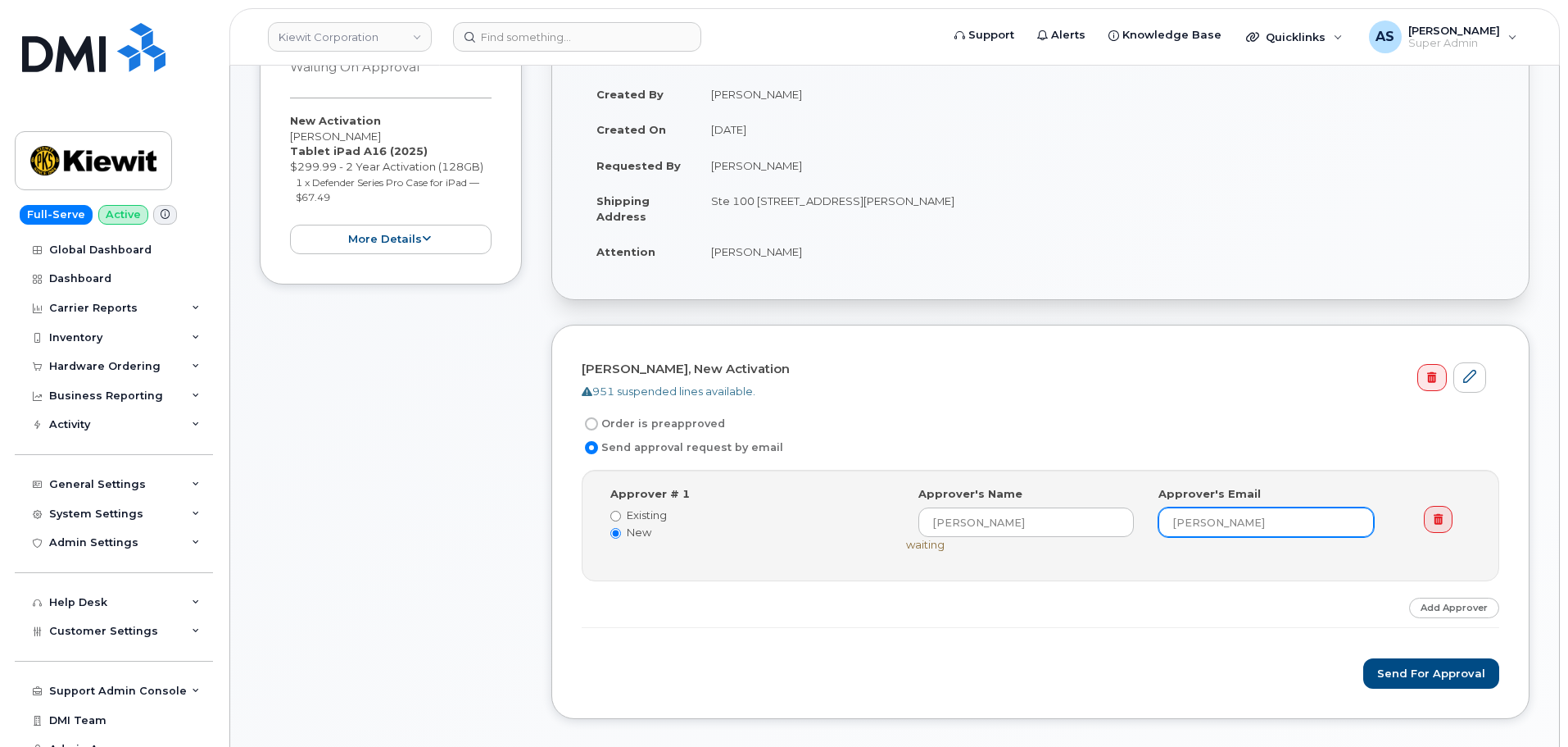
drag, startPoint x: 1293, startPoint y: 531, endPoint x: 1026, endPoint y: 538, distance: 267.1
click at [1026, 538] on div "Select Approver [PERSON_NAME] (undefined) Approver's Name [PERSON_NAME] Approve…" at bounding box center [1153, 519] width 493 height 66
drag, startPoint x: 1171, startPoint y: 518, endPoint x: 1141, endPoint y: 527, distance: 31.3
click at [1047, 533] on div "Approver's Name Andrew Wilkins Approver's Email Andrew Wilkins" at bounding box center [1146, 512] width 480 height 52
click at [1312, 525] on input "[PERSON_NAME]" at bounding box center [1266, 522] width 215 height 29
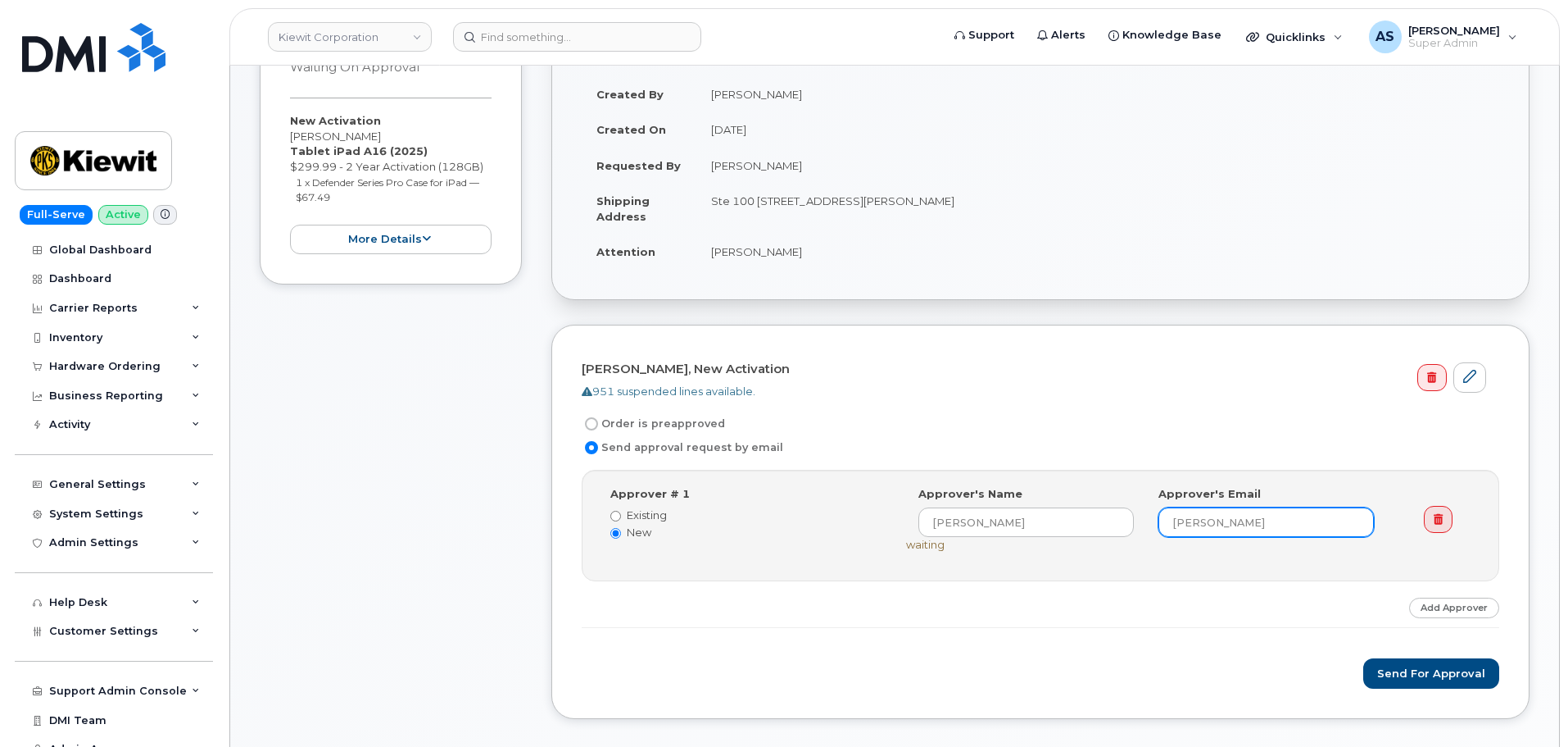
drag, startPoint x: 1310, startPoint y: 525, endPoint x: 773, endPoint y: 528, distance: 537.0
click at [773, 528] on div "Approver # 1 Existing New Select Approver Andrew Wilkins (undefined) Approver's…" at bounding box center [1042, 525] width 887 height 79
paste input "NDREW.WILKINS@KIEWIT.COM"
click at [1209, 520] on input "NDREW.WILKINS@KIEWIT.COM" at bounding box center [1266, 522] width 215 height 29
type input "ANDREW.WILKINS@KIEWIT.COM"
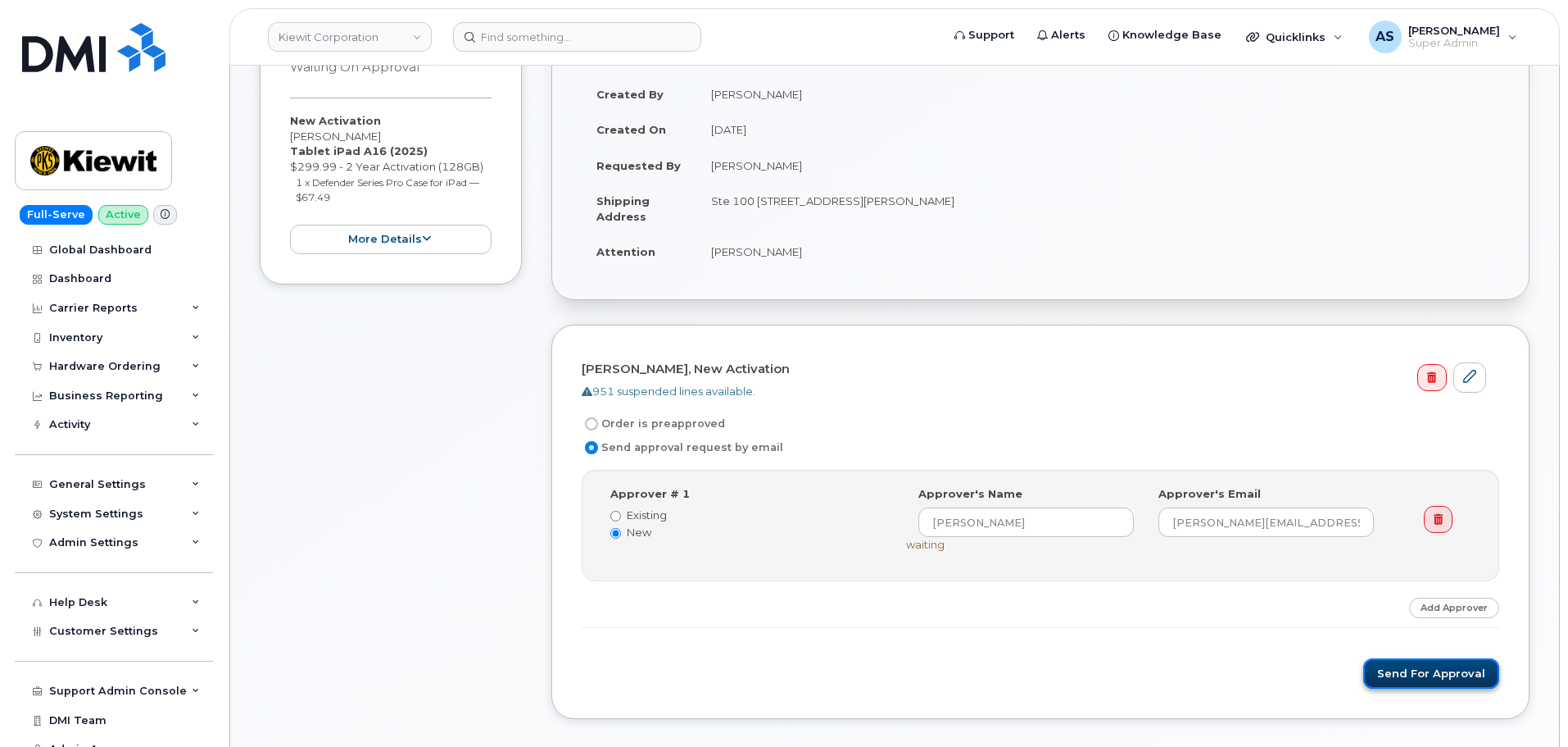
click at [1424, 674] on button "Send for Approval" at bounding box center [1431, 673] width 136 height 30
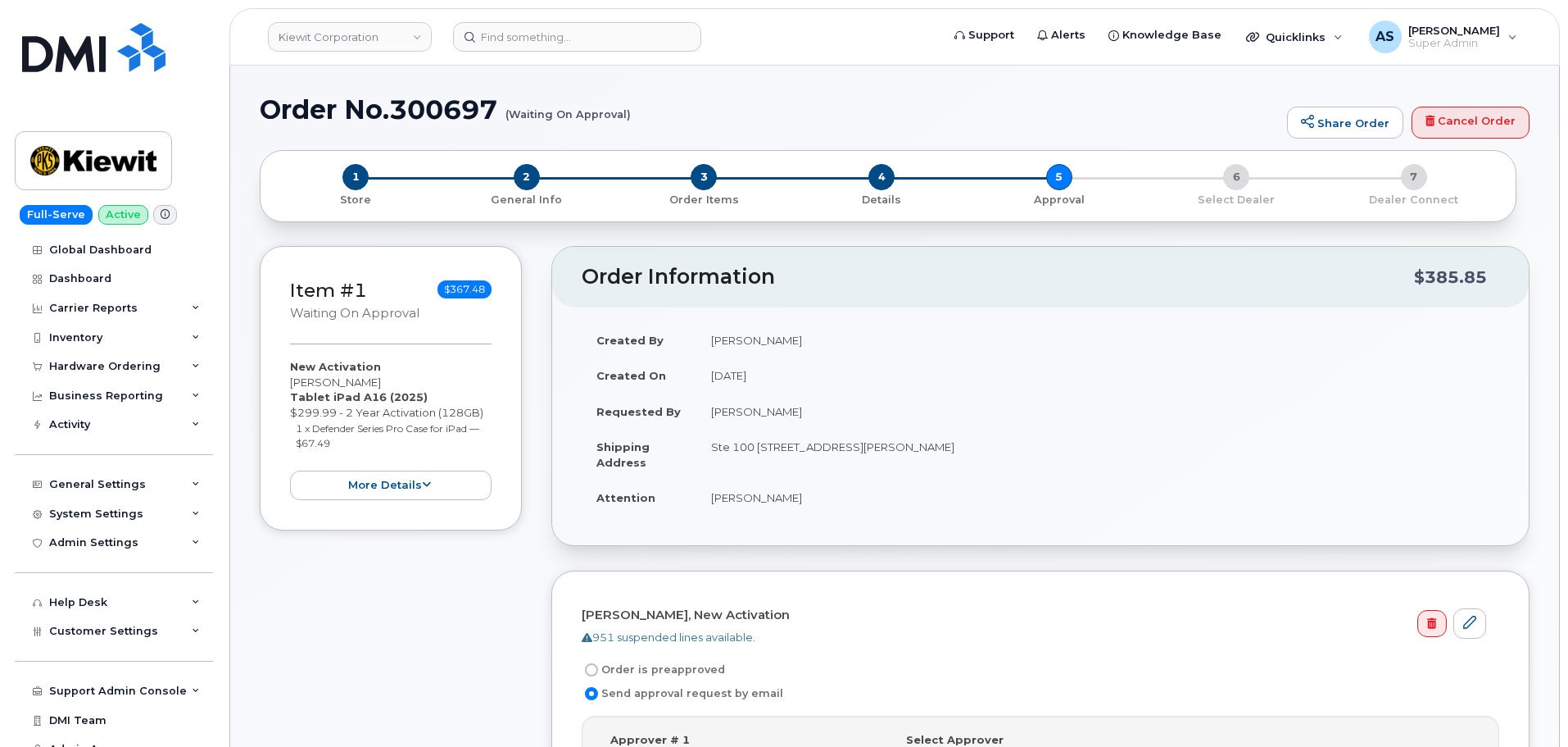
click at [518, 585] on div "Item #1 Waiting On Approval $367.48 New Activation [PERSON_NAME] Tablet iPad A1…" at bounding box center [390, 625] width 262 height 760
click at [406, 659] on div "Item #1 Waiting On Approval $367.48 New Activation [PERSON_NAME] Tablet iPad A1…" at bounding box center [390, 625] width 262 height 760
